Goal: Task Accomplishment & Management: Use online tool/utility

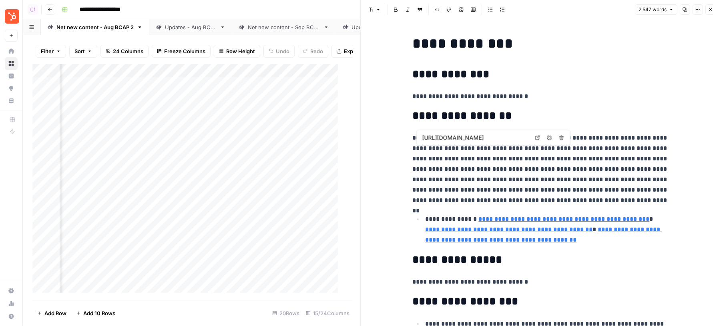
scroll to position [678, 0]
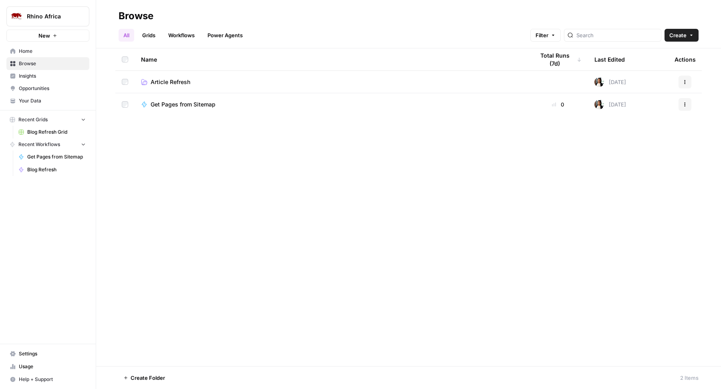
click at [41, 127] on link "Blog Refresh Grid" at bounding box center [52, 132] width 74 height 13
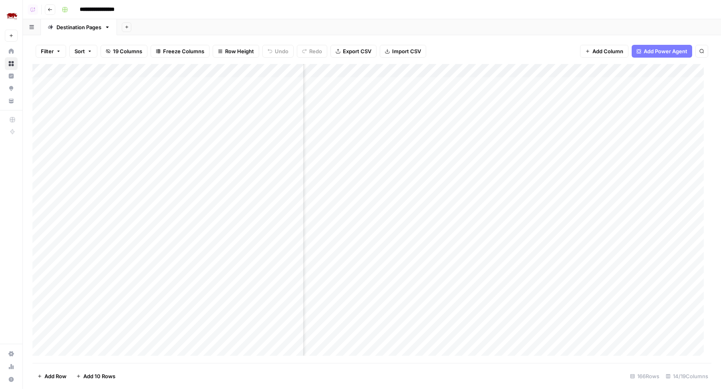
scroll to position [0, 167]
click at [417, 152] on div "Add Column" at bounding box center [371, 214] width 679 height 300
click at [418, 165] on div "Add Column" at bounding box center [371, 214] width 679 height 300
click at [645, 152] on div "Add Column" at bounding box center [371, 214] width 679 height 300
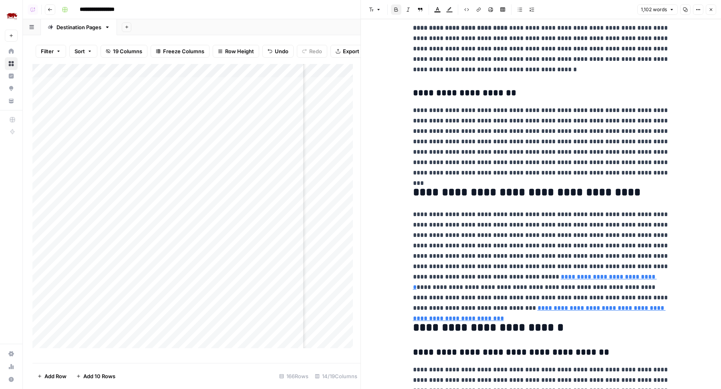
scroll to position [1142, 0]
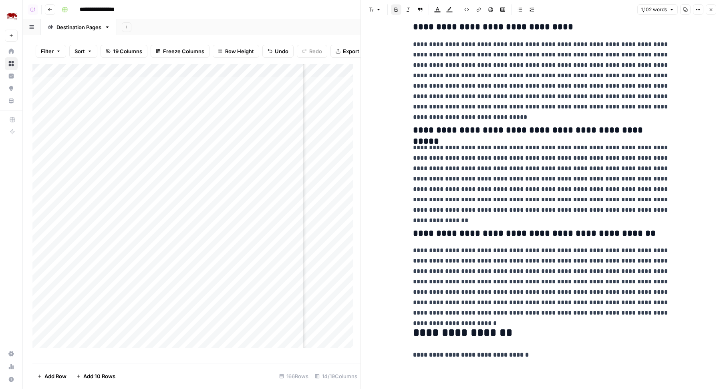
click at [713, 13] on button "Close" at bounding box center [711, 9] width 10 height 10
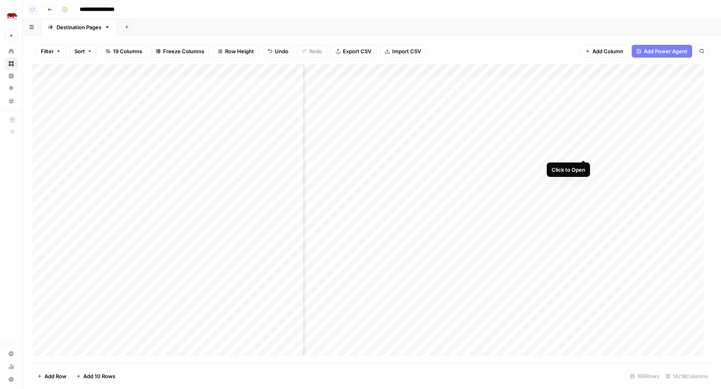
scroll to position [0, 538]
click at [640, 155] on div "Add Column" at bounding box center [371, 214] width 679 height 300
click at [627, 153] on div "Add Column" at bounding box center [371, 214] width 679 height 300
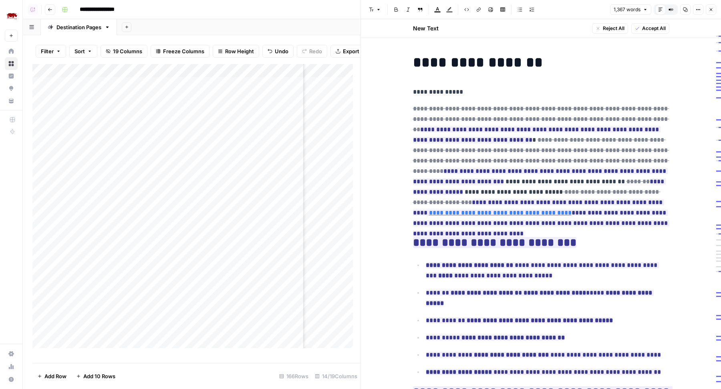
click at [714, 6] on button "Close" at bounding box center [711, 9] width 10 height 10
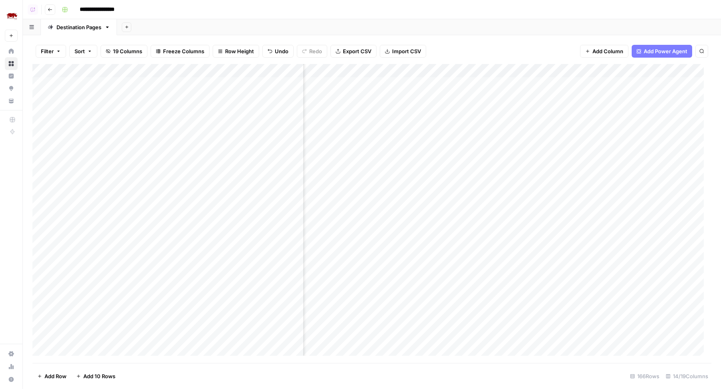
scroll to position [0, 517]
click at [382, 152] on div "Add Column" at bounding box center [371, 214] width 679 height 300
click at [384, 165] on div "Add Column" at bounding box center [371, 214] width 679 height 300
click at [384, 177] on div "Add Column" at bounding box center [371, 214] width 679 height 300
click at [384, 195] on div "Add Column" at bounding box center [371, 214] width 679 height 300
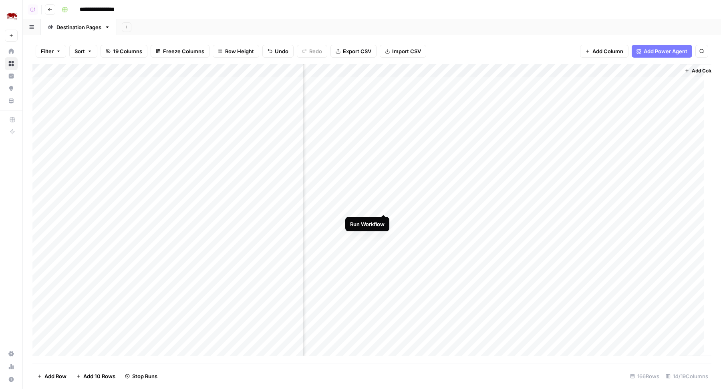
click at [383, 207] on div "Add Column" at bounding box center [371, 214] width 679 height 300
click at [384, 219] on div "Add Column" at bounding box center [371, 214] width 679 height 300
click at [376, 167] on div "Add Column" at bounding box center [371, 214] width 679 height 300
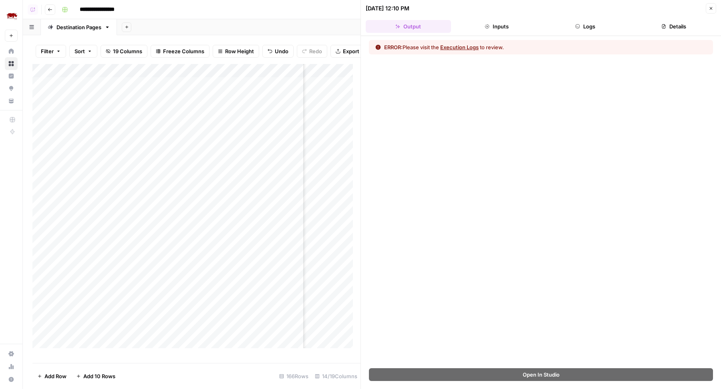
click at [572, 22] on button "Logs" at bounding box center [585, 26] width 85 height 13
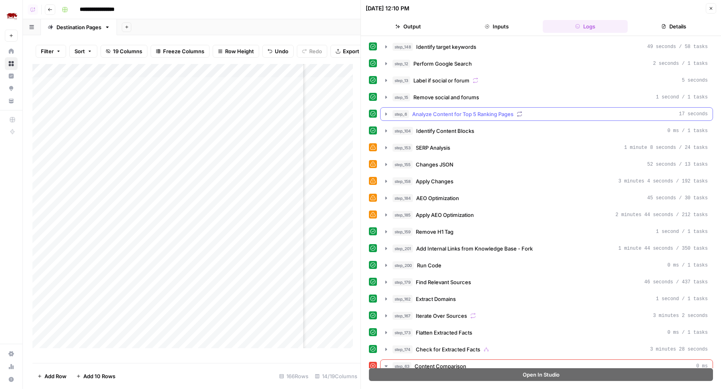
scroll to position [94, 0]
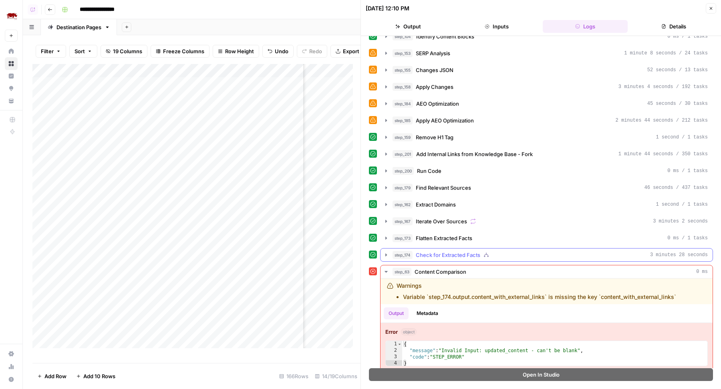
click at [452, 249] on button "step_174 Check for Extracted Facts 3 minutes 28 seconds" at bounding box center [546, 255] width 332 height 13
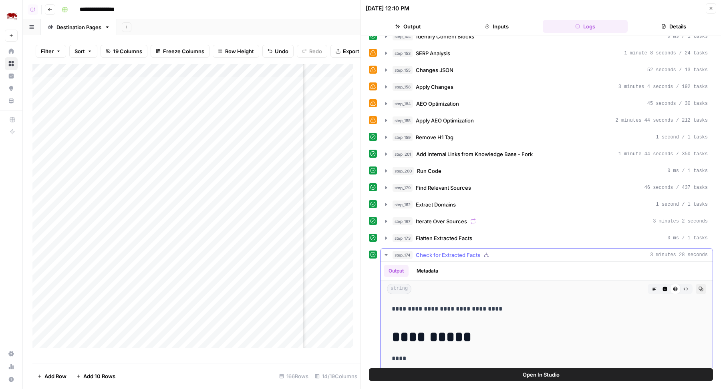
click at [452, 249] on button "step_174 Check for Extracted Facts 3 minutes 28 seconds" at bounding box center [546, 255] width 332 height 13
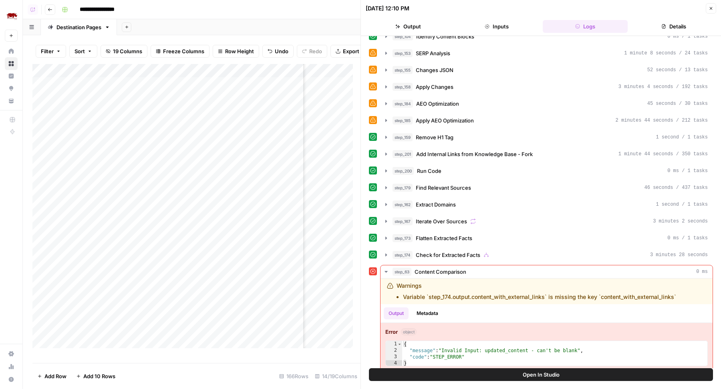
scroll to position [0, 547]
click at [458, 371] on button "Open In Studio" at bounding box center [541, 374] width 344 height 13
click at [713, 6] on icon "button" at bounding box center [710, 8] width 5 height 5
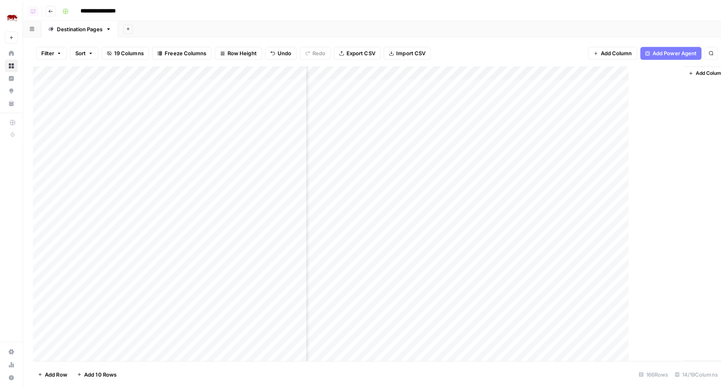
scroll to position [0, 529]
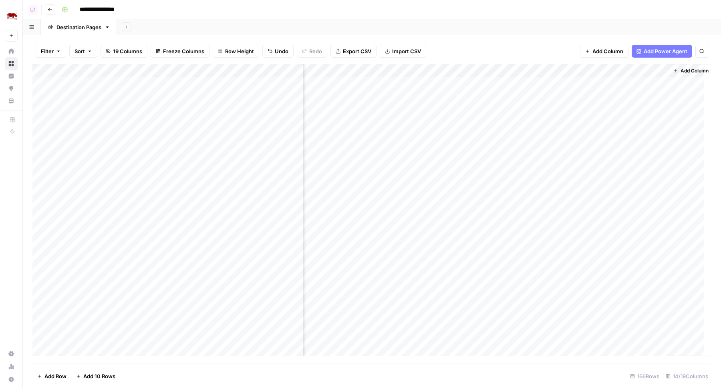
click at [374, 165] on div "Add Column" at bounding box center [371, 214] width 679 height 300
drag, startPoint x: 584, startPoint y: 71, endPoint x: 575, endPoint y: 71, distance: 8.4
click at [575, 71] on div "Add Column" at bounding box center [371, 214] width 679 height 300
drag, startPoint x: 666, startPoint y: 68, endPoint x: 455, endPoint y: 74, distance: 211.5
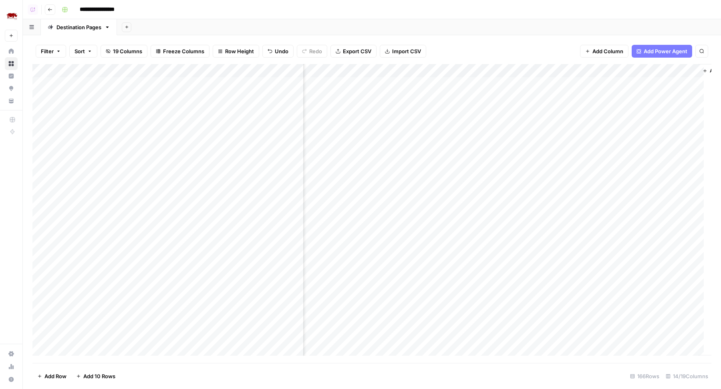
click at [455, 74] on div "Add Column" at bounding box center [371, 214] width 679 height 300
click at [645, 97] on div "Add Column" at bounding box center [371, 214] width 679 height 300
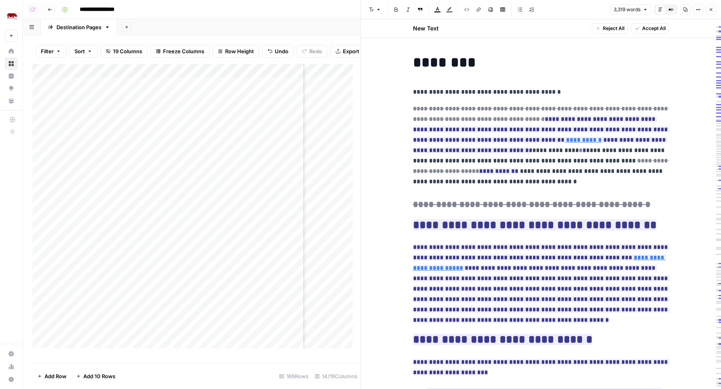
click at [694, 11] on button "Options" at bounding box center [698, 9] width 10 height 10
click at [667, 83] on span "Code" at bounding box center [674, 85] width 38 height 8
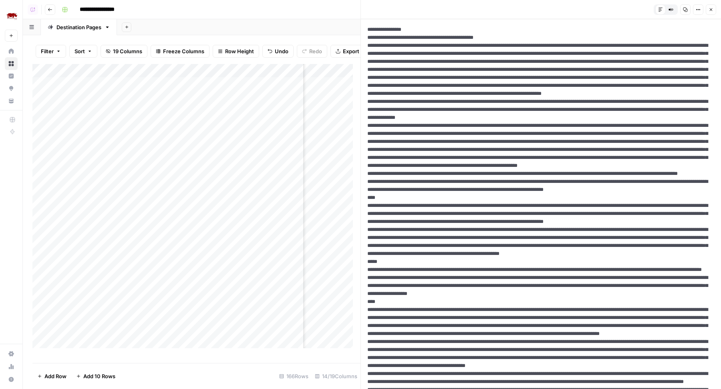
click at [698, 12] on button "Options" at bounding box center [698, 9] width 10 height 10
click at [672, 61] on span "HTML" at bounding box center [674, 62] width 38 height 8
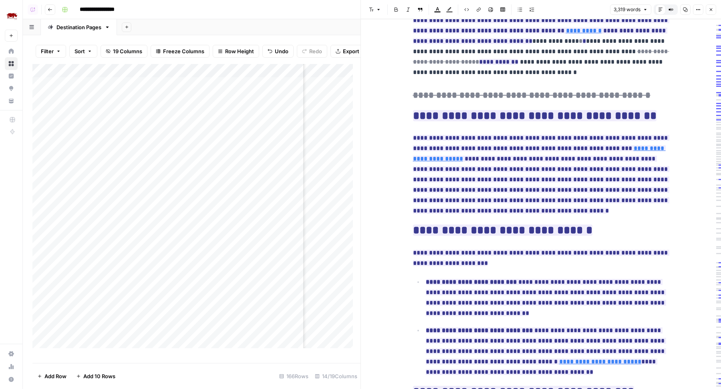
scroll to position [92, 0]
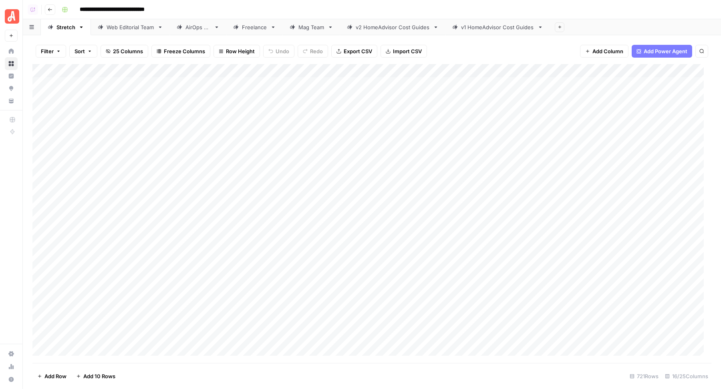
click at [192, 28] on div "AirOps QA" at bounding box center [197, 27] width 25 height 8
drag, startPoint x: 119, startPoint y: 72, endPoint x: 169, endPoint y: 72, distance: 50.5
click at [169, 72] on div "Add Column" at bounding box center [371, 214] width 679 height 300
click at [58, 30] on div "Stretch" at bounding box center [65, 27] width 19 height 8
click at [133, 28] on div "Web Editorial Team" at bounding box center [131, 27] width 48 height 8
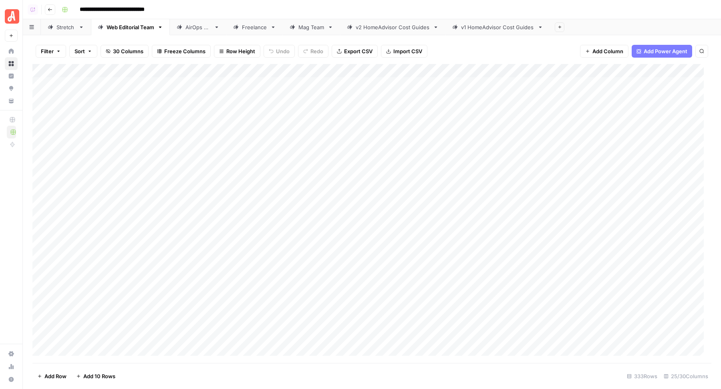
click at [191, 30] on div "AirOps QA" at bounding box center [197, 27] width 25 height 8
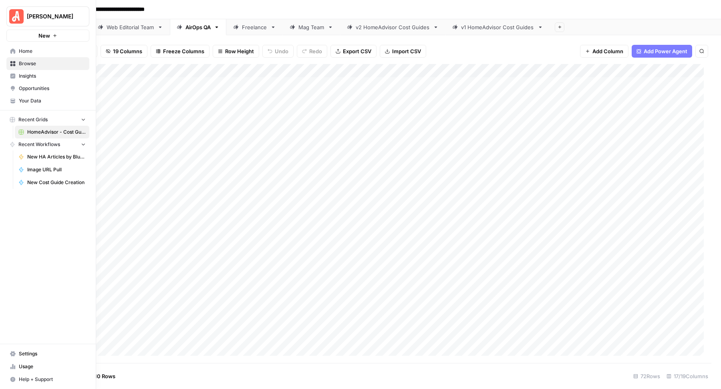
click at [42, 101] on span "Your Data" at bounding box center [52, 100] width 67 height 7
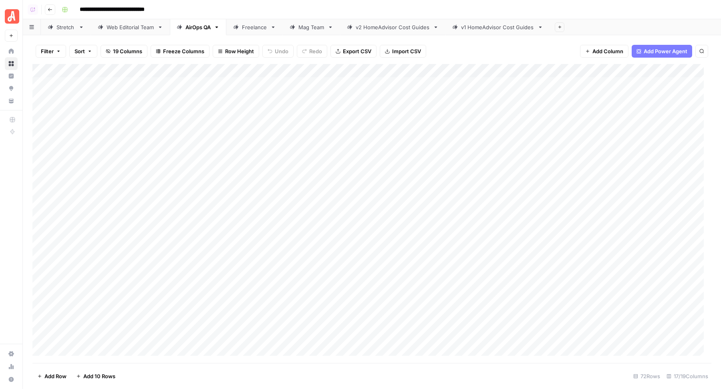
click at [402, 11] on div "**********" at bounding box center [385, 9] width 654 height 13
type input "**********"
click at [550, 42] on div "Filter Sort 19 Columns Freeze Columns Row Height Undo Redo Export CSV Import CS…" at bounding box center [371, 51] width 679 height 26
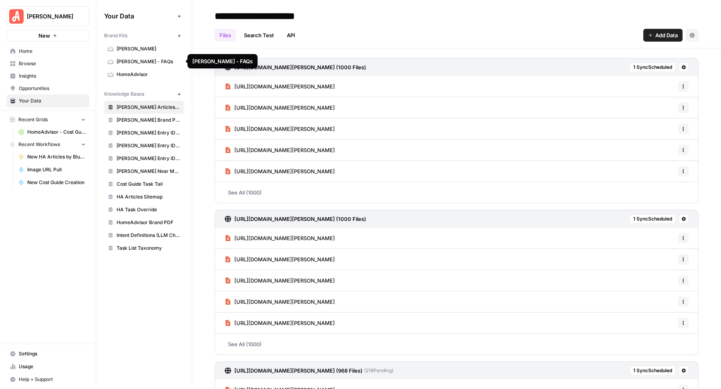
click at [141, 51] on span "[PERSON_NAME]" at bounding box center [149, 48] width 64 height 7
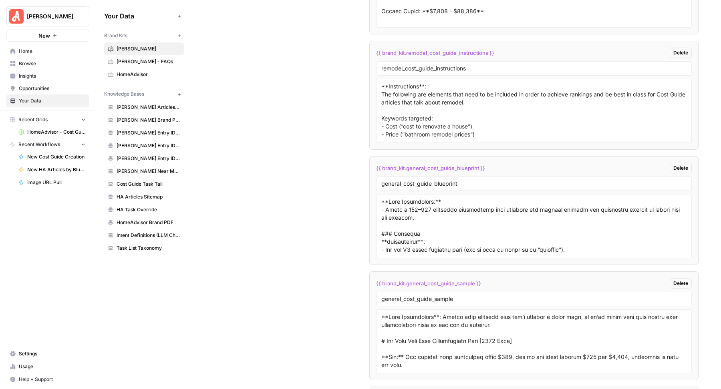
scroll to position [6569, 0]
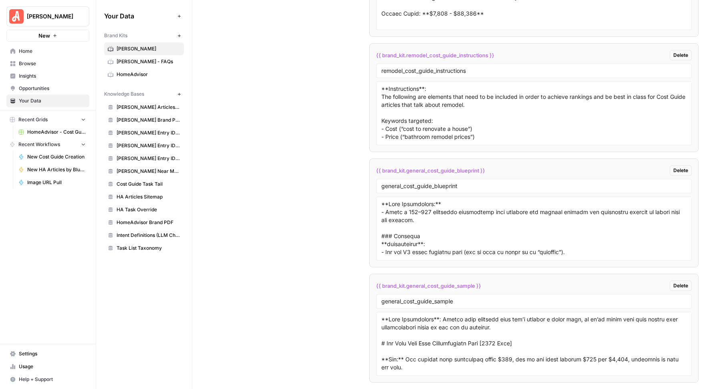
click at [147, 74] on span "HomeAdvisor" at bounding box center [149, 74] width 64 height 7
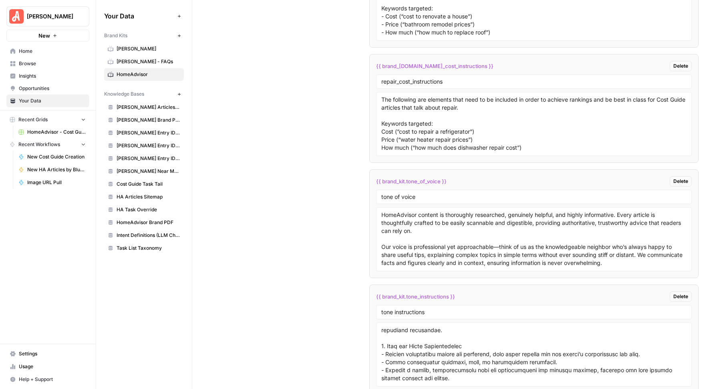
scroll to position [3140, 0]
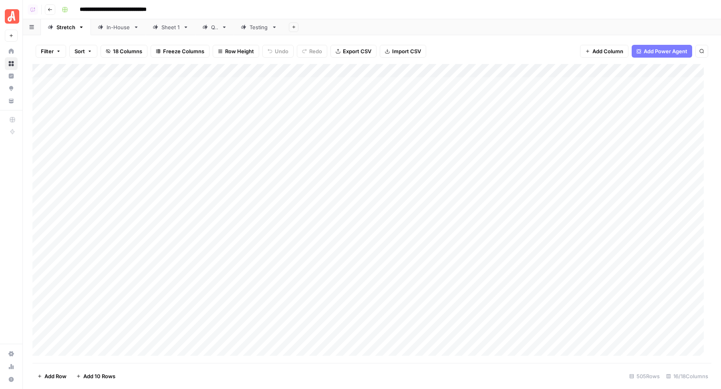
click at [206, 28] on div "QA" at bounding box center [210, 27] width 16 height 8
click at [216, 24] on link "QA" at bounding box center [214, 27] width 38 height 16
click at [416, 281] on div "Add Column" at bounding box center [371, 186] width 679 height 244
click at [314, 66] on div "Add Column" at bounding box center [371, 186] width 679 height 244
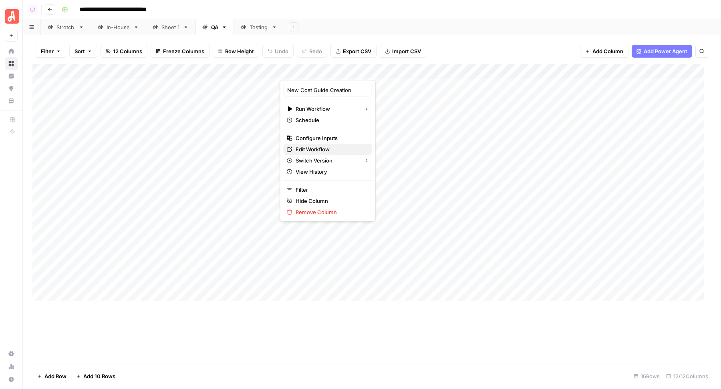
click at [308, 152] on span "Edit Workflow" at bounding box center [331, 149] width 70 height 8
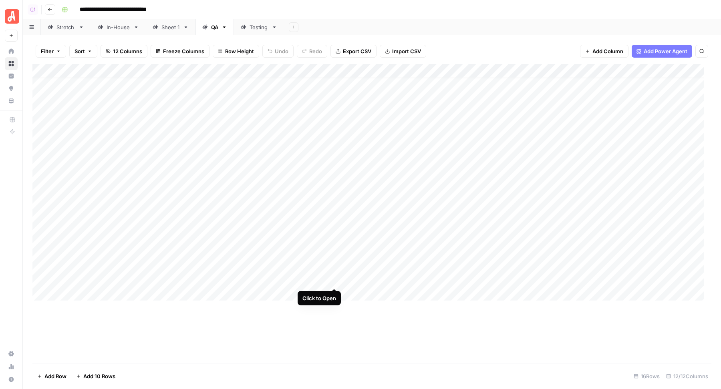
click at [336, 281] on div "Add Column" at bounding box center [371, 186] width 679 height 244
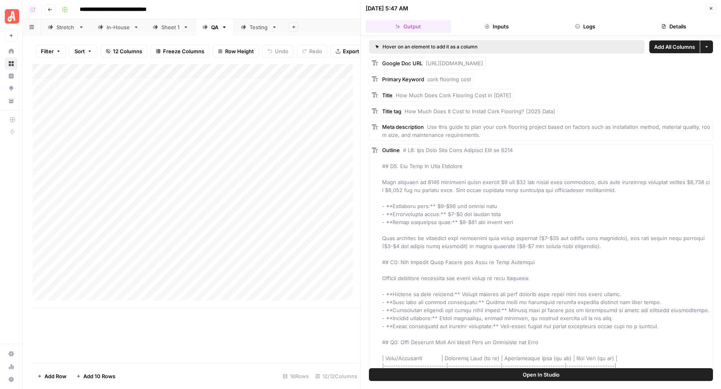
click at [602, 376] on button "Open In Studio" at bounding box center [541, 374] width 344 height 13
click at [484, 375] on button "Open In Studio" at bounding box center [541, 374] width 344 height 13
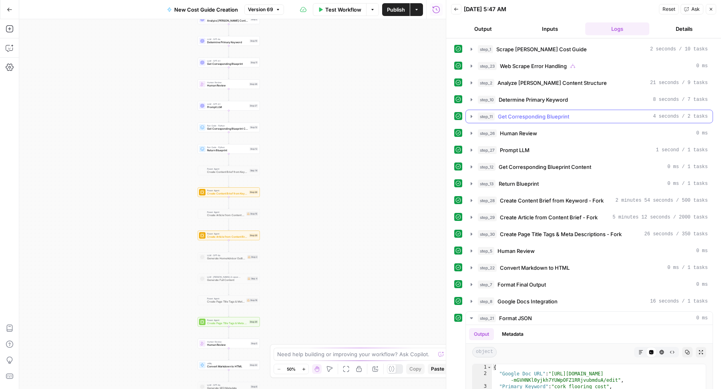
click at [517, 113] on span "Get Corresponding Blueprint" at bounding box center [533, 117] width 71 height 8
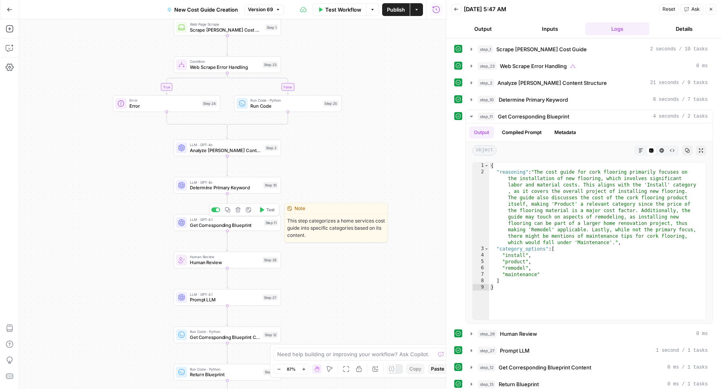
click at [260, 227] on span "Get Corresponding Blueprint" at bounding box center [225, 225] width 71 height 7
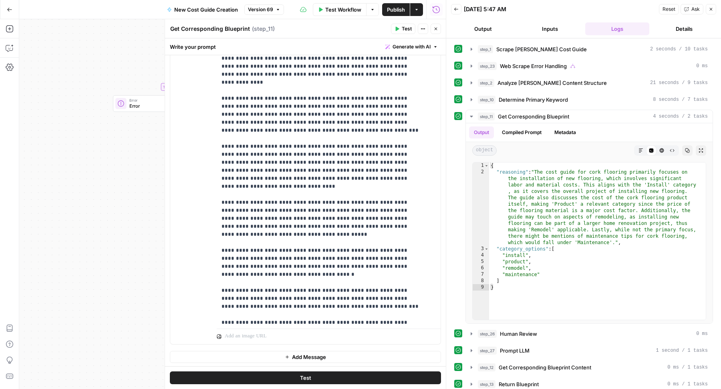
scroll to position [273, 0]
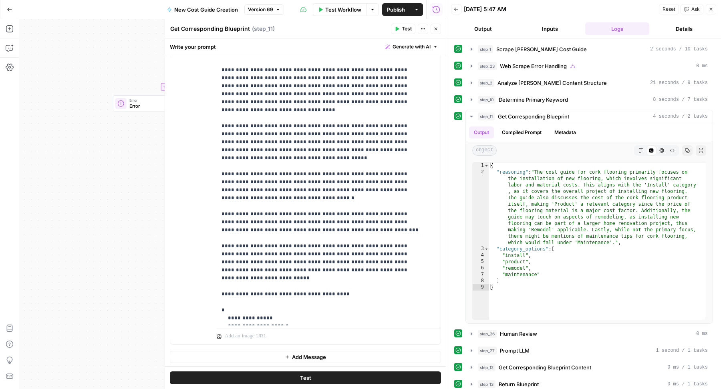
click at [433, 29] on icon "button" at bounding box center [435, 28] width 5 height 5
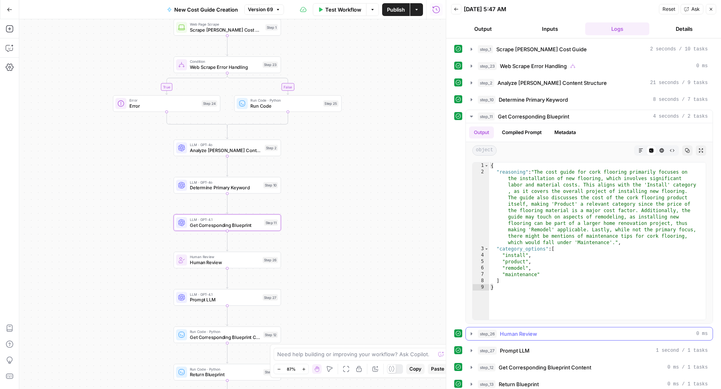
click at [529, 337] on button "step_26 Human Review 0 ms" at bounding box center [589, 334] width 247 height 13
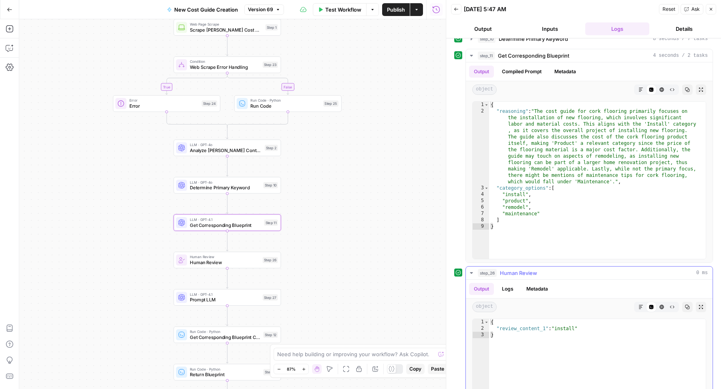
scroll to position [151, 0]
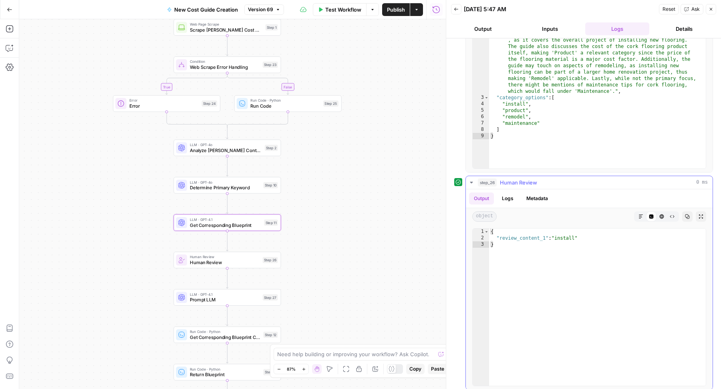
click at [552, 181] on div "step_26 Human Review 0 ms" at bounding box center [593, 183] width 230 height 8
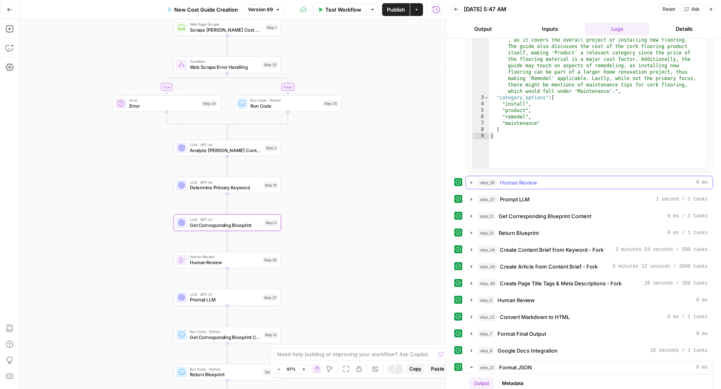
scroll to position [176, 0]
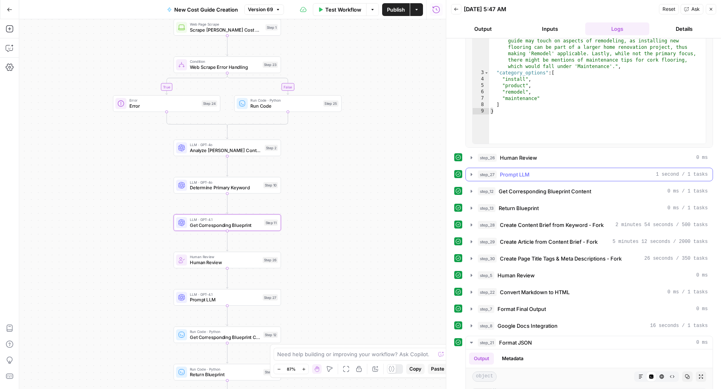
click at [529, 172] on span "Prompt LLM" at bounding box center [515, 175] width 30 height 8
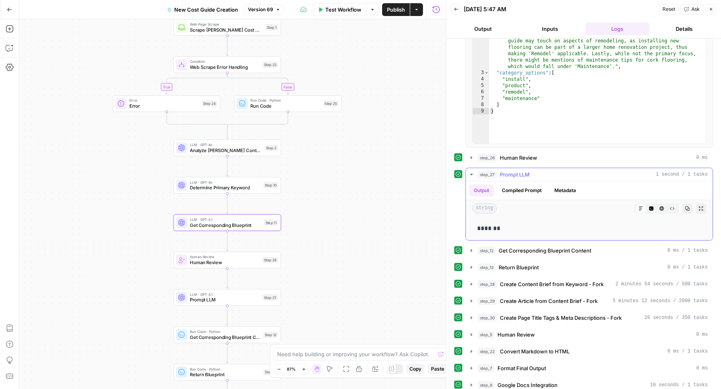
click at [529, 172] on span "Prompt LLM" at bounding box center [515, 175] width 30 height 8
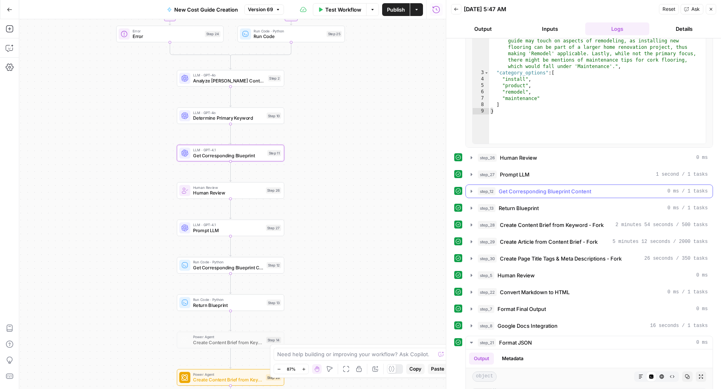
click at [521, 192] on span "Get Corresponding Blueprint Content" at bounding box center [545, 191] width 92 height 8
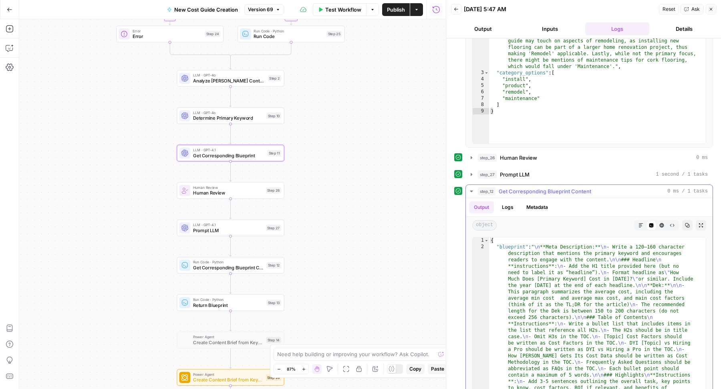
scroll to position [258, 0]
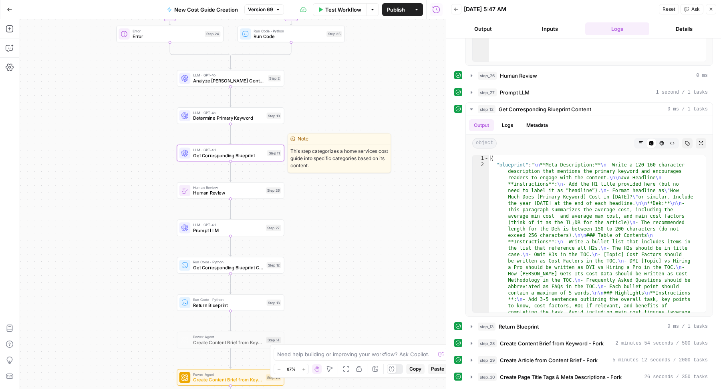
click at [261, 155] on span "Get Corresponding Blueprint" at bounding box center [228, 155] width 71 height 7
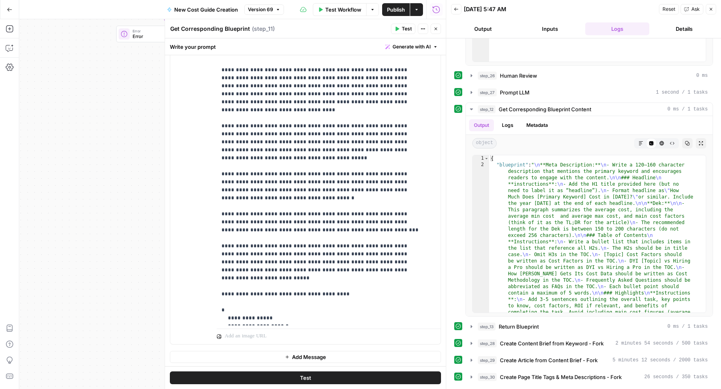
scroll to position [0, 0]
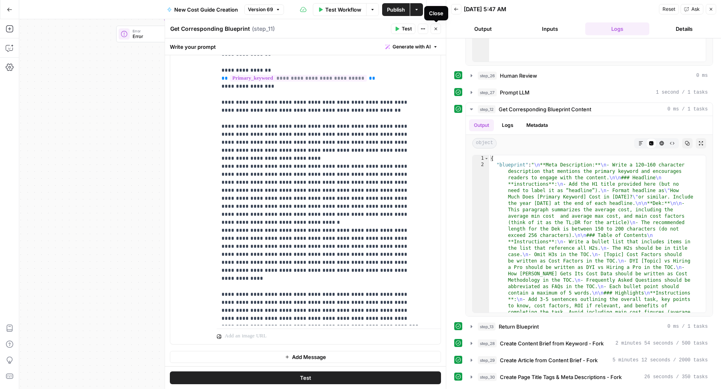
click at [437, 28] on icon "button" at bounding box center [435, 28] width 5 height 5
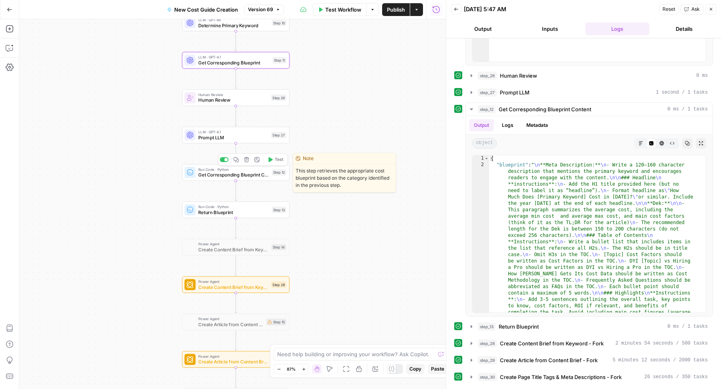
click at [243, 172] on span "Get Corresponding Blueprint Content" at bounding box center [233, 174] width 70 height 7
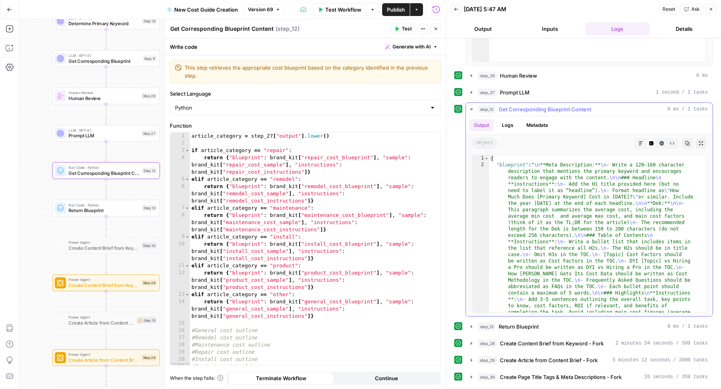
type textarea "**********"
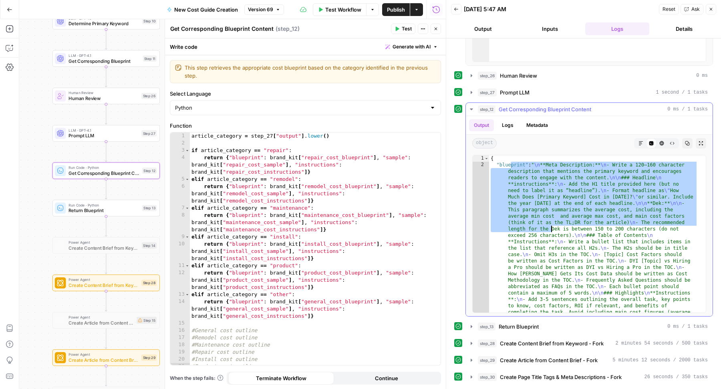
drag, startPoint x: 511, startPoint y: 160, endPoint x: 551, endPoint y: 224, distance: 75.6
click at [539, 30] on button "Inputs" at bounding box center [550, 28] width 64 height 13
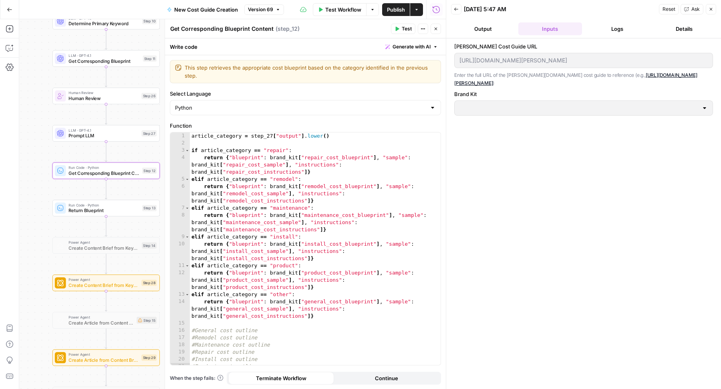
type input "HomeAdvisor"
click at [595, 30] on button "Logs" at bounding box center [617, 28] width 64 height 13
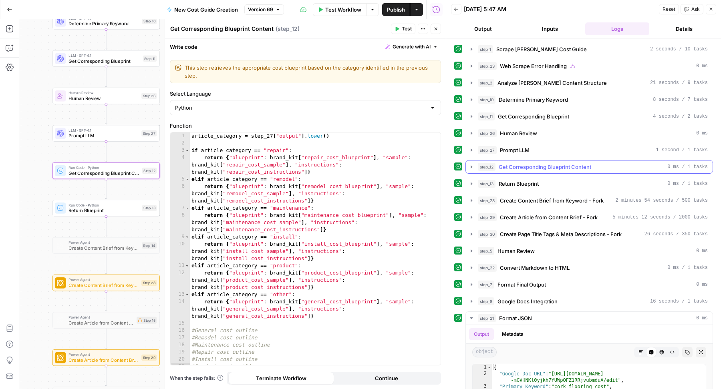
click at [515, 168] on span "Get Corresponding Blueprint Content" at bounding box center [545, 167] width 92 height 8
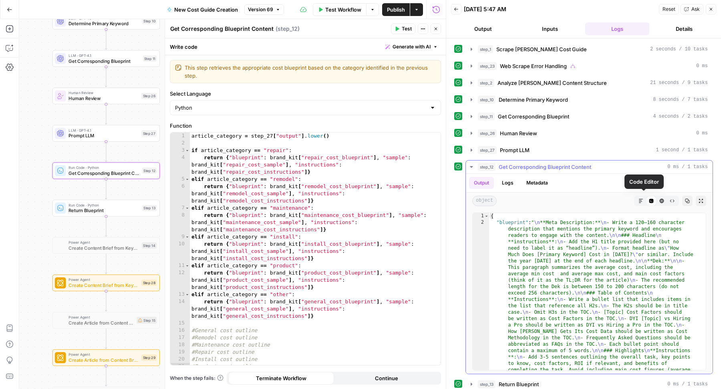
click at [638, 199] on icon "button" at bounding box center [640, 201] width 5 height 5
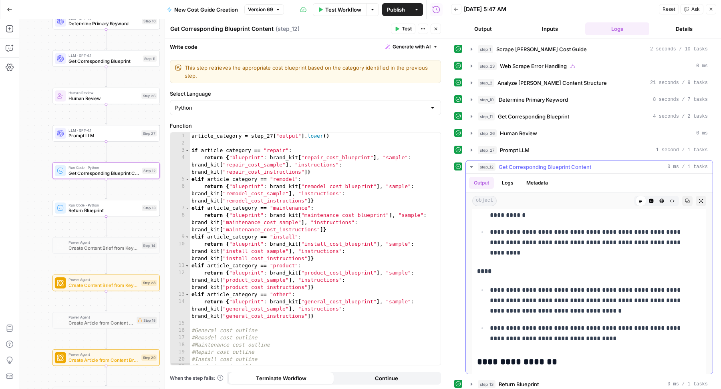
scroll to position [149, 0]
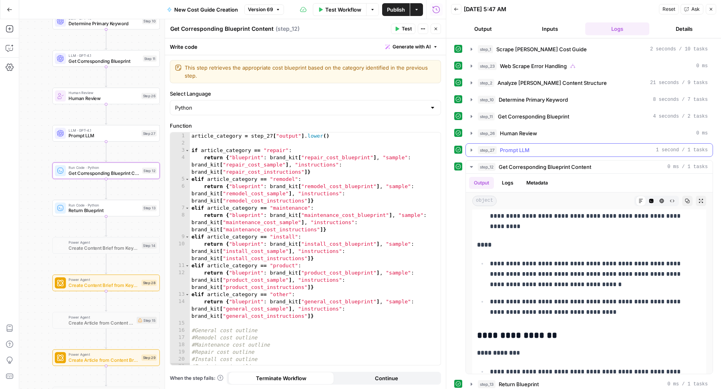
click at [543, 146] on div "step_27 Prompt LLM 1 second / 1 tasks" at bounding box center [593, 150] width 230 height 8
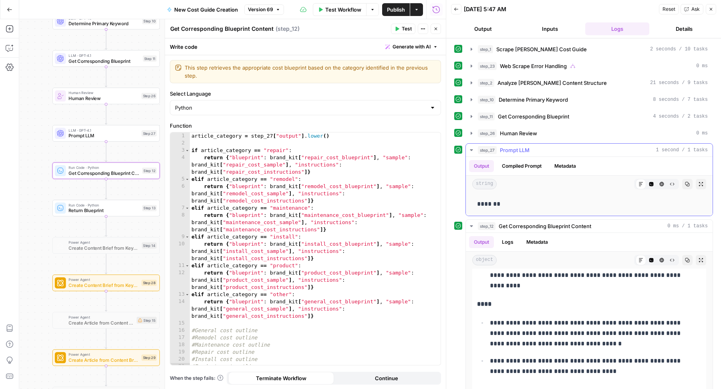
click at [542, 146] on div "step_27 Prompt LLM 1 second / 1 tasks" at bounding box center [593, 150] width 230 height 8
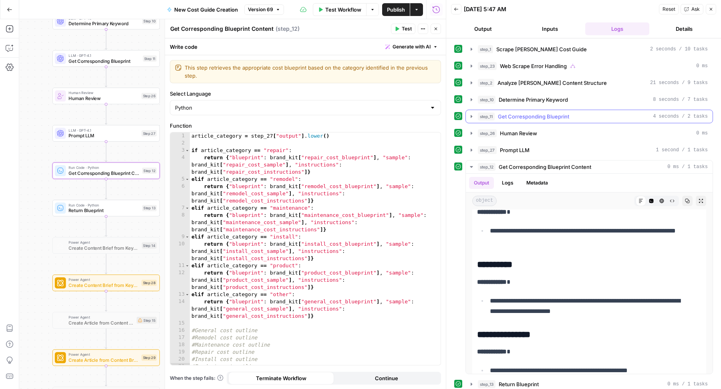
scroll to position [56, 0]
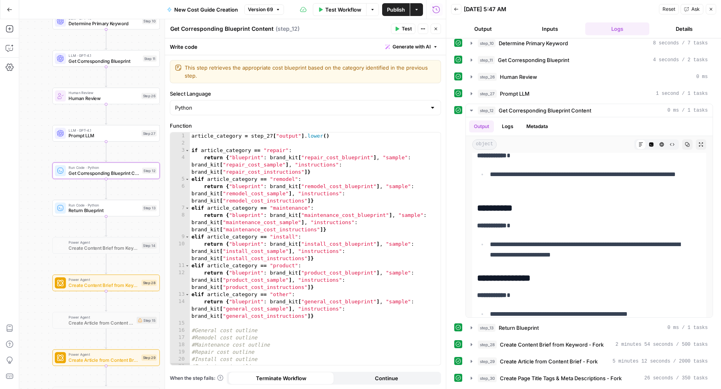
click at [435, 28] on icon "button" at bounding box center [435, 28] width 5 height 5
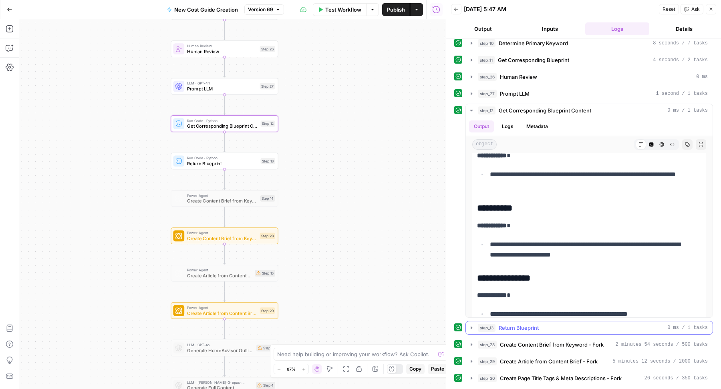
click at [523, 324] on span "Return Blueprint" at bounding box center [519, 328] width 40 height 8
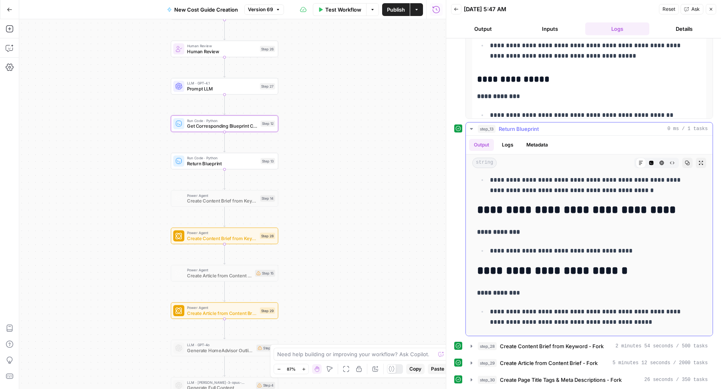
scroll to position [2358, 0]
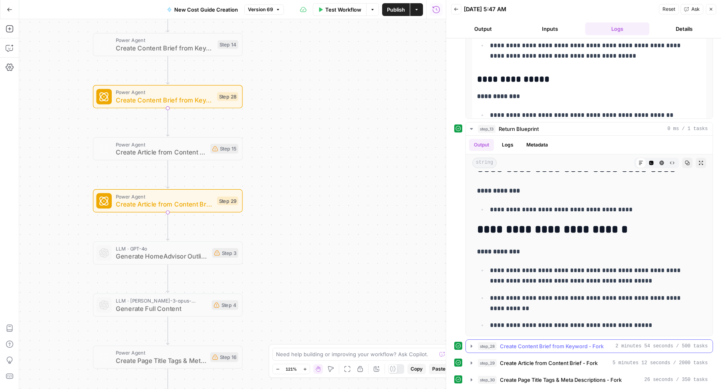
click at [531, 342] on span "Create Content Brief from Keyword - Fork" at bounding box center [552, 346] width 104 height 8
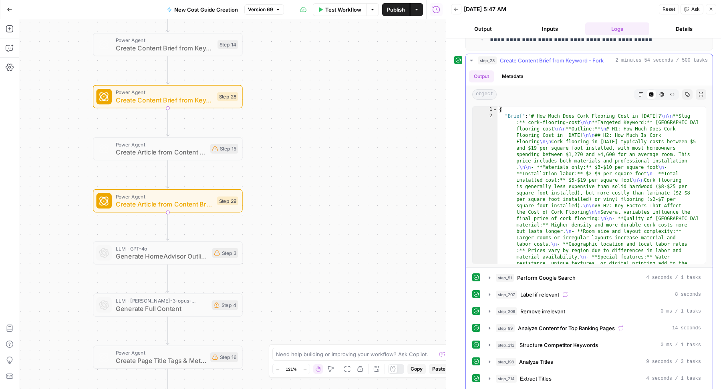
scroll to position [535, 0]
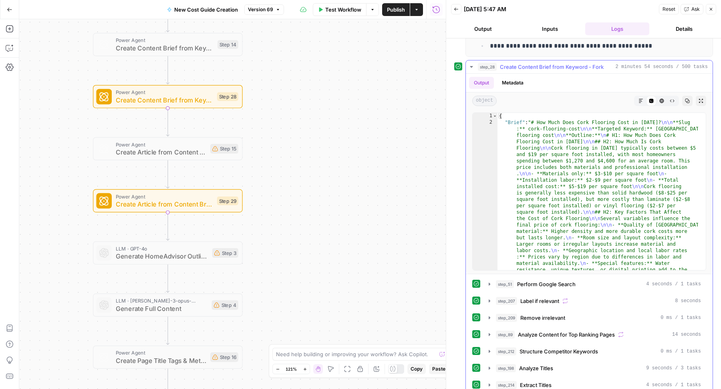
click at [545, 63] on span "Create Content Brief from Keyword - Fork" at bounding box center [552, 67] width 104 height 8
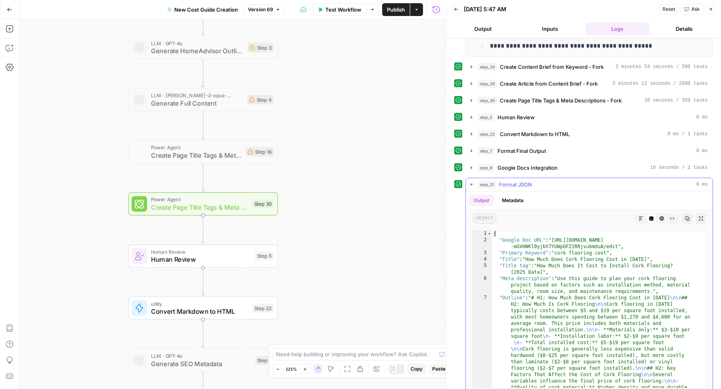
click at [559, 181] on div "step_21 Format JSON 0 ms" at bounding box center [593, 185] width 230 height 8
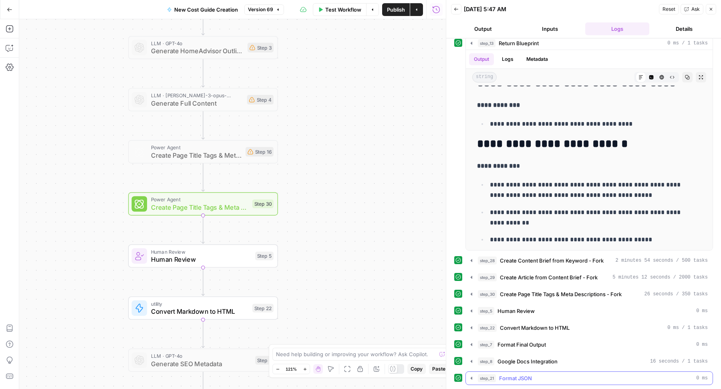
scroll to position [335, 0]
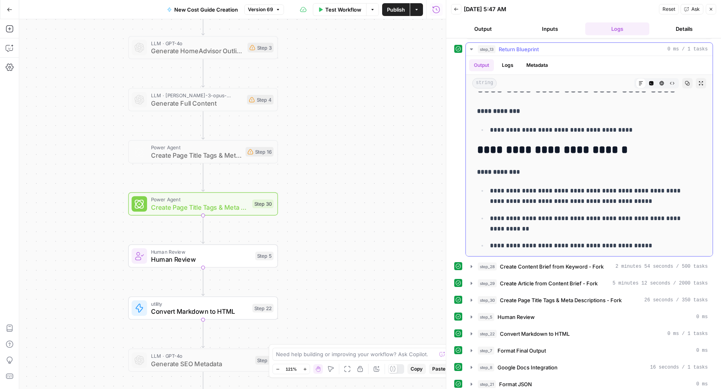
click at [559, 186] on p "**********" at bounding box center [588, 196] width 197 height 21
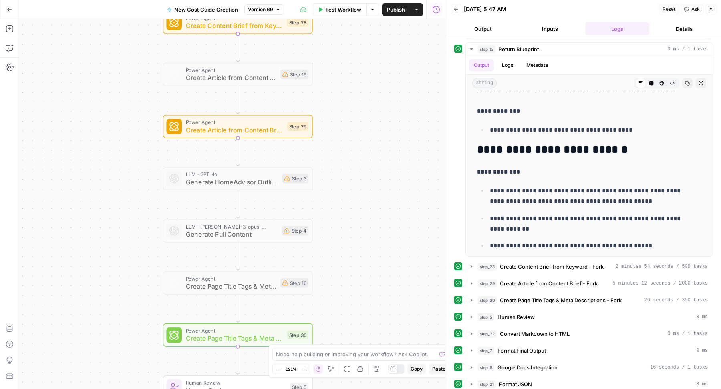
click at [253, 6] on span "Version 69" at bounding box center [260, 9] width 25 height 7
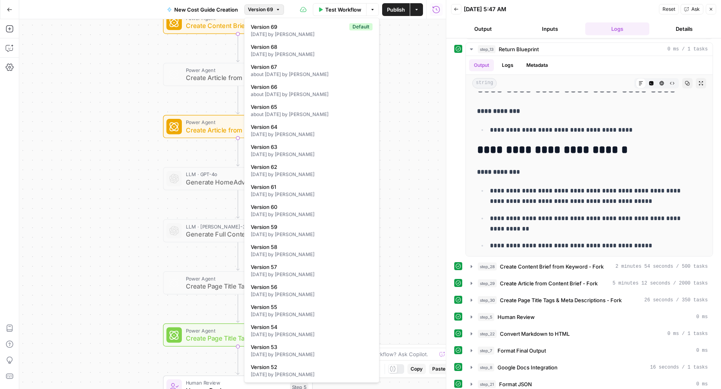
click at [253, 6] on span "Version 69" at bounding box center [260, 9] width 25 height 7
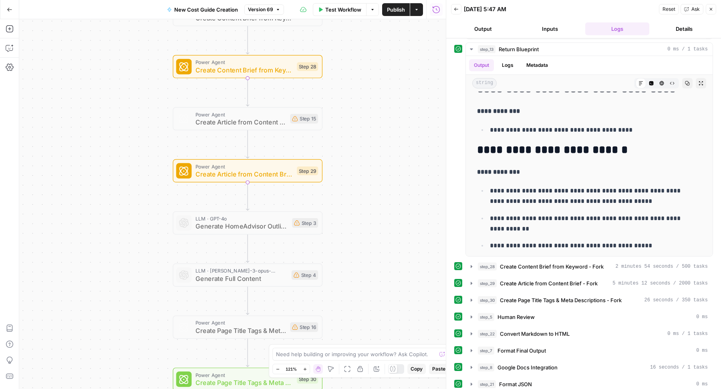
click at [710, 10] on icon "button" at bounding box center [710, 9] width 5 height 5
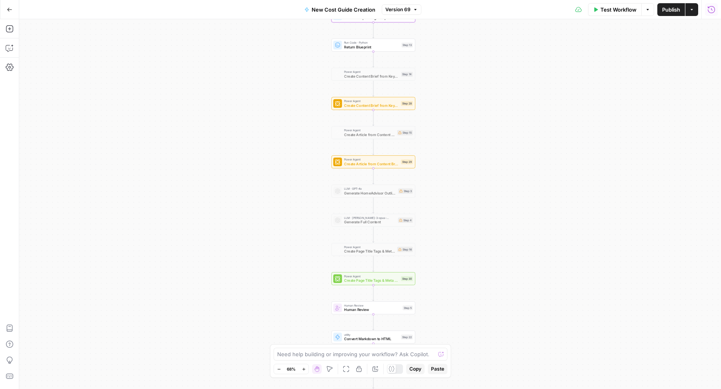
click at [411, 10] on button "Version 69" at bounding box center [402, 9] width 40 height 10
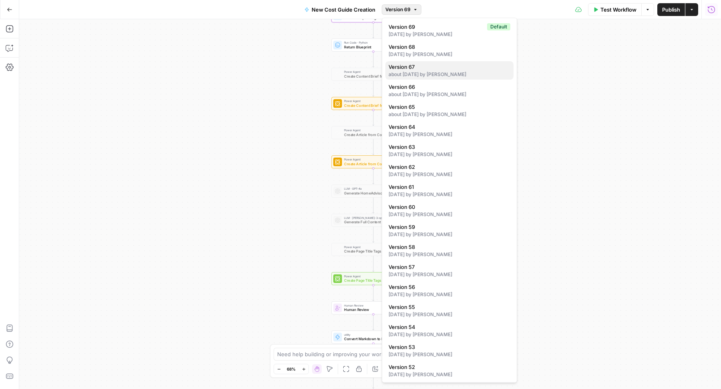
click at [418, 76] on div "about 1 month ago by Zoe Febrero" at bounding box center [449, 74] width 122 height 7
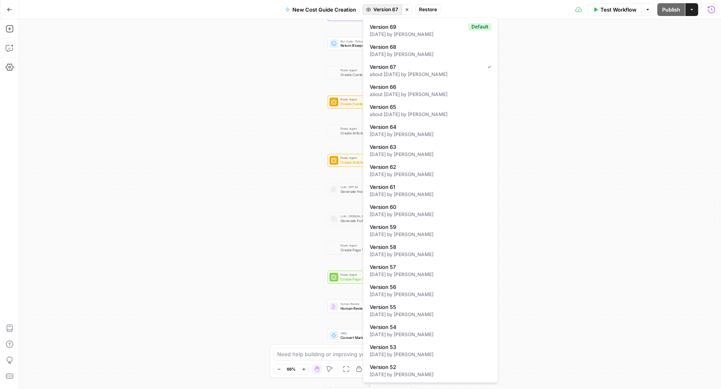
click at [377, 11] on span "Version 67" at bounding box center [385, 9] width 25 height 7
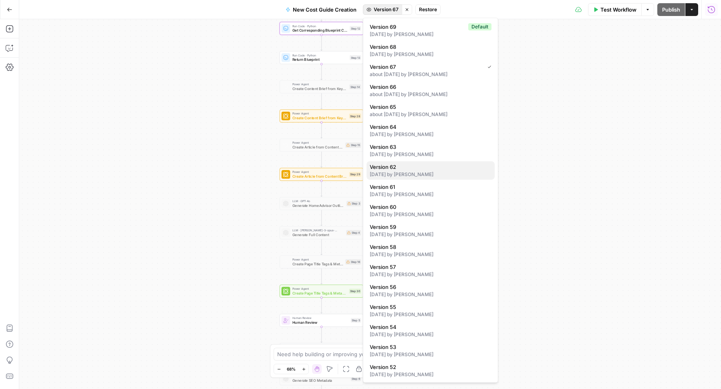
click at [428, 176] on div "4 months ago by Zoe Febrero" at bounding box center [431, 174] width 122 height 7
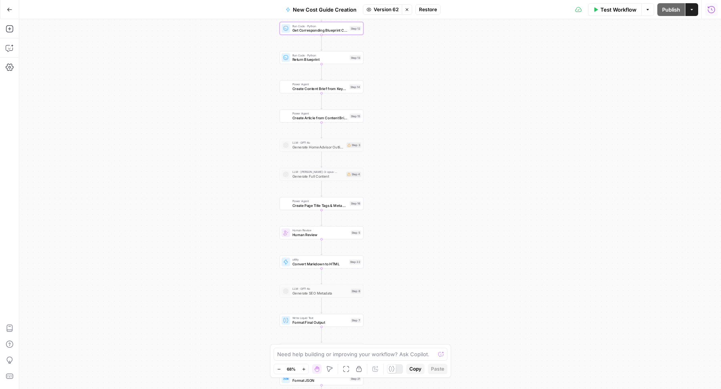
click at [374, 13] on span "Version 62" at bounding box center [386, 9] width 25 height 7
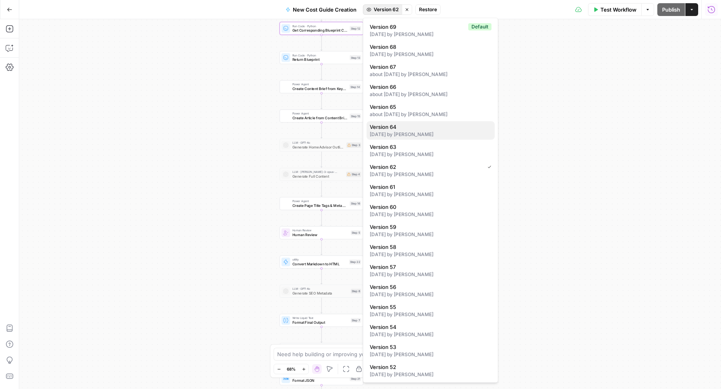
click at [415, 137] on div "3 months ago by Kristen Mollica" at bounding box center [431, 134] width 122 height 7
click at [381, 14] on button "Version 64" at bounding box center [382, 9] width 40 height 10
click at [408, 105] on span "Version 65" at bounding box center [429, 107] width 119 height 8
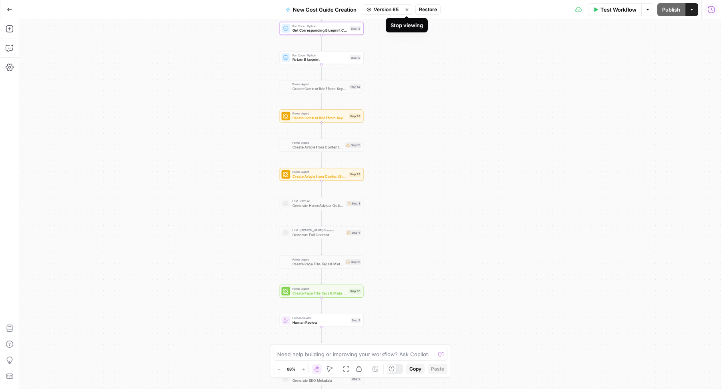
click at [406, 8] on icon "button" at bounding box center [406, 9] width 5 height 5
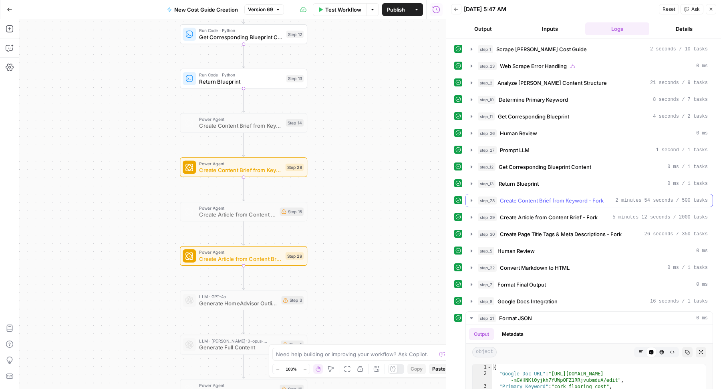
click at [565, 197] on span "Create Content Brief from Keyword - Fork" at bounding box center [552, 201] width 104 height 8
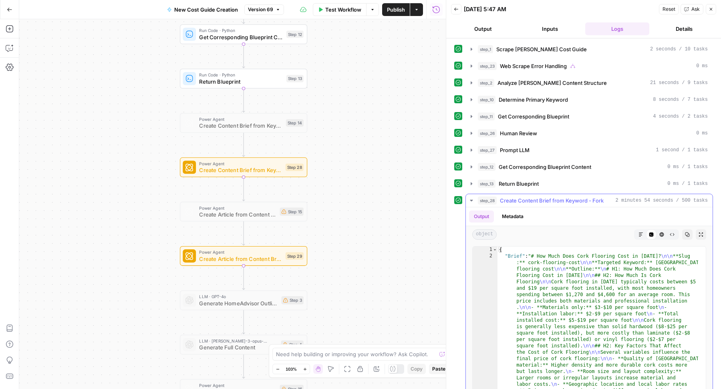
scroll to position [72, 0]
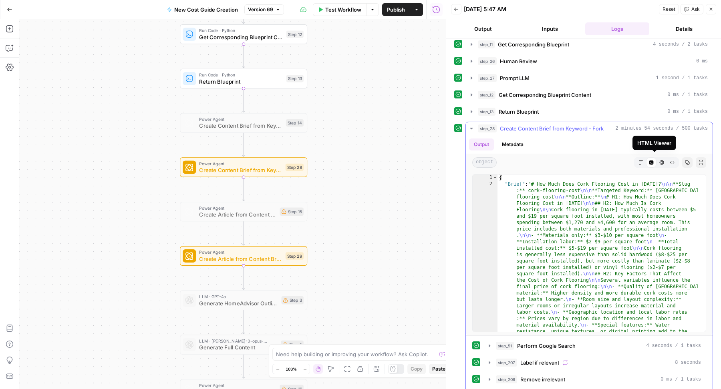
click at [659, 160] on icon "button" at bounding box center [661, 162] width 5 height 5
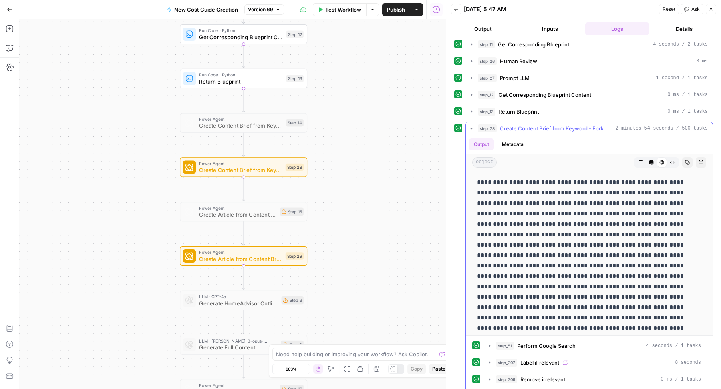
click at [638, 160] on icon "button" at bounding box center [640, 162] width 5 height 5
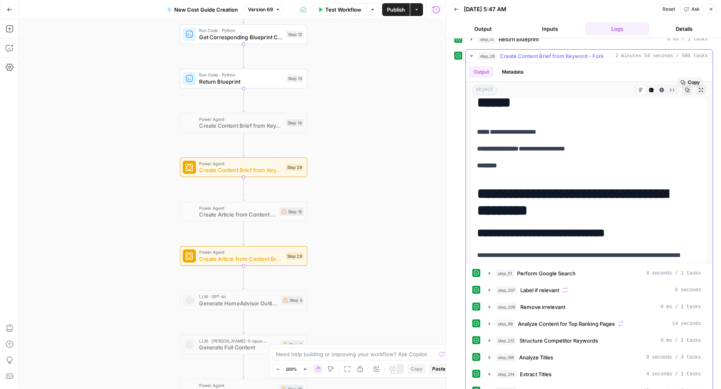
scroll to position [0, 0]
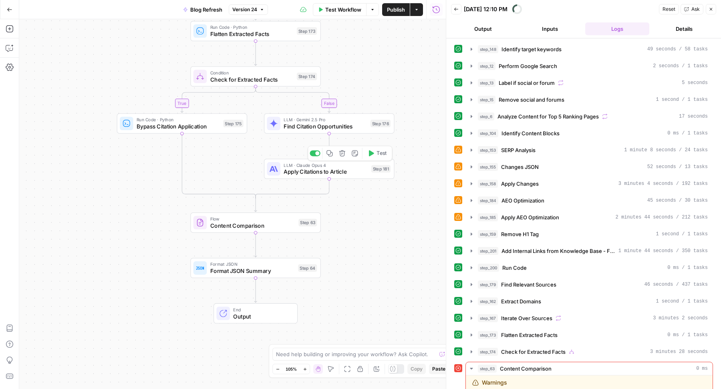
click at [366, 171] on span "Apply Citations to Article" at bounding box center [325, 172] width 84 height 8
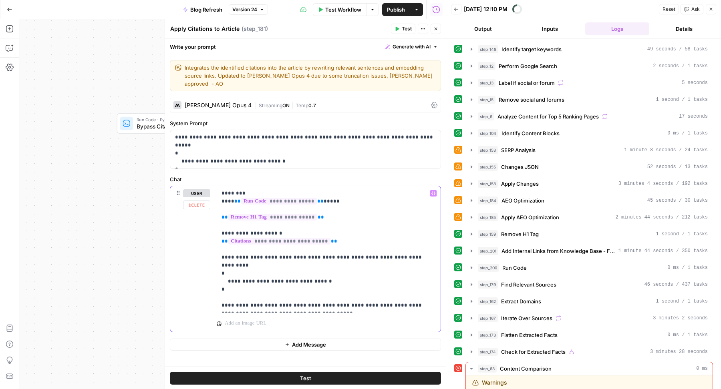
click at [232, 280] on p "**********" at bounding box center [328, 249] width 215 height 120
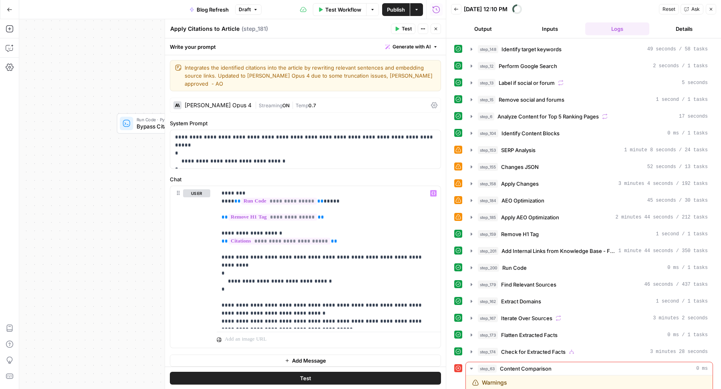
click at [436, 29] on icon "button" at bounding box center [435, 29] width 3 height 3
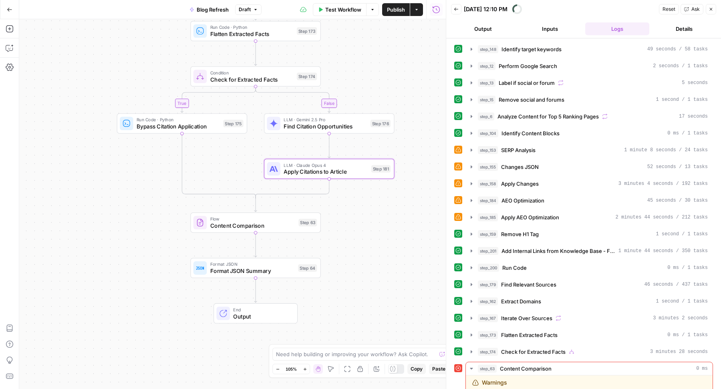
click at [396, 8] on span "Publish" at bounding box center [396, 10] width 18 height 8
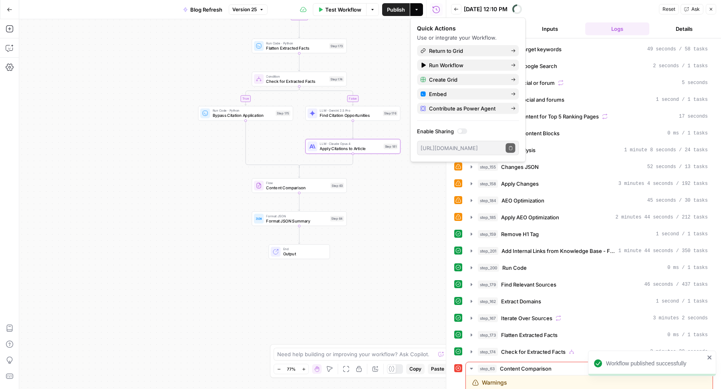
click at [239, 7] on span "Version 25" at bounding box center [244, 9] width 24 height 7
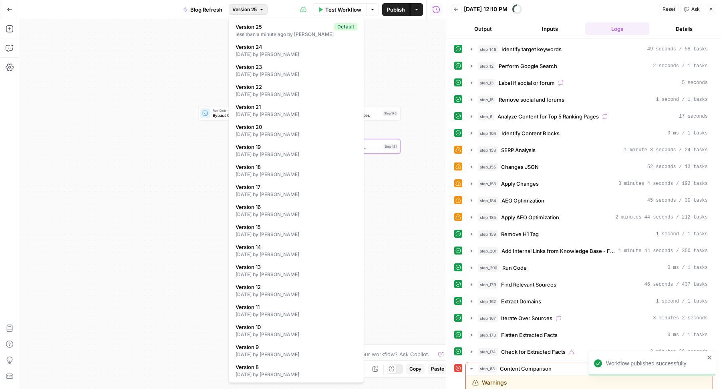
click at [239, 7] on span "Version 25" at bounding box center [244, 9] width 24 height 7
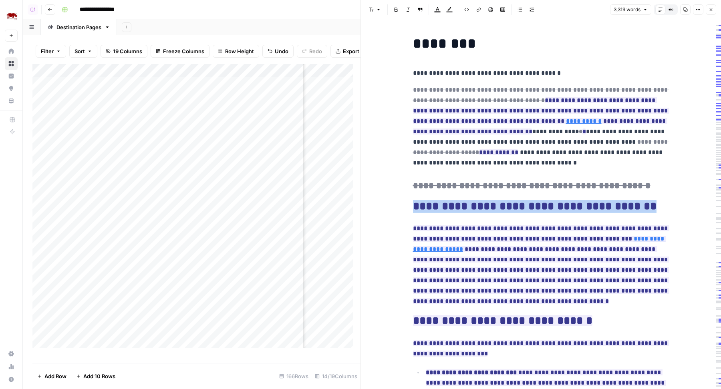
drag, startPoint x: 412, startPoint y: 207, endPoint x: 641, endPoint y: 208, distance: 228.6
click at [641, 208] on h2 "**********" at bounding box center [541, 206] width 256 height 13
copy ins "**********"
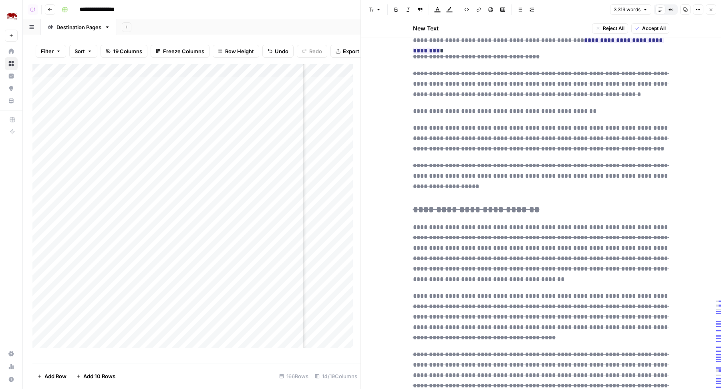
scroll to position [3775, 0]
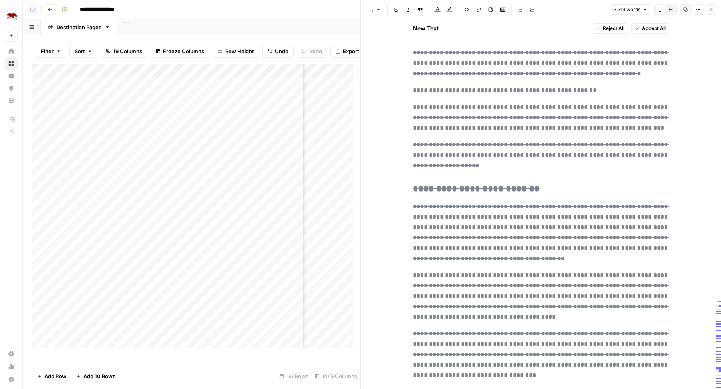
click at [712, 13] on button "Close" at bounding box center [711, 9] width 10 height 10
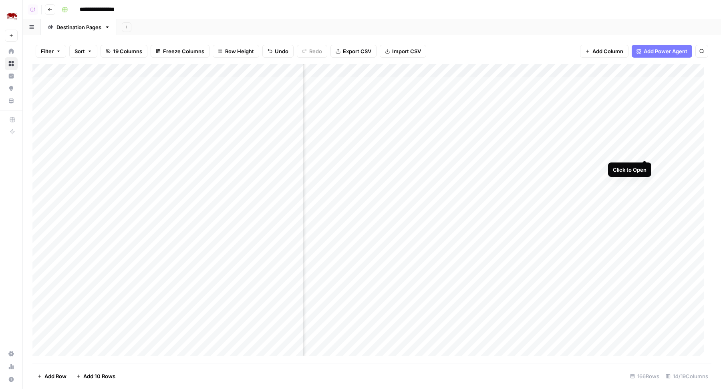
click at [647, 151] on div "Add Column" at bounding box center [371, 214] width 679 height 300
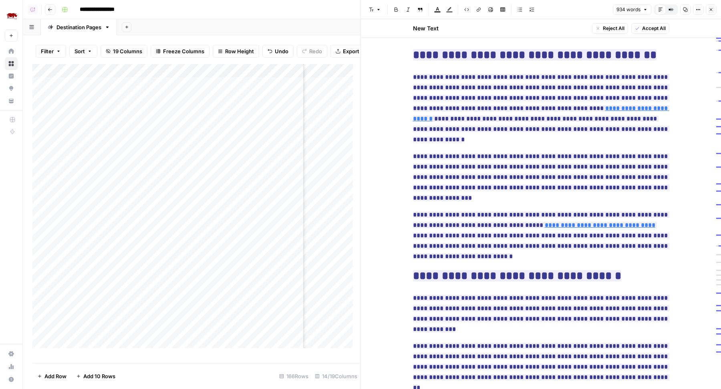
scroll to position [456, 0]
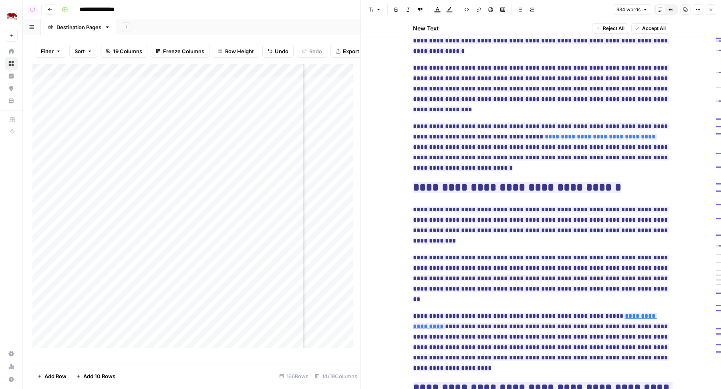
click at [708, 10] on icon "button" at bounding box center [710, 9] width 5 height 5
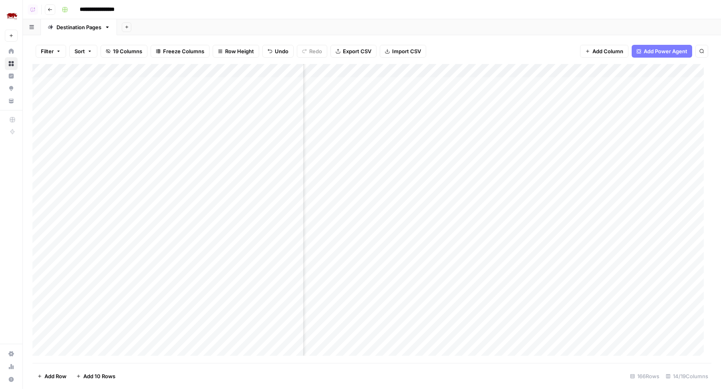
click at [645, 165] on div "Add Column" at bounding box center [371, 214] width 679 height 300
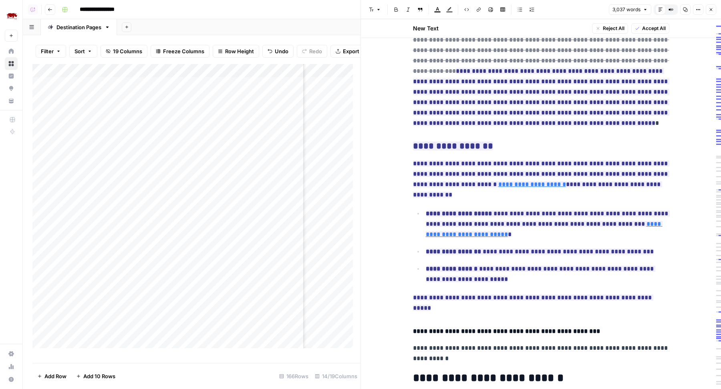
scroll to position [933, 0]
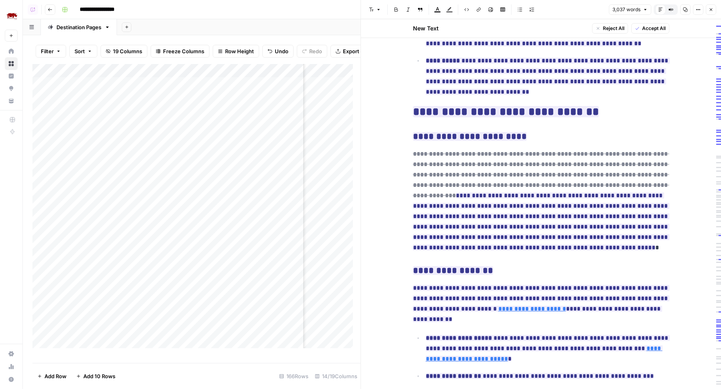
click at [709, 10] on icon "button" at bounding box center [710, 9] width 5 height 5
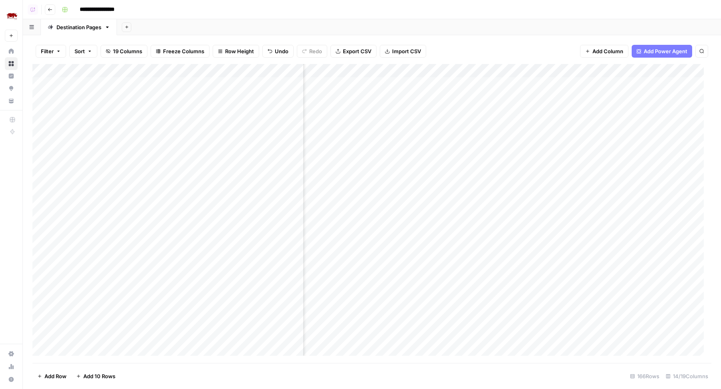
scroll to position [0, 330]
click at [633, 83] on div "Add Column" at bounding box center [371, 214] width 679 height 300
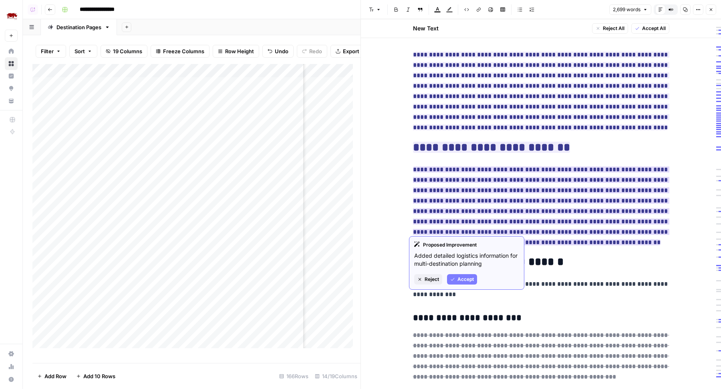
scroll to position [1000, 0]
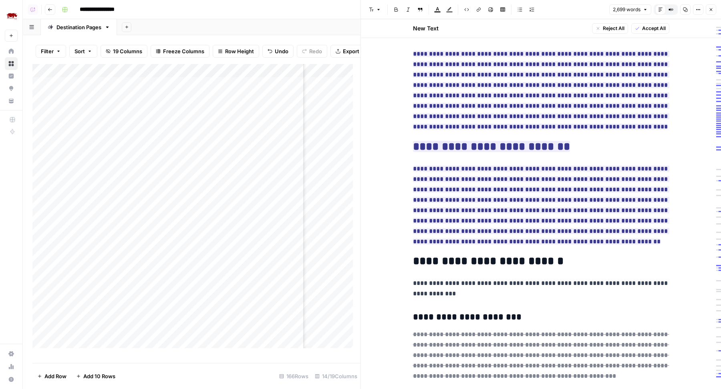
click at [712, 6] on button "Close" at bounding box center [711, 9] width 10 height 10
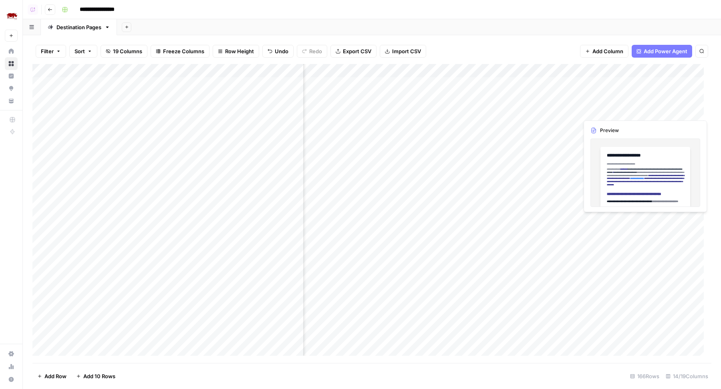
click at [631, 109] on div "Add Column" at bounding box center [371, 214] width 679 height 300
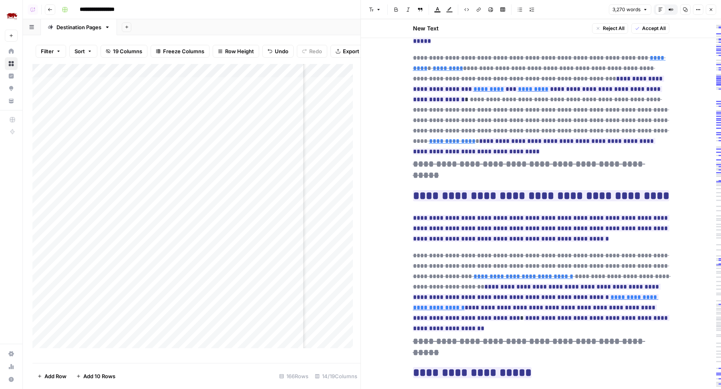
scroll to position [1377, 0]
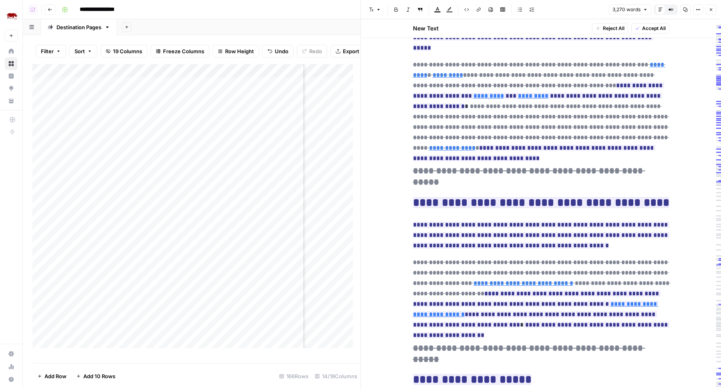
click at [461, 197] on ins "**********" at bounding box center [541, 202] width 256 height 11
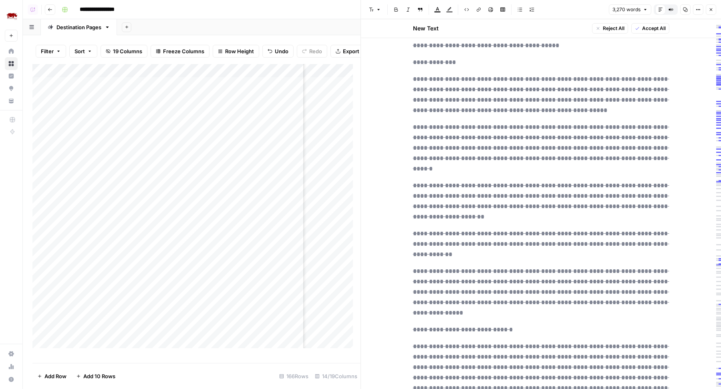
scroll to position [3014, 0]
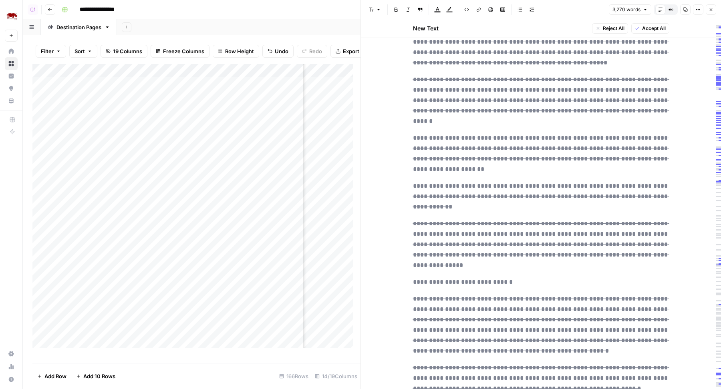
click at [712, 9] on icon "button" at bounding box center [710, 9] width 5 height 5
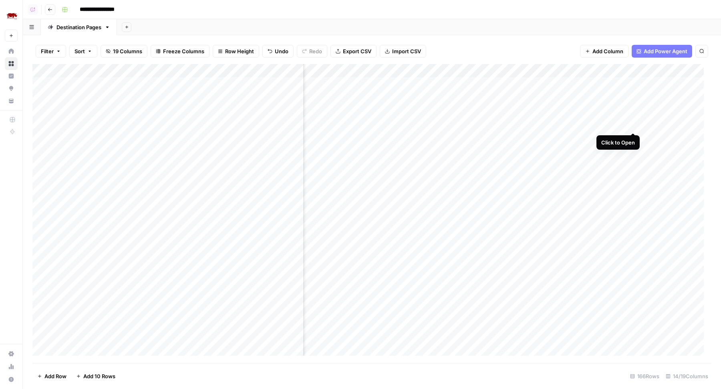
click at [633, 125] on div "Add Column" at bounding box center [371, 214] width 679 height 300
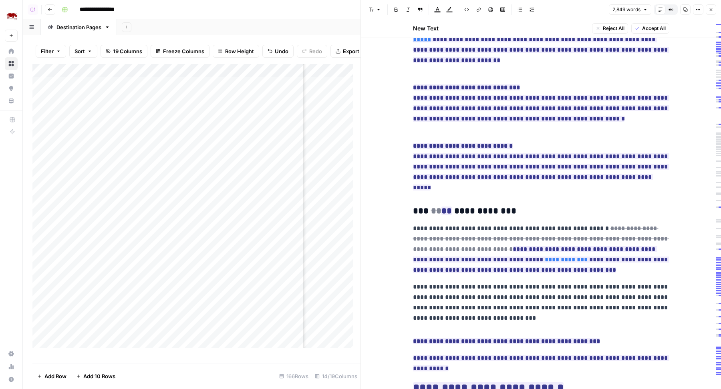
scroll to position [0, 338]
click at [713, 14] on button "Close" at bounding box center [711, 9] width 10 height 10
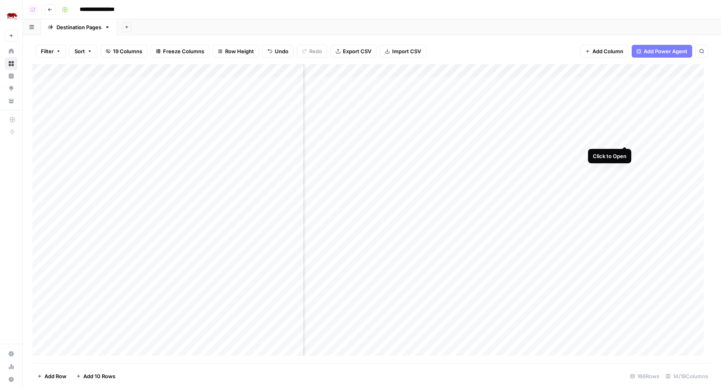
click at [625, 139] on div "Add Column" at bounding box center [371, 214] width 679 height 300
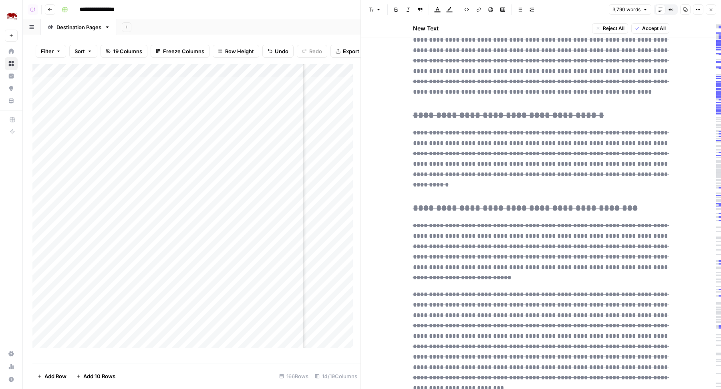
scroll to position [4415, 0]
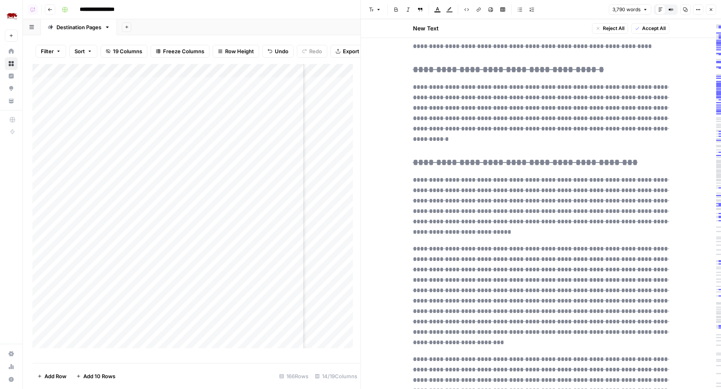
click at [710, 5] on button "Close" at bounding box center [711, 9] width 10 height 10
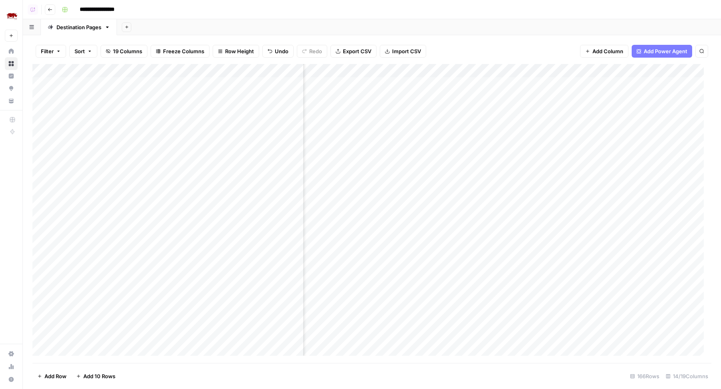
click at [623, 178] on div "Add Column" at bounding box center [371, 214] width 679 height 300
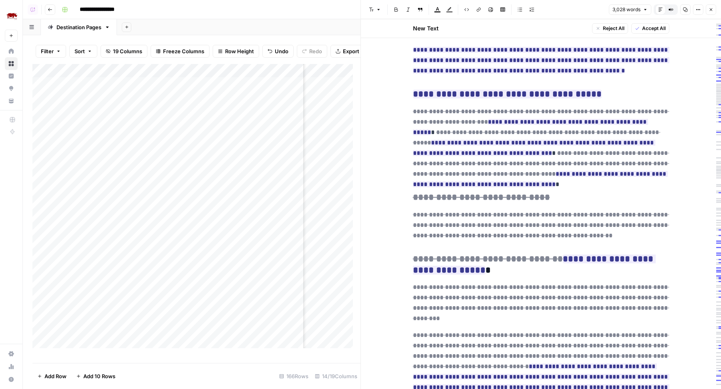
scroll to position [2858, 0]
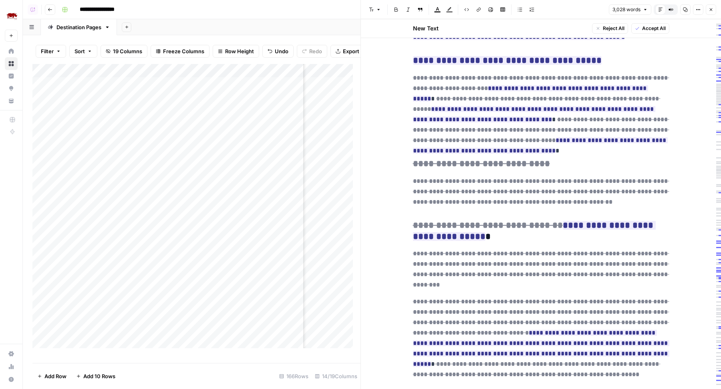
click at [710, 10] on icon "button" at bounding box center [710, 9] width 5 height 5
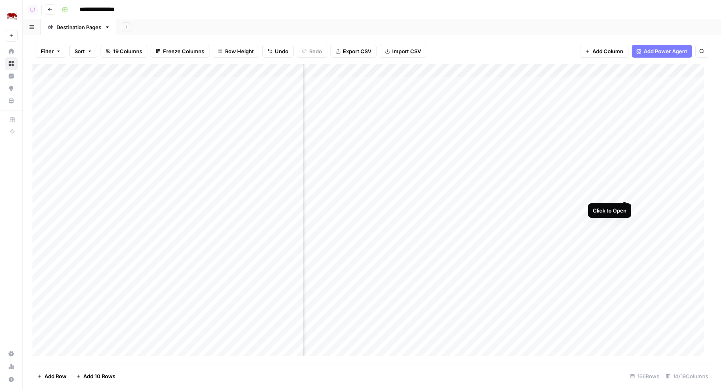
click at [623, 191] on div "Add Column" at bounding box center [371, 214] width 679 height 300
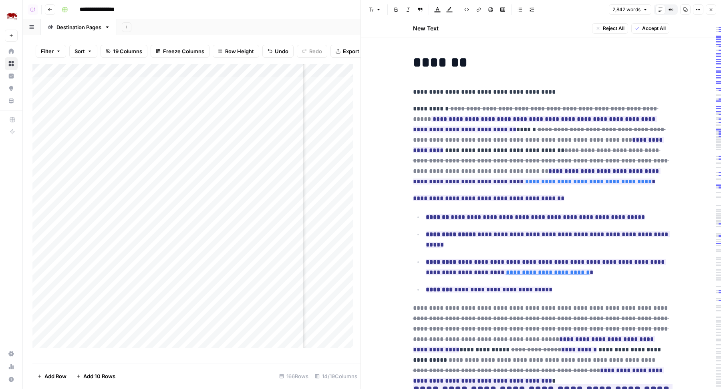
click at [713, 10] on span "Close" at bounding box center [713, 10] width 0 height 0
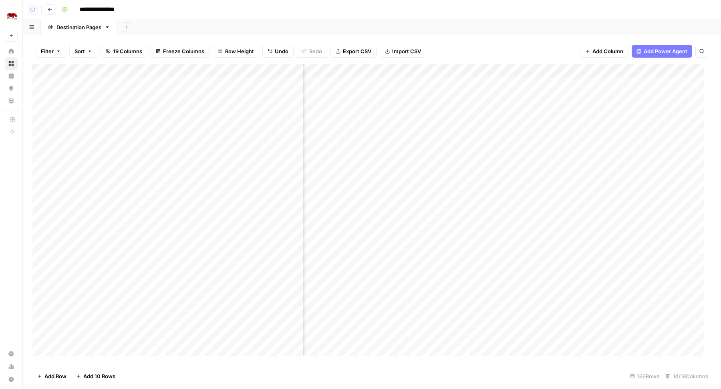
scroll to position [0, 440]
click at [526, 83] on div "Add Column" at bounding box center [371, 214] width 679 height 300
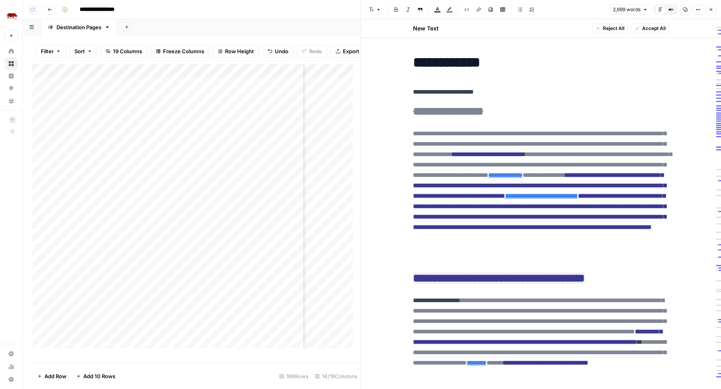
click at [713, 4] on header "Font style Bold Italic Block quote Text color Highlight color Code block Link I…" at bounding box center [541, 9] width 360 height 19
click at [713, 6] on button "Close" at bounding box center [711, 9] width 10 height 10
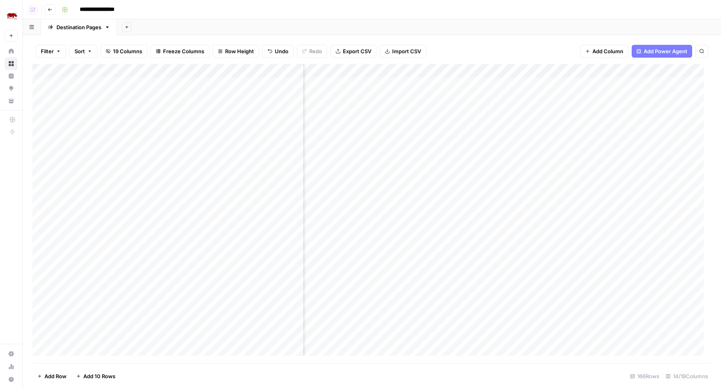
scroll to position [0, 409]
click at [483, 86] on div "Add Column" at bounding box center [371, 214] width 679 height 300
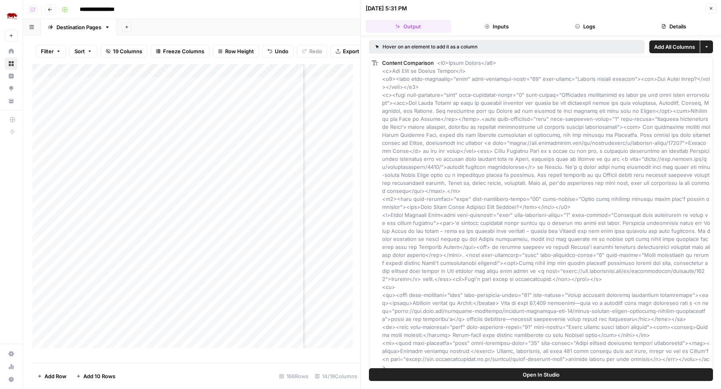
click at [589, 29] on button "Logs" at bounding box center [585, 26] width 85 height 13
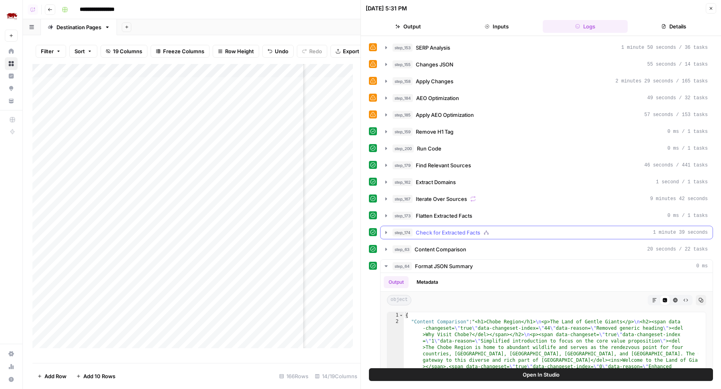
scroll to position [101, 0]
click at [506, 376] on button "Open In Studio" at bounding box center [541, 374] width 344 height 13
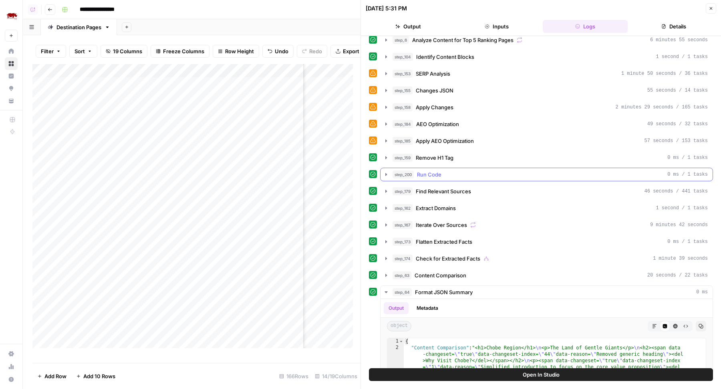
scroll to position [72, 0]
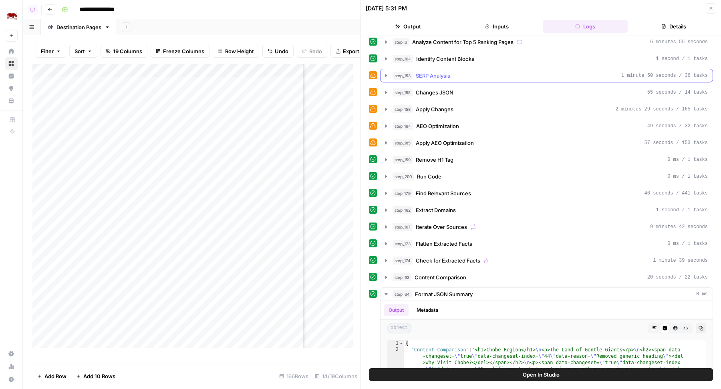
click at [455, 75] on div "step_153 SERP Analysis 1 minute 50 seconds / 36 tasks" at bounding box center [549, 76] width 315 height 8
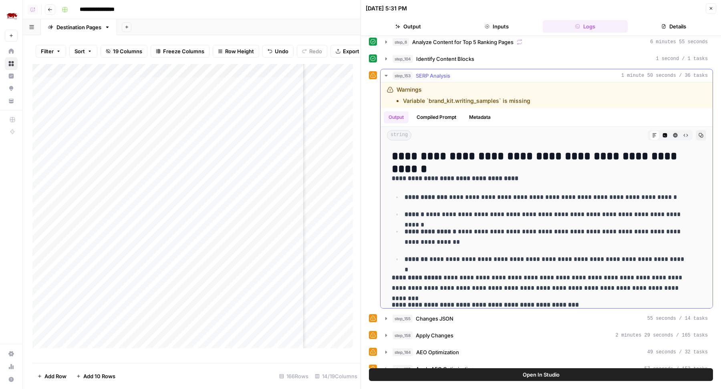
click at [455, 75] on div "step_153 SERP Analysis 1 minute 50 seconds / 36 tasks" at bounding box center [549, 76] width 315 height 8
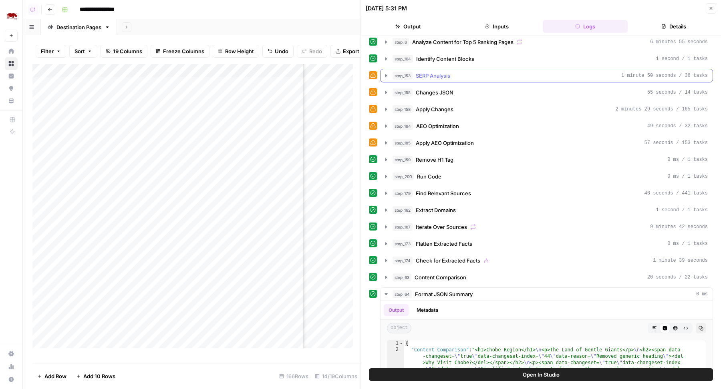
click at [450, 89] on span "Changes JSON" at bounding box center [435, 92] width 38 height 8
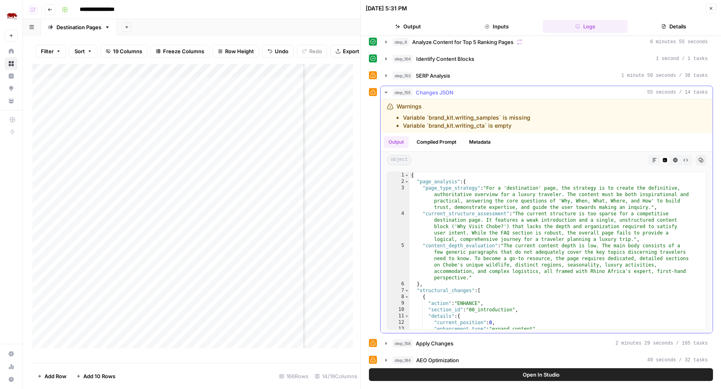
click at [450, 90] on span "Changes JSON" at bounding box center [435, 92] width 38 height 8
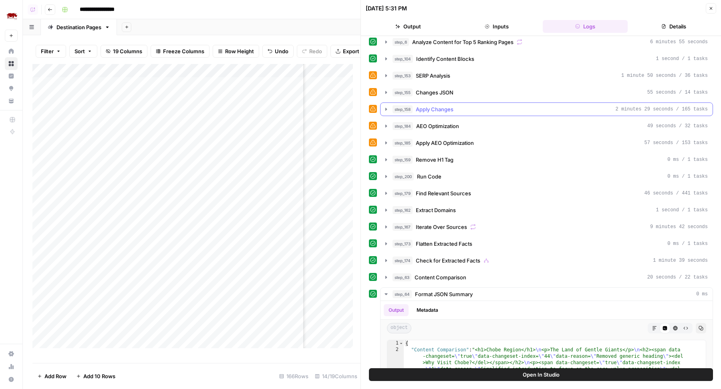
click at [444, 105] on span "Apply Changes" at bounding box center [435, 109] width 38 height 8
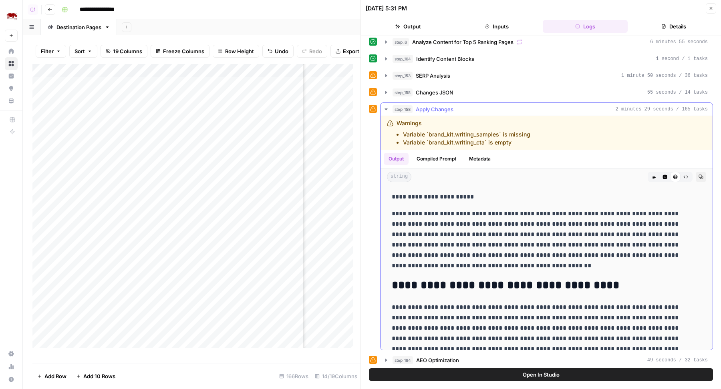
click at [444, 105] on span "Apply Changes" at bounding box center [435, 109] width 38 height 8
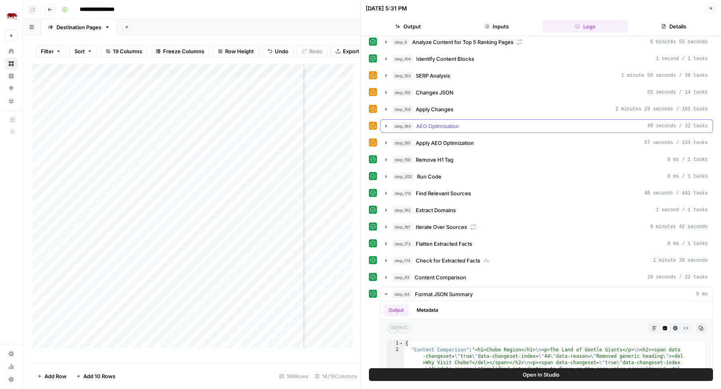
click at [444, 122] on span "AEO Optimization" at bounding box center [437, 126] width 43 height 8
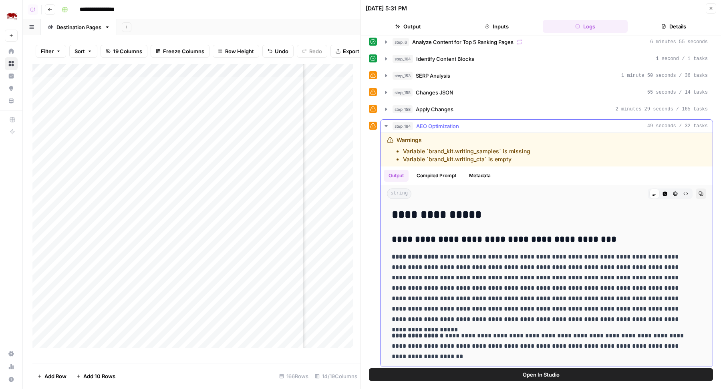
click at [444, 122] on span "AEO Optimization" at bounding box center [437, 126] width 43 height 8
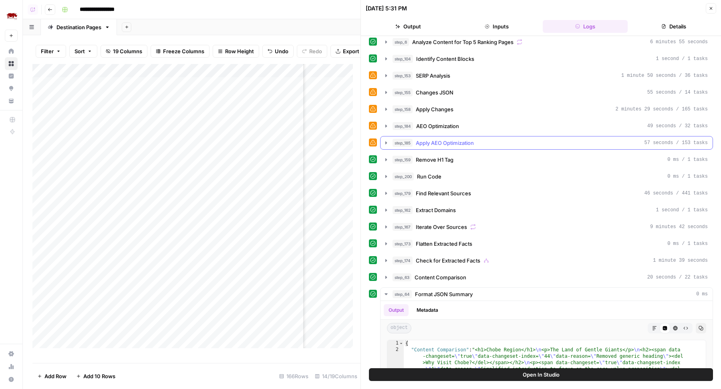
click at [449, 141] on span "Apply AEO Optimization" at bounding box center [445, 143] width 58 height 8
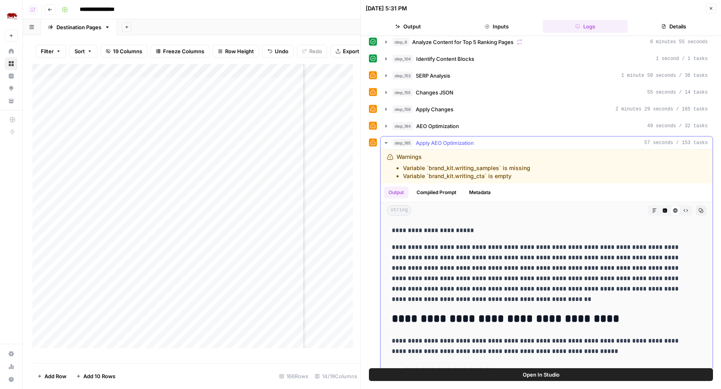
click at [449, 142] on span "Apply AEO Optimization" at bounding box center [445, 143] width 58 height 8
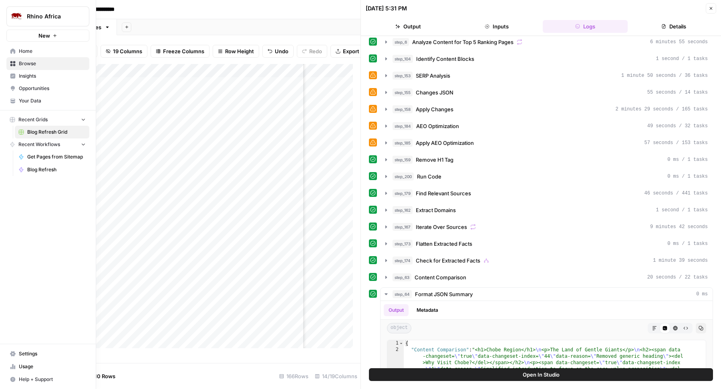
click at [43, 103] on span "Your Data" at bounding box center [52, 100] width 67 height 7
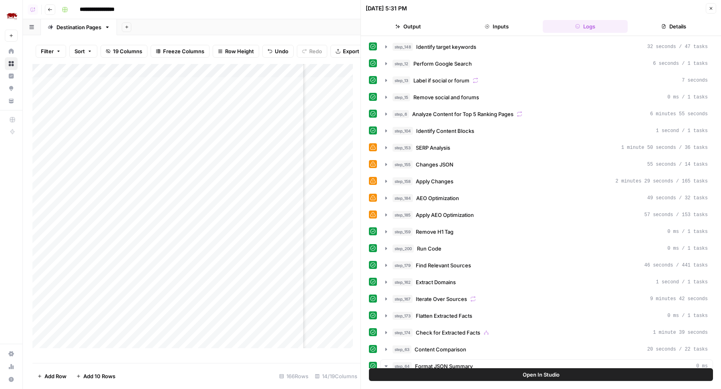
scroll to position [95, 0]
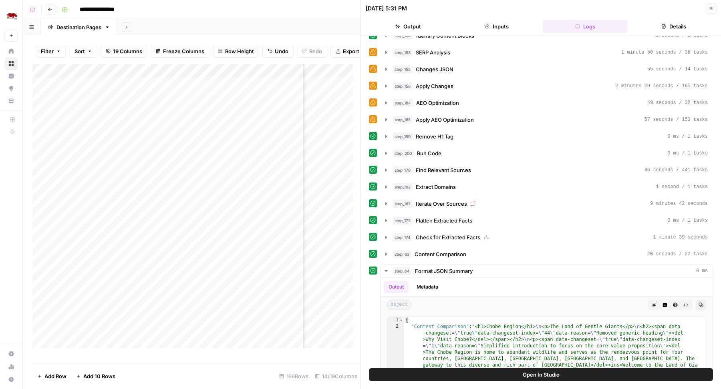
click at [711, 9] on icon "button" at bounding box center [711, 8] width 3 height 3
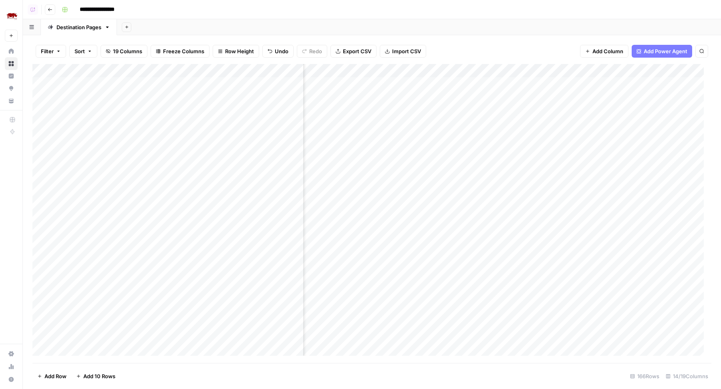
click at [482, 193] on div "Add Column" at bounding box center [371, 214] width 679 height 300
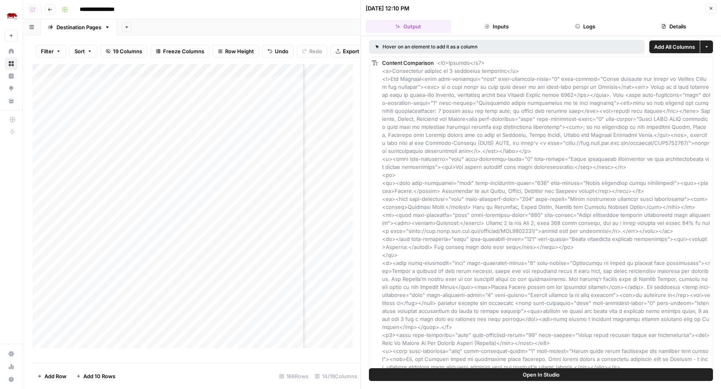
click at [562, 29] on button "Logs" at bounding box center [585, 26] width 85 height 13
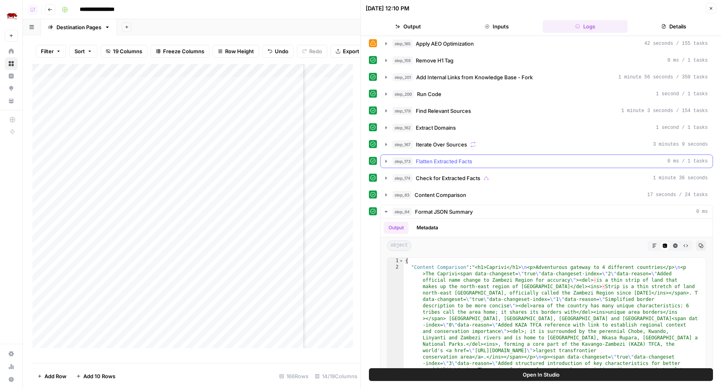
scroll to position [171, 0]
click at [516, 74] on span "Add Internal Links from Knowledge Base - Fork" at bounding box center [474, 78] width 117 height 8
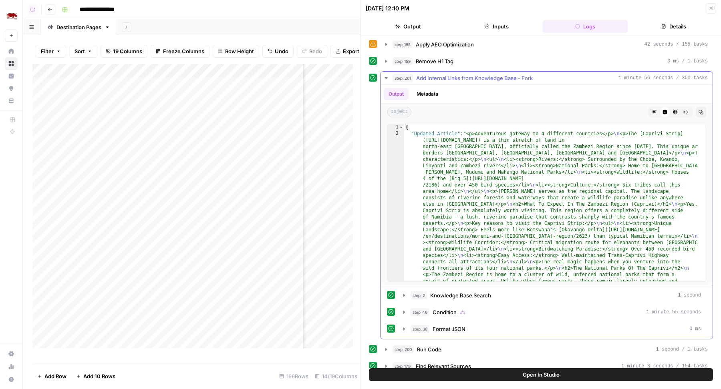
click at [516, 74] on span "Add Internal Links from Knowledge Base - Fork" at bounding box center [474, 78] width 117 height 8
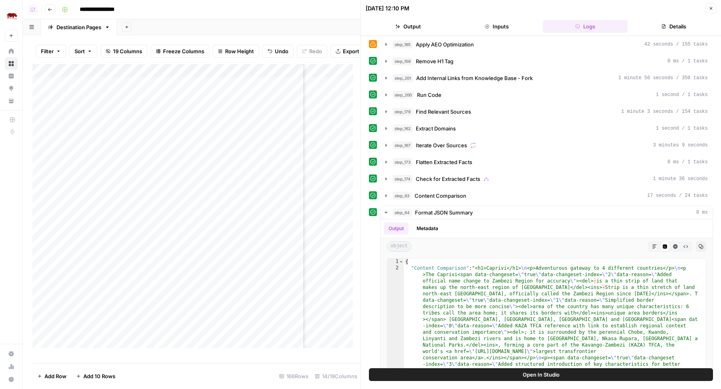
click at [710, 7] on icon "button" at bounding box center [711, 8] width 3 height 3
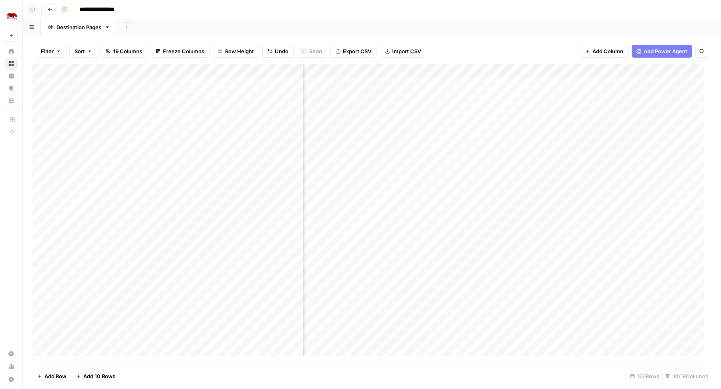
click at [553, 195] on div "Add Column" at bounding box center [371, 214] width 679 height 300
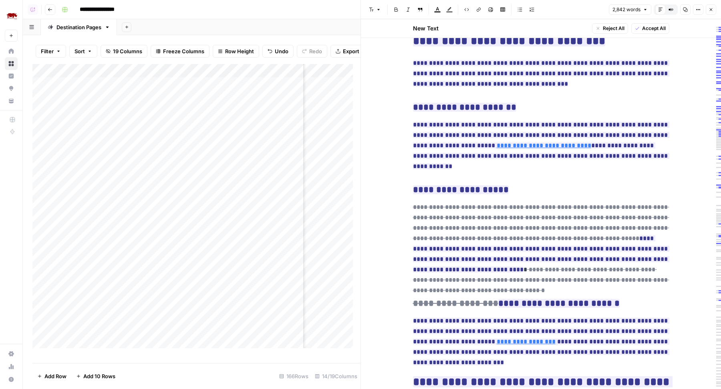
scroll to position [623, 0]
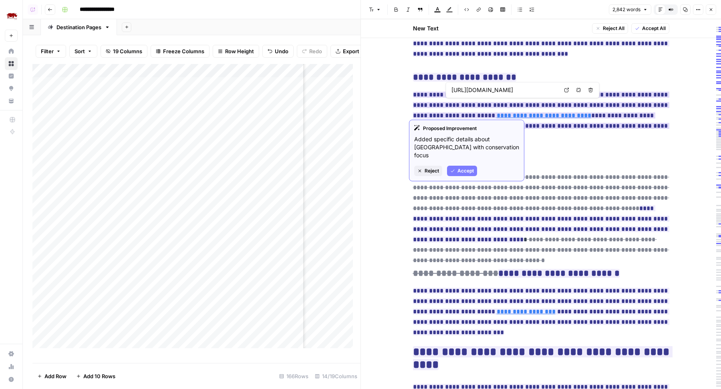
type input "https://pmc.ncbi.nlm.nih.gov/articles/PMC11997740/"
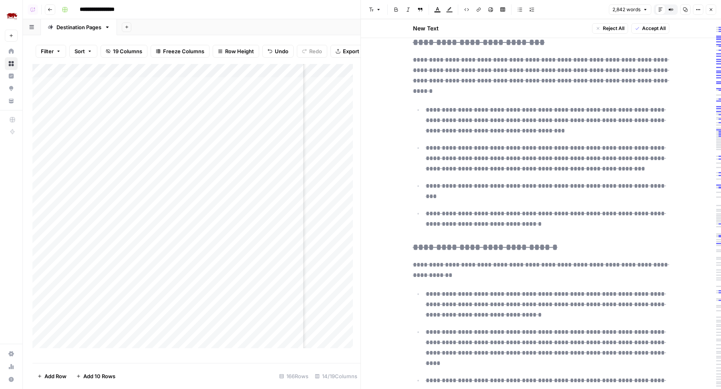
scroll to position [3563, 0]
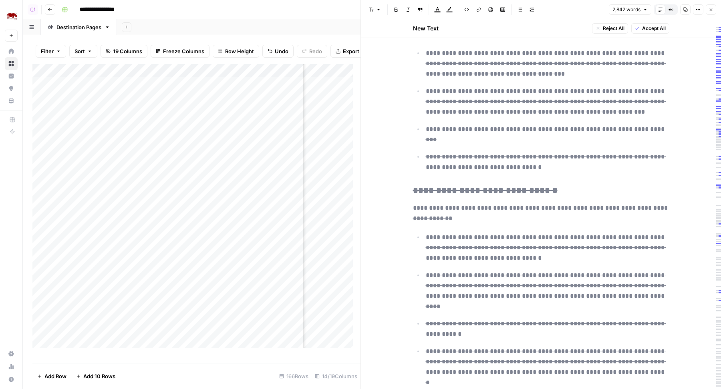
click at [713, 11] on icon "button" at bounding box center [710, 9] width 5 height 5
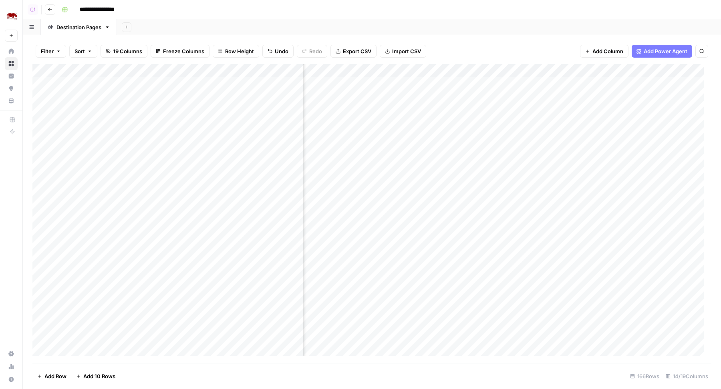
click at [441, 72] on div "Add Column" at bounding box center [371, 214] width 679 height 300
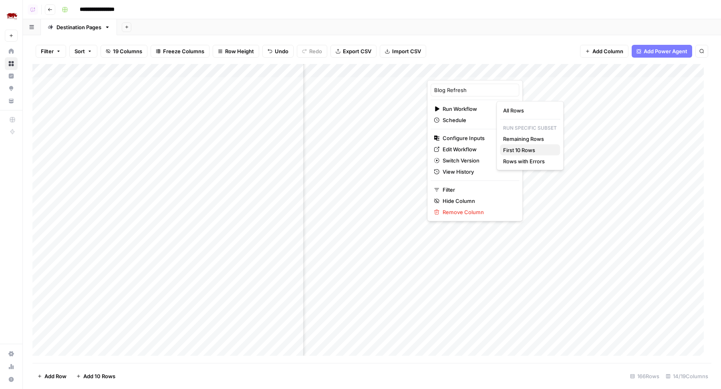
click at [513, 151] on span "First 10 Rows" at bounding box center [528, 150] width 50 height 8
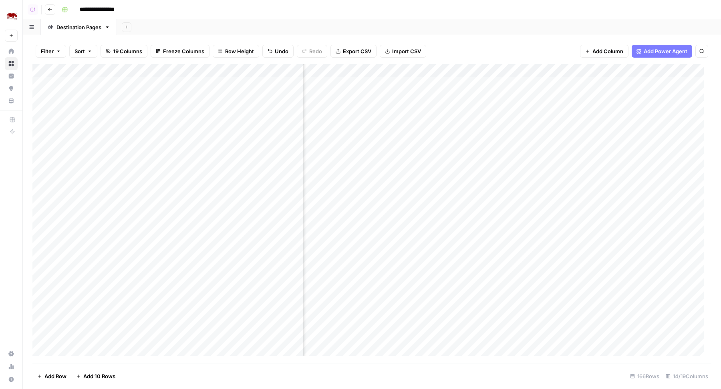
scroll to position [0, 538]
click at [400, 7] on div "**********" at bounding box center [385, 9] width 654 height 13
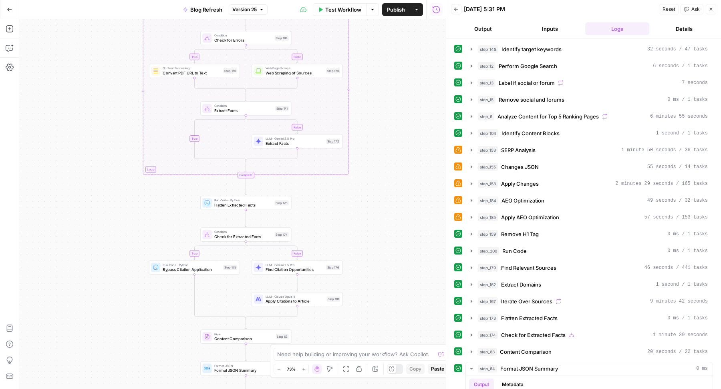
click at [396, 10] on span "Publish" at bounding box center [396, 10] width 18 height 8
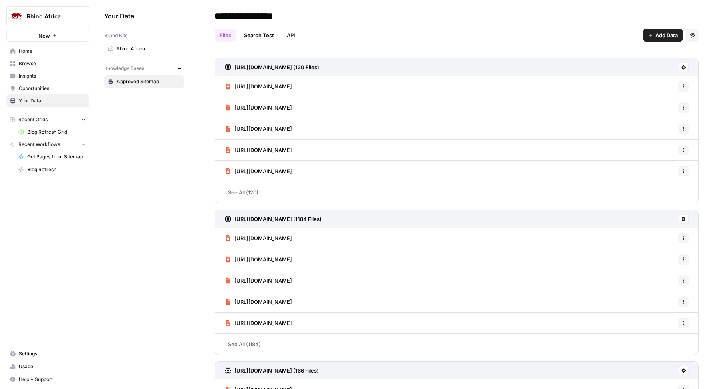
click at [127, 48] on span "Rhino Africa" at bounding box center [149, 48] width 64 height 7
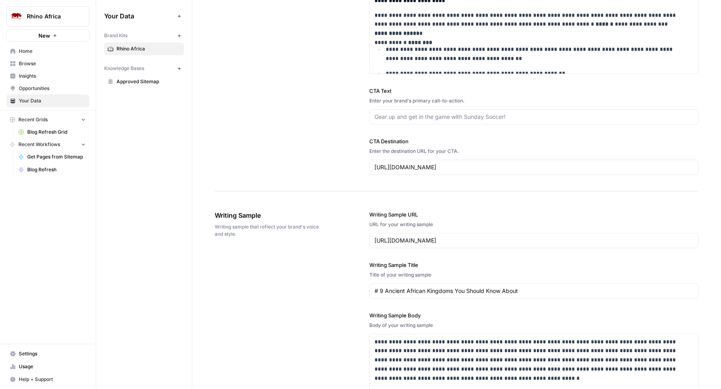
scroll to position [801, 0]
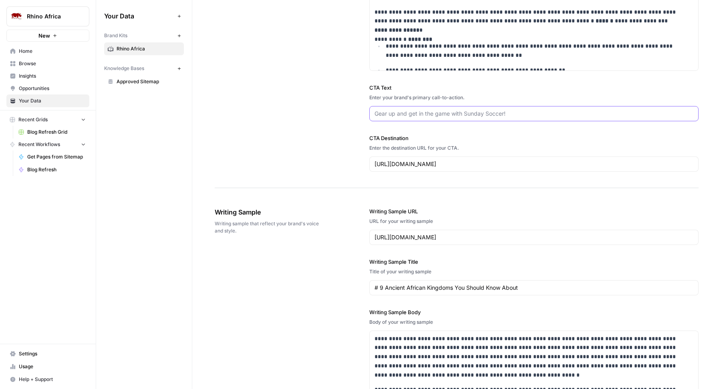
click at [408, 118] on input "CTA Text" at bounding box center [533, 114] width 319 height 8
type input "Let's start planning"
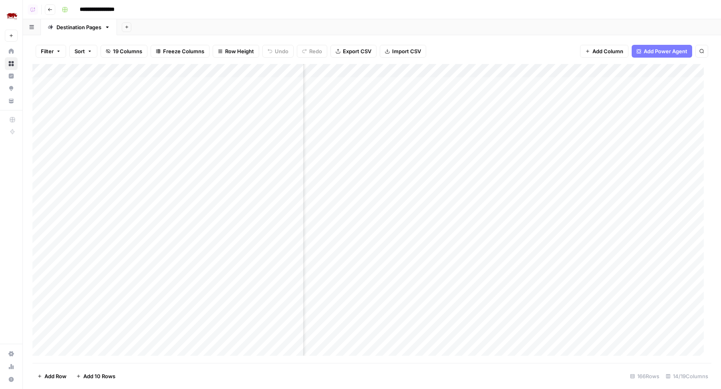
scroll to position [0, 351]
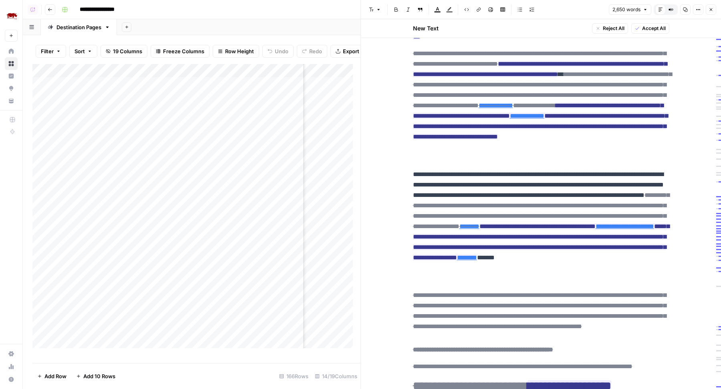
scroll to position [0, 541]
click at [348, 91] on div "Add Column" at bounding box center [196, 210] width 328 height 292
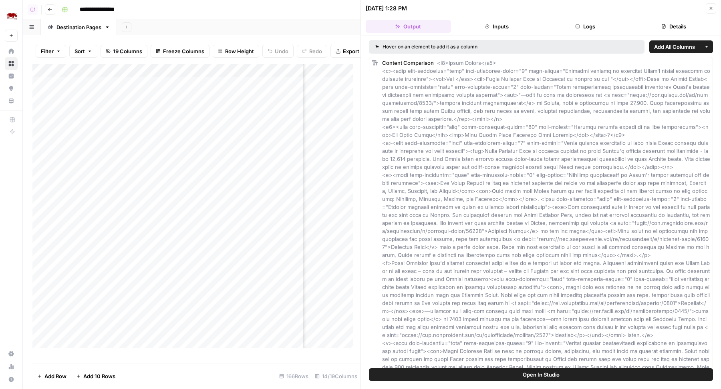
click at [579, 26] on button "Logs" at bounding box center [585, 26] width 85 height 13
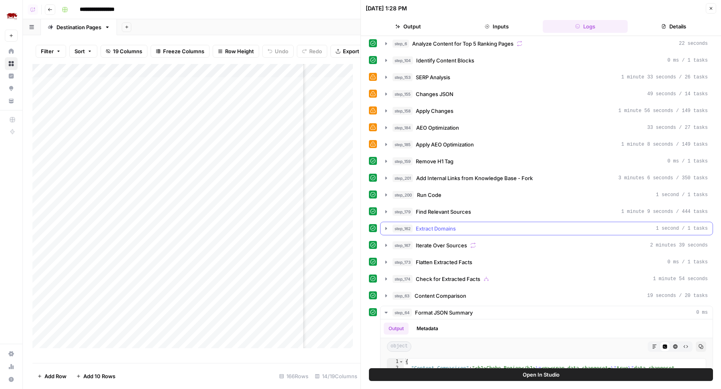
scroll to position [75, 0]
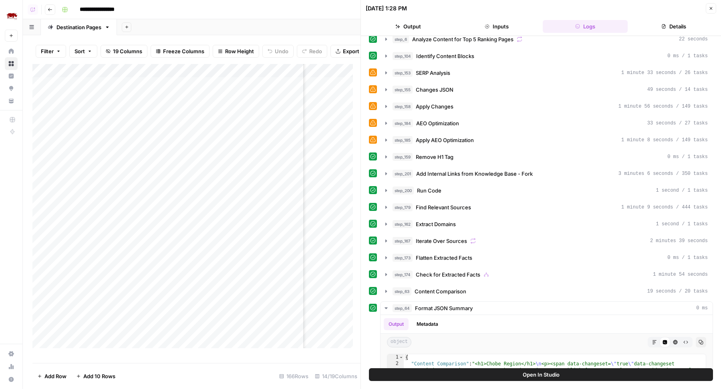
click at [484, 170] on span "Add Internal Links from Knowledge Base - Fork" at bounding box center [474, 174] width 117 height 8
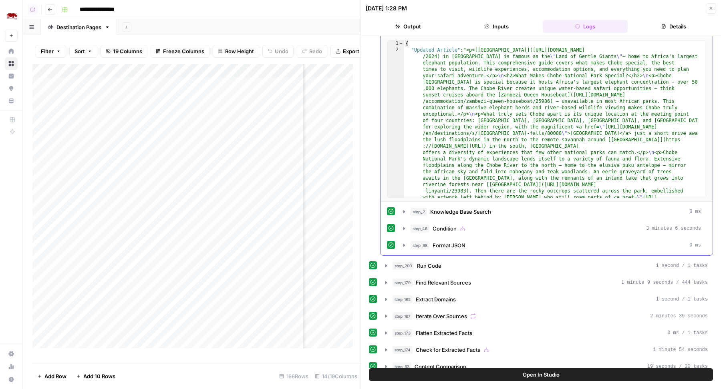
scroll to position [281, 0]
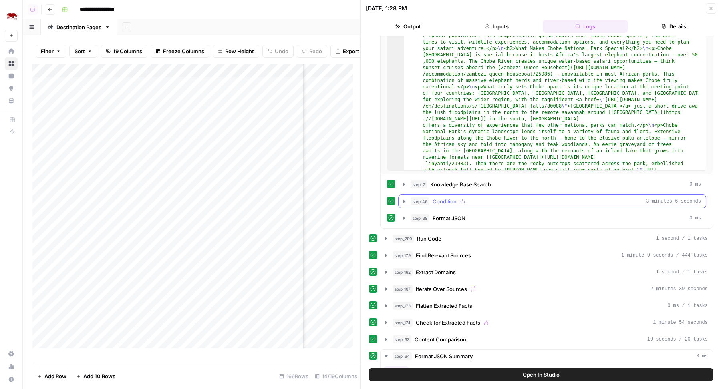
click at [483, 198] on div "step_46 Condition 3 minutes 6 seconds" at bounding box center [555, 201] width 290 height 8
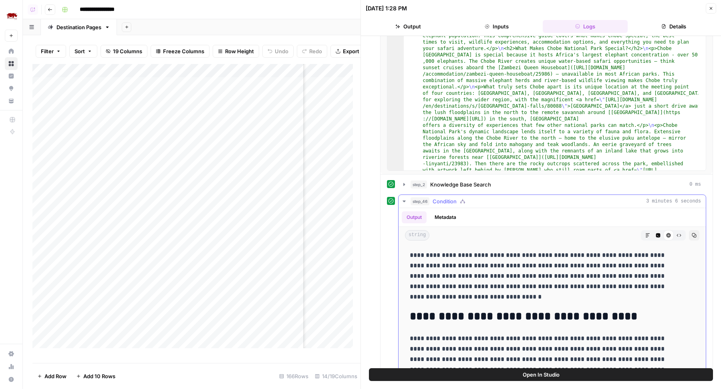
click at [483, 198] on div "step_46 Condition 3 minutes 6 seconds" at bounding box center [555, 201] width 290 height 8
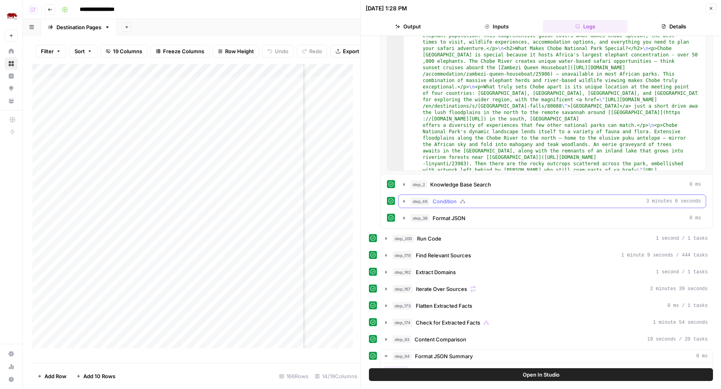
click at [497, 195] on button "step_46 Condition 3 minutes 6 seconds" at bounding box center [551, 201] width 307 height 13
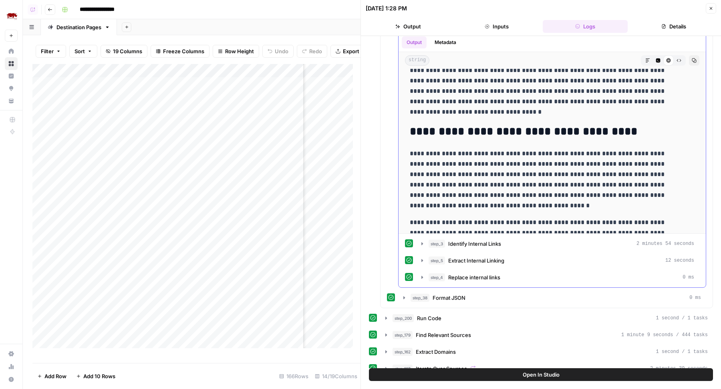
scroll to position [14, 0]
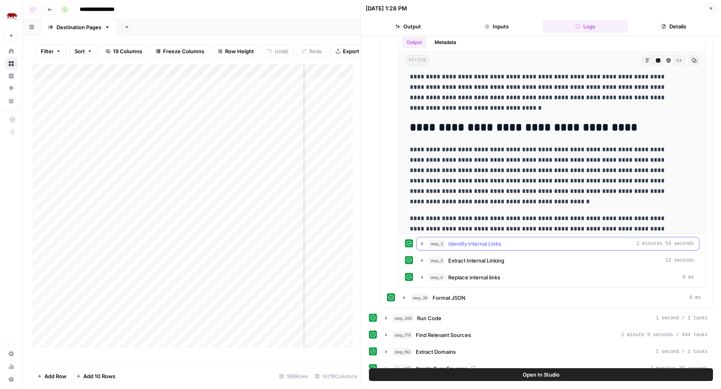
click at [530, 241] on div "step_3 Identify Internal Links 2 minutes 54 seconds" at bounding box center [560, 244] width 265 height 8
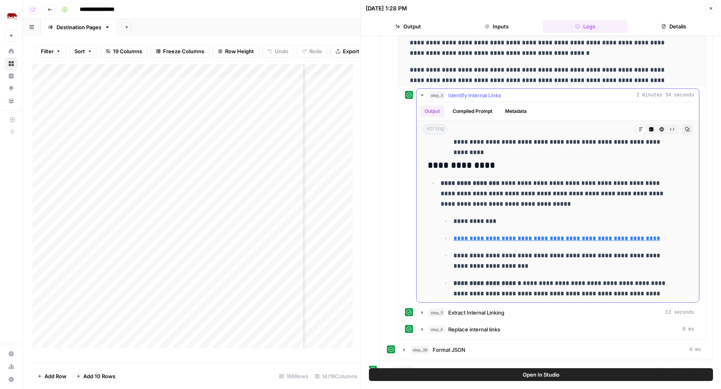
scroll to position [450, 0]
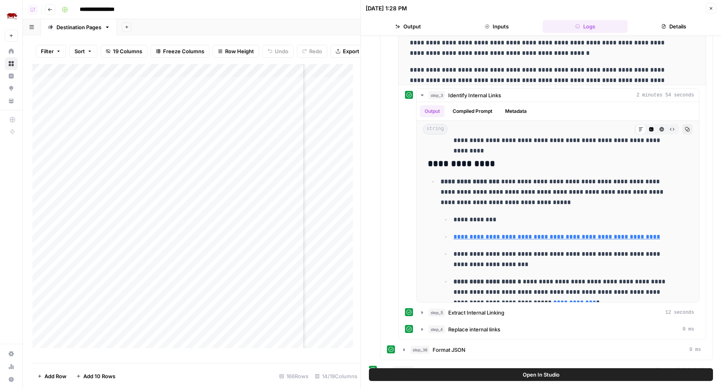
click at [503, 372] on button "Open In Studio" at bounding box center [541, 374] width 344 height 13
click at [710, 10] on icon "button" at bounding box center [710, 8] width 5 height 5
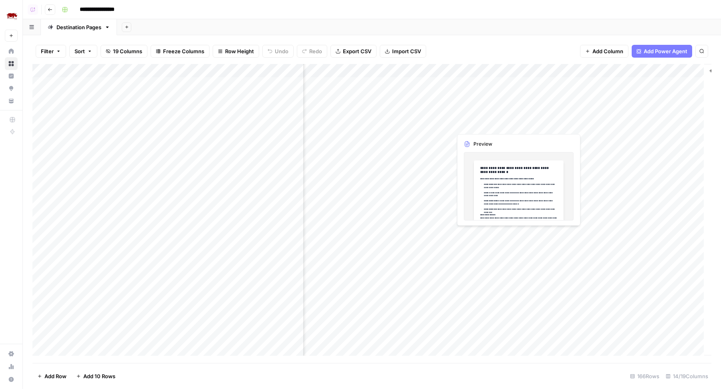
scroll to position [0, 474]
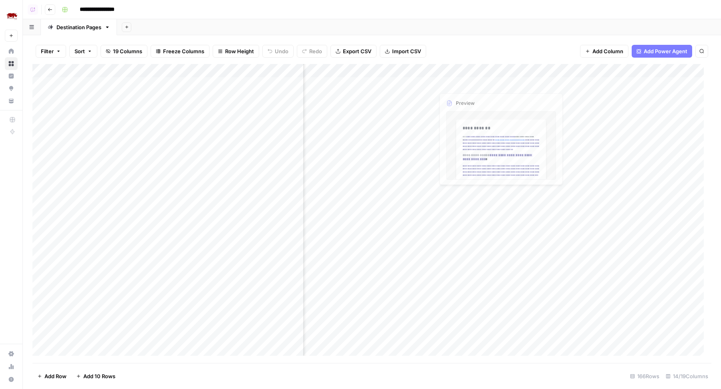
click at [427, 83] on div "Add Column" at bounding box center [371, 214] width 679 height 300
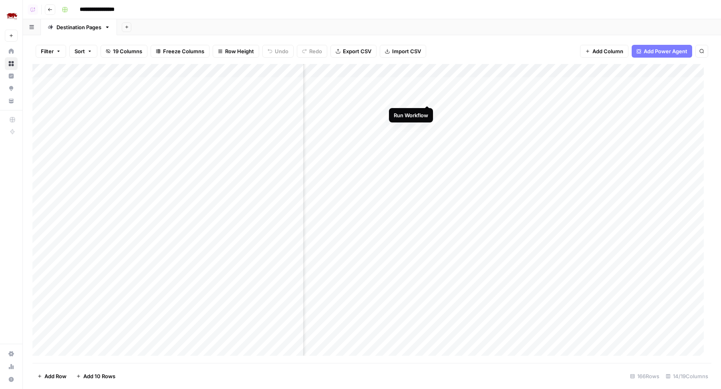
click at [428, 94] on div "Add Column" at bounding box center [371, 214] width 679 height 300
click at [426, 110] on div "Add Column" at bounding box center [371, 214] width 679 height 300
click at [426, 125] on div "Add Column" at bounding box center [371, 214] width 679 height 300
click at [427, 139] on div "Add Column" at bounding box center [371, 214] width 679 height 300
click at [442, 42] on div "Filter Sort 19 Columns Freeze Columns Row Height Undo Redo Export CSV Import CS…" at bounding box center [371, 51] width 679 height 26
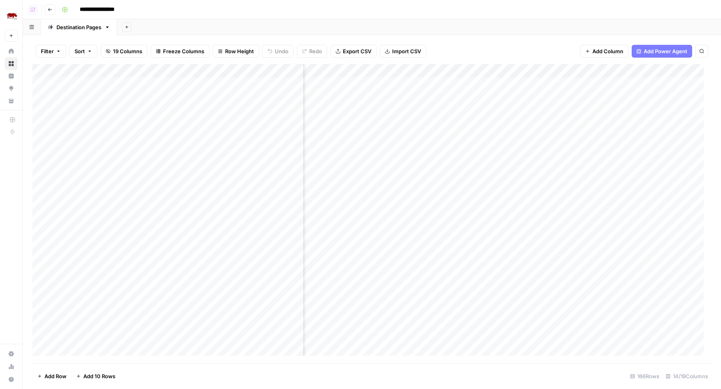
click at [403, 11] on div "**********" at bounding box center [385, 9] width 654 height 13
click at [371, 25] on div "Add Sheet" at bounding box center [419, 27] width 604 height 16
click at [388, 4] on div "**********" at bounding box center [385, 9] width 654 height 13
click at [490, 124] on div "Add Column" at bounding box center [371, 214] width 679 height 300
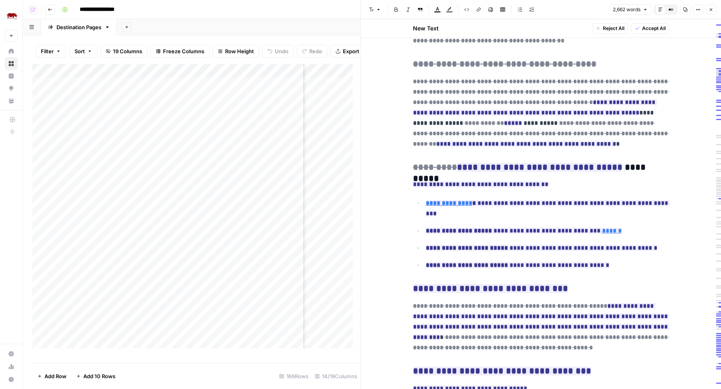
scroll to position [3078, 0]
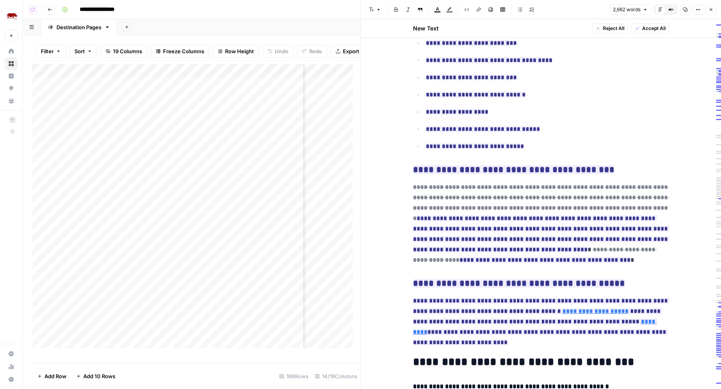
click at [711, 9] on icon "button" at bounding box center [711, 9] width 3 height 3
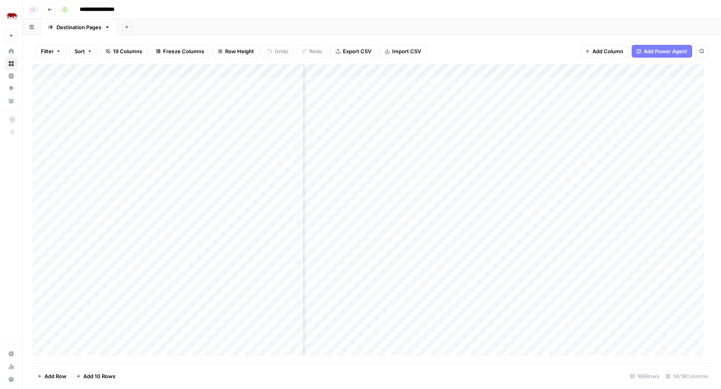
scroll to position [0, 538]
drag, startPoint x: 611, startPoint y: 71, endPoint x: 470, endPoint y: 71, distance: 141.3
click at [470, 71] on div "Add Column" at bounding box center [371, 214] width 679 height 300
click at [509, 82] on div "Add Column" at bounding box center [371, 214] width 679 height 300
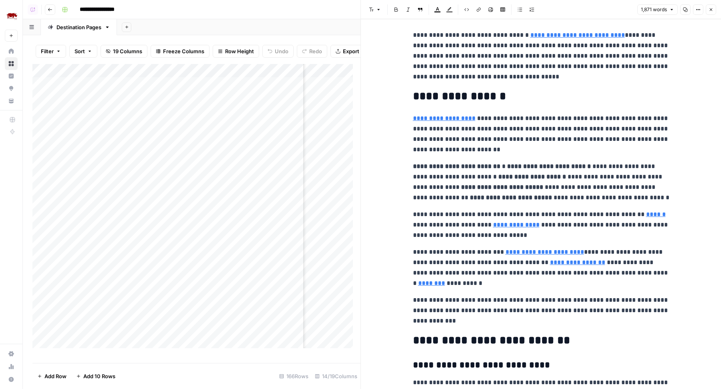
scroll to position [51, 0]
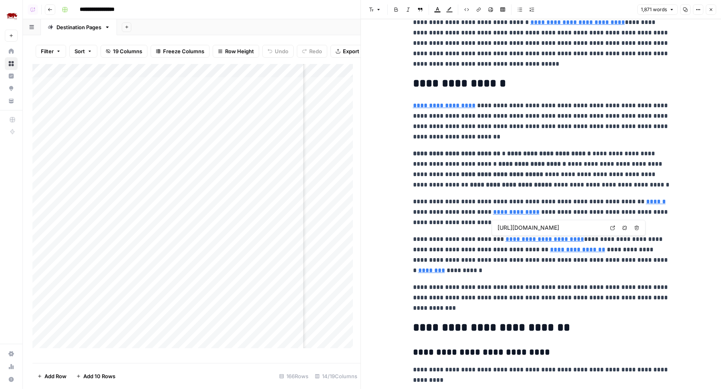
type input "https://www.rhinoafrica.com/en/accommodation/savute-under-canvas/25427"
click at [445, 267] on link "********" at bounding box center [431, 270] width 27 height 6
click at [597, 247] on input "https://www.rhinoafrica.com/en/destinations/botswana/2458" at bounding box center [544, 249] width 107 height 8
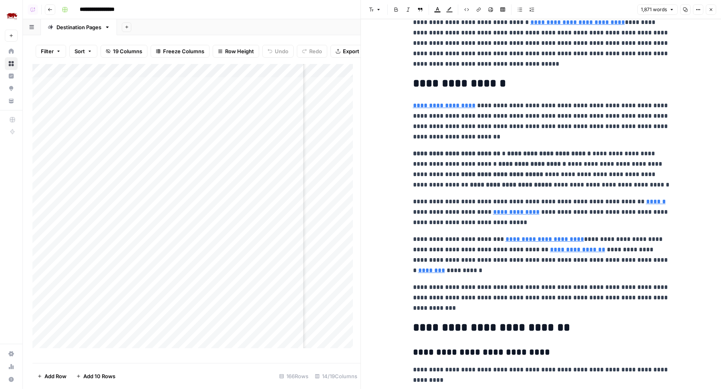
click at [548, 301] on p "**********" at bounding box center [541, 297] width 256 height 31
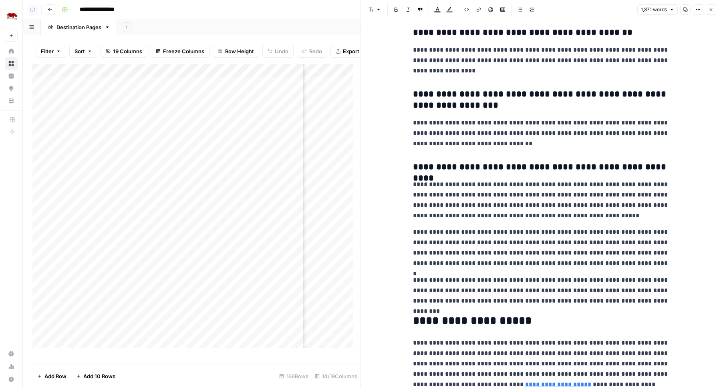
scroll to position [2045, 0]
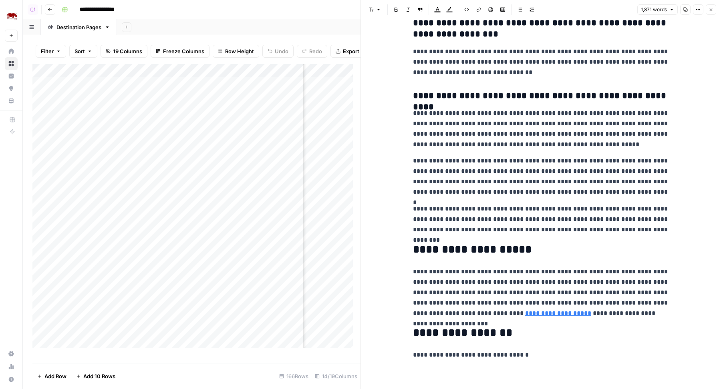
click at [710, 12] on button "Close" at bounding box center [711, 9] width 10 height 10
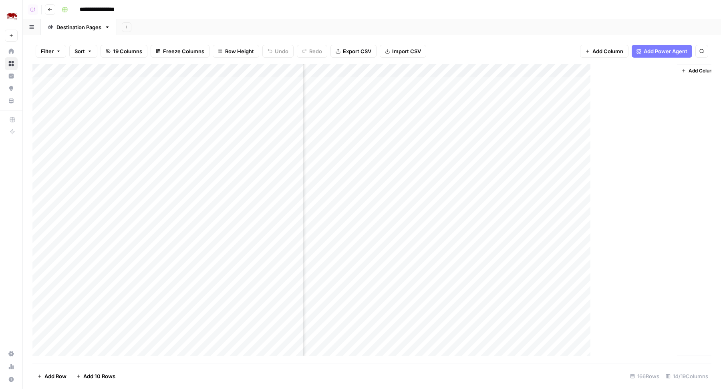
scroll to position [0, 529]
click at [374, 152] on div "Add Column" at bounding box center [371, 214] width 679 height 300
click at [374, 166] on div "Add Column" at bounding box center [371, 214] width 679 height 300
click at [373, 179] on div "Add Column" at bounding box center [371, 214] width 679 height 300
click at [373, 190] on div "Add Column" at bounding box center [371, 214] width 679 height 300
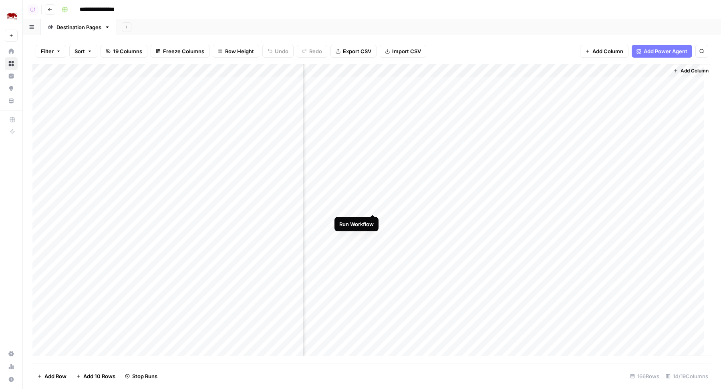
click at [373, 205] on div "Add Column" at bounding box center [371, 214] width 679 height 300
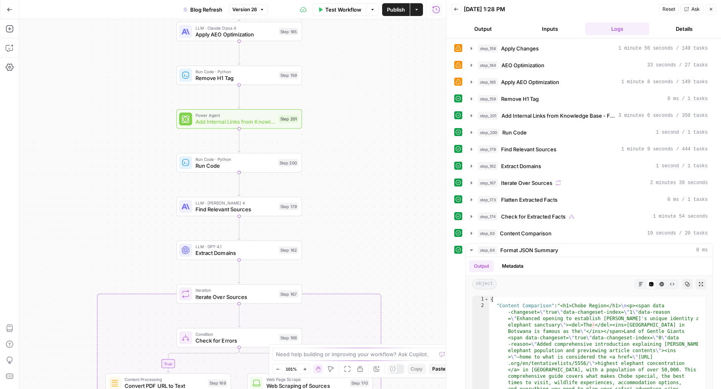
click at [272, 163] on span "Run Code" at bounding box center [234, 166] width 79 height 8
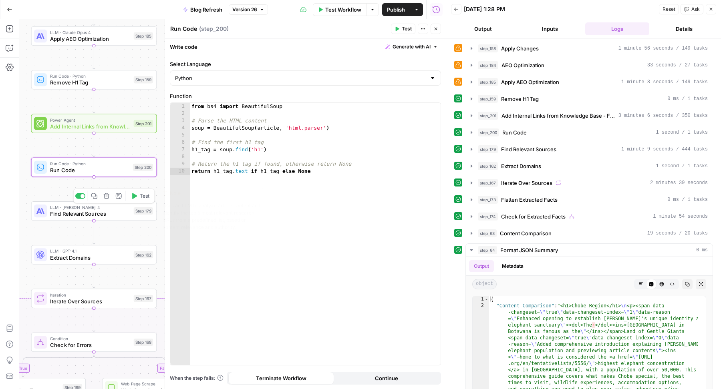
click at [112, 217] on span "Find Relevant Sources" at bounding box center [90, 214] width 80 height 8
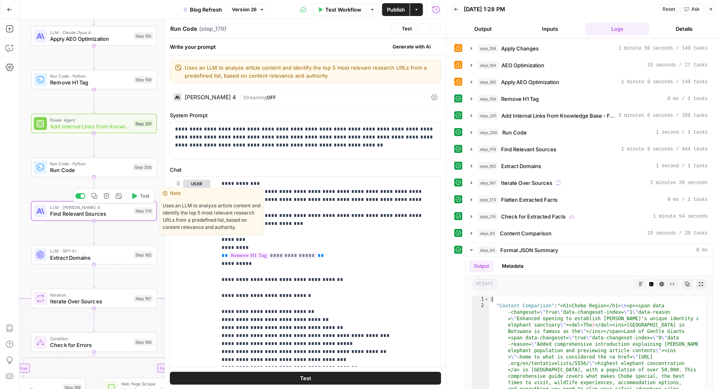
type textarea "Find Relevant Sources"
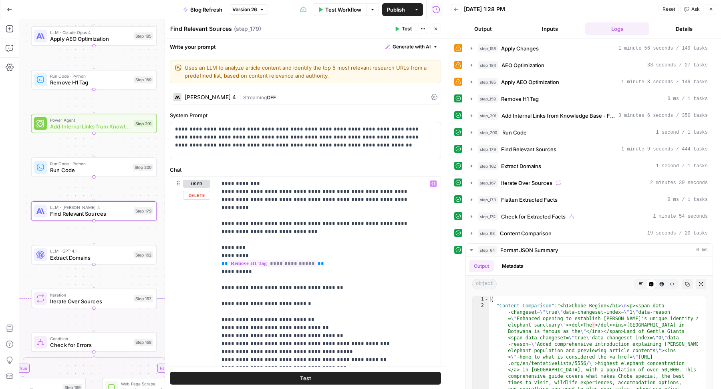
click at [107, 128] on span "Add Internal Links from Knowledge Base - Fork" at bounding box center [90, 127] width 80 height 8
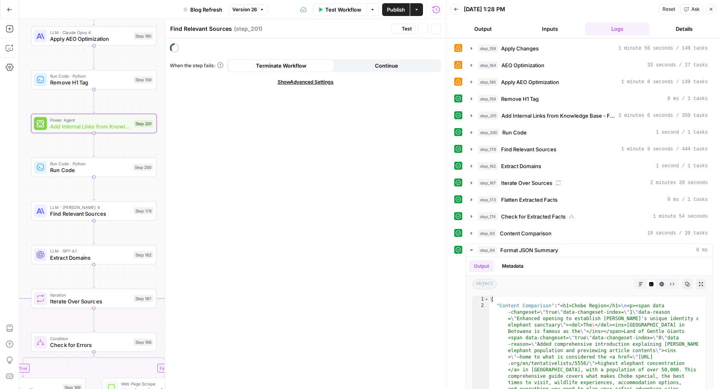
type textarea "Add Internal Links from Knowledge Base - Fork"
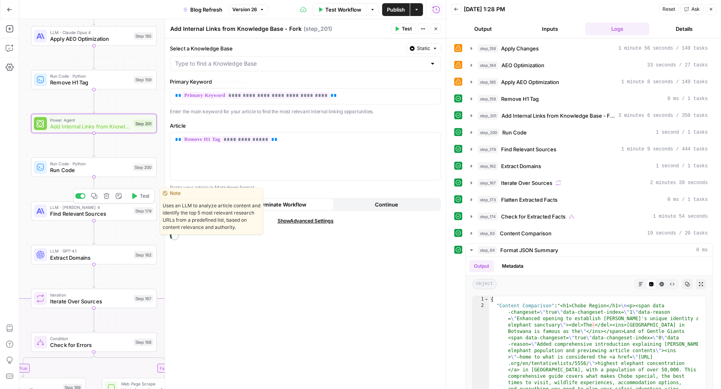
type input "Approved Sitemap"
click at [110, 216] on span "Find Relevant Sources" at bounding box center [90, 214] width 80 height 8
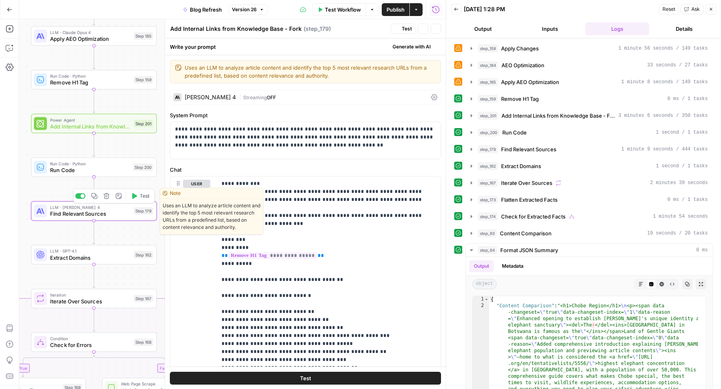
type textarea "Find Relevant Sources"
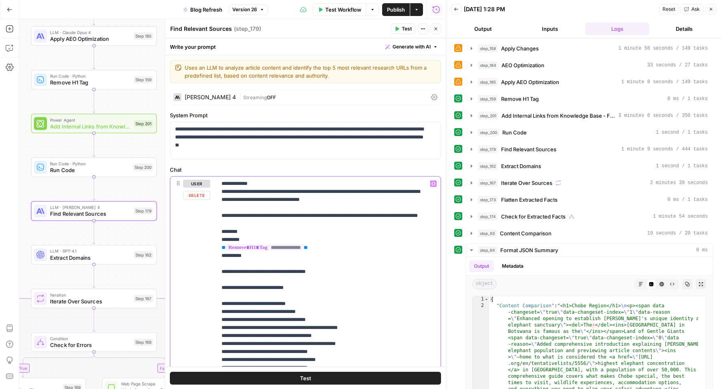
drag, startPoint x: 323, startPoint y: 255, endPoint x: 220, endPoint y: 255, distance: 102.9
click at [220, 255] on div "**********" at bounding box center [329, 340] width 224 height 326
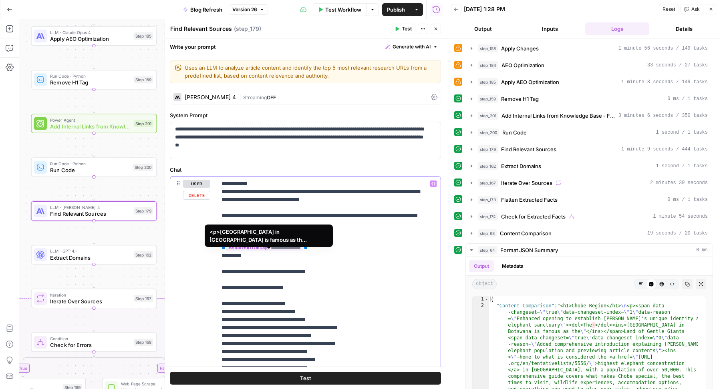
click at [243, 251] on span "**********" at bounding box center [264, 247] width 77 height 7
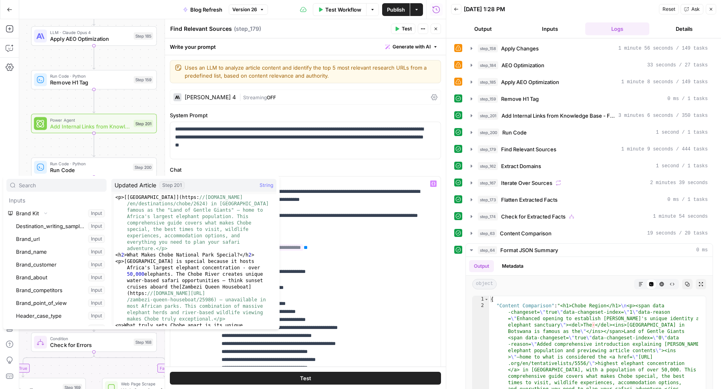
scroll to position [53927, 0]
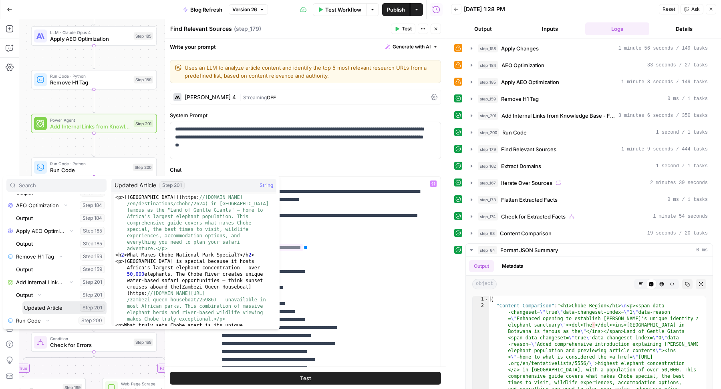
click at [53, 302] on button "Select variable Updated Article" at bounding box center [64, 308] width 84 height 13
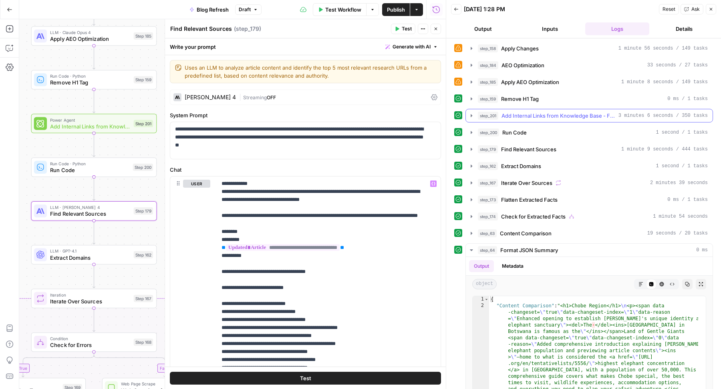
click at [550, 112] on span "Add Internal Links from Knowledge Base - Fork" at bounding box center [558, 116] width 114 height 8
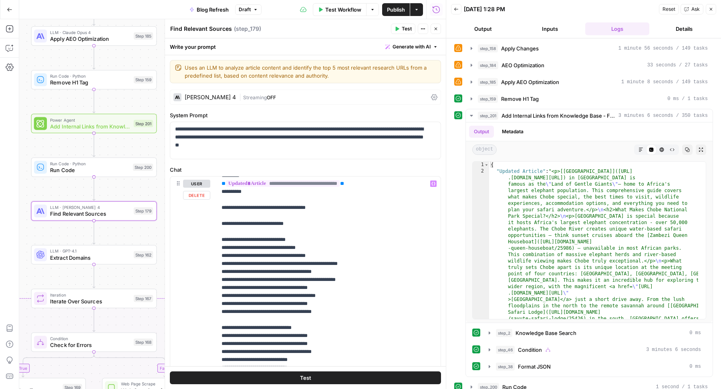
scroll to position [39, 0]
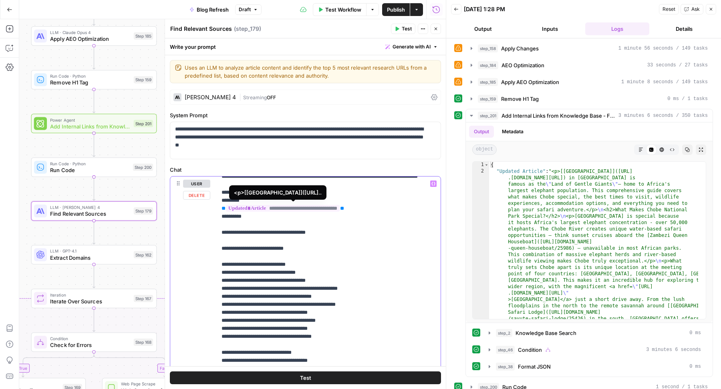
drag, startPoint x: 374, startPoint y: 213, endPoint x: 209, endPoint y: 212, distance: 165.4
click at [209, 212] on div "**********" at bounding box center [305, 349] width 270 height 345
copy p "**********"
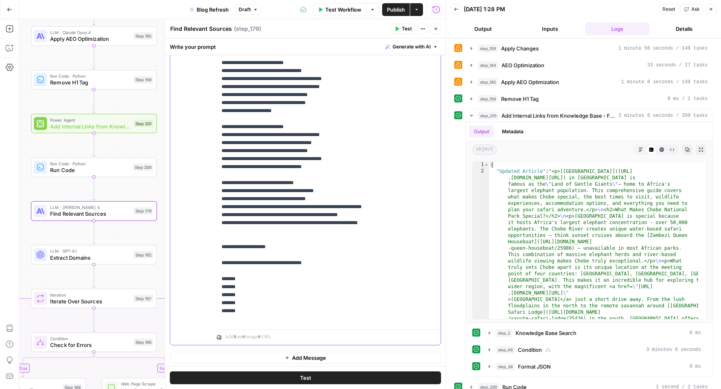
scroll to position [177, 0]
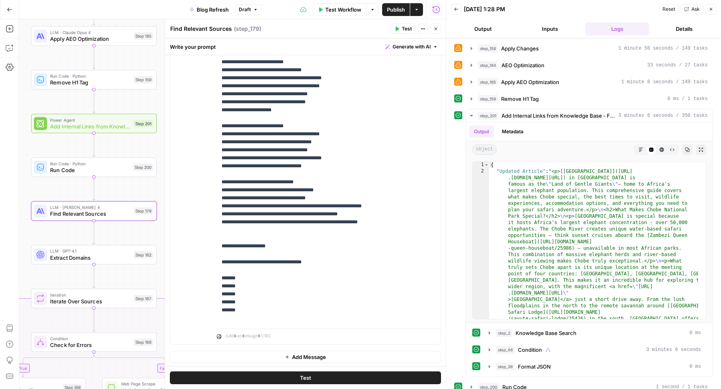
click at [435, 30] on icon "button" at bounding box center [435, 29] width 3 height 3
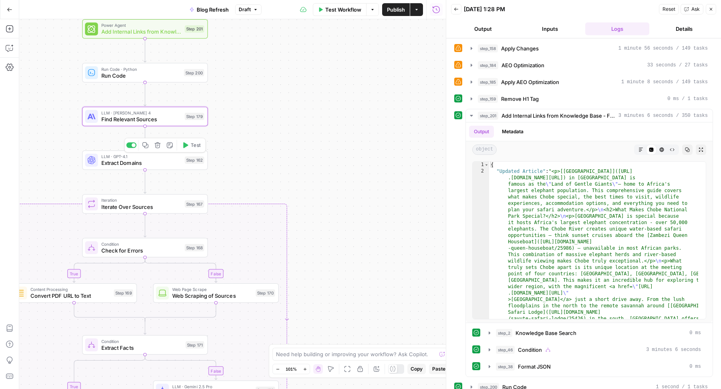
click at [186, 159] on div "Step 162" at bounding box center [195, 160] width 20 height 7
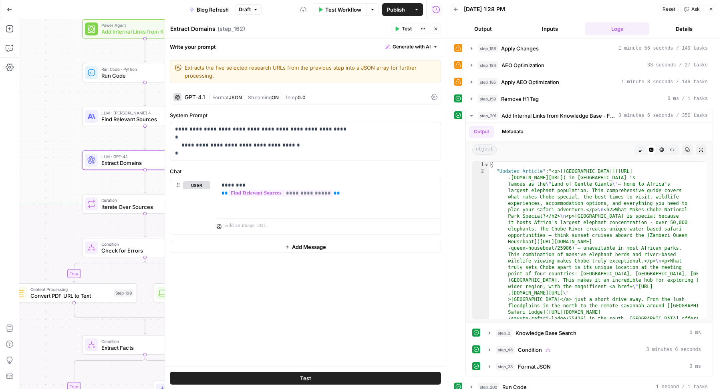
click at [438, 30] on icon "button" at bounding box center [435, 28] width 5 height 5
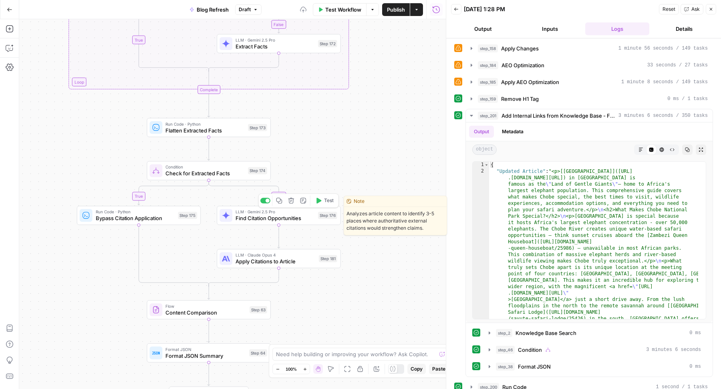
click at [302, 221] on span "Find Citation Opportunities" at bounding box center [274, 218] width 79 height 8
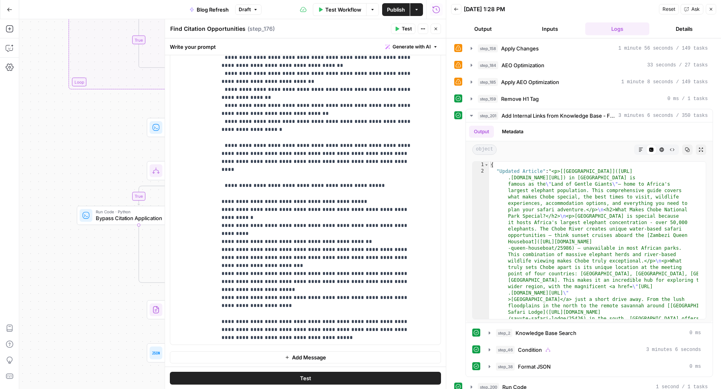
scroll to position [345, 0]
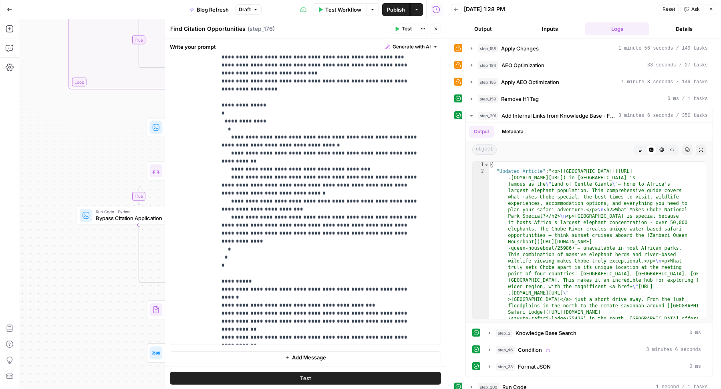
click at [433, 28] on icon "button" at bounding box center [435, 28] width 5 height 5
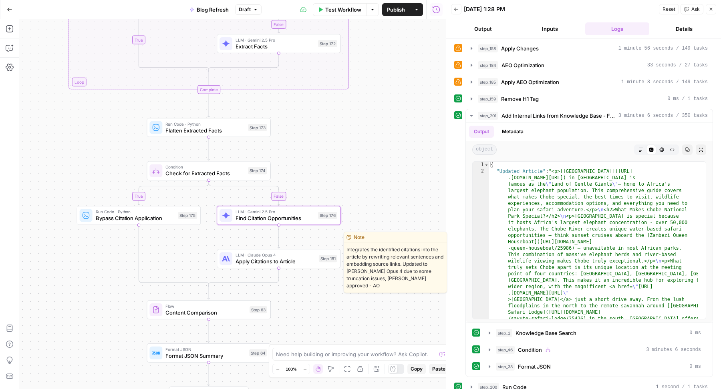
click at [251, 261] on span "Apply Citations to Article" at bounding box center [275, 261] width 80 height 8
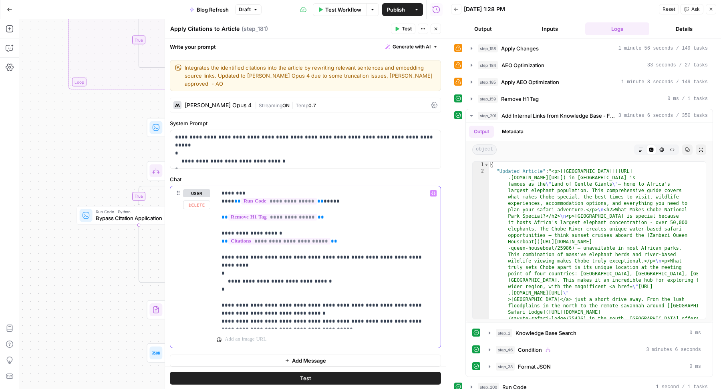
drag, startPoint x: 324, startPoint y: 208, endPoint x: 217, endPoint y: 208, distance: 106.9
click at [218, 208] on div "**********" at bounding box center [329, 257] width 224 height 143
click at [635, 145] on button "Markdown" at bounding box center [640, 150] width 10 height 10
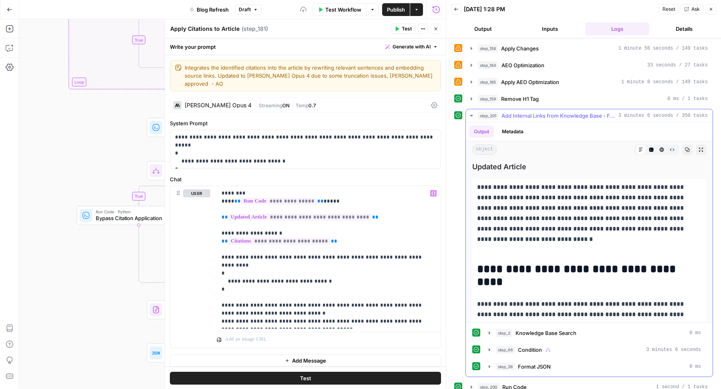
click at [659, 148] on icon "button" at bounding box center [661, 150] width 4 height 4
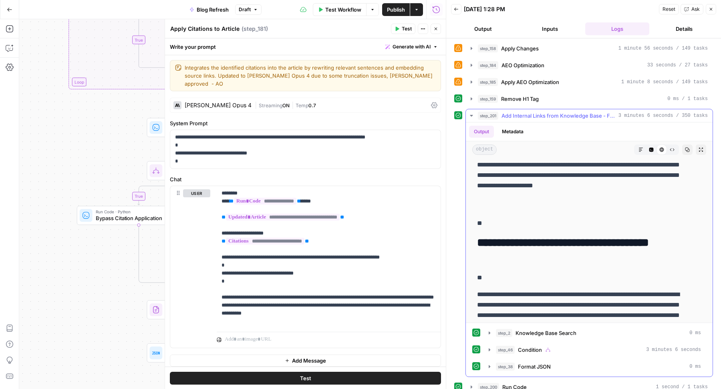
scroll to position [0, 0]
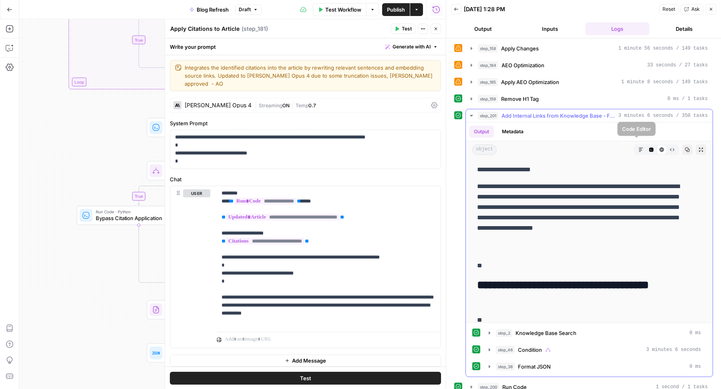
click at [649, 148] on icon "button" at bounding box center [651, 150] width 4 height 4
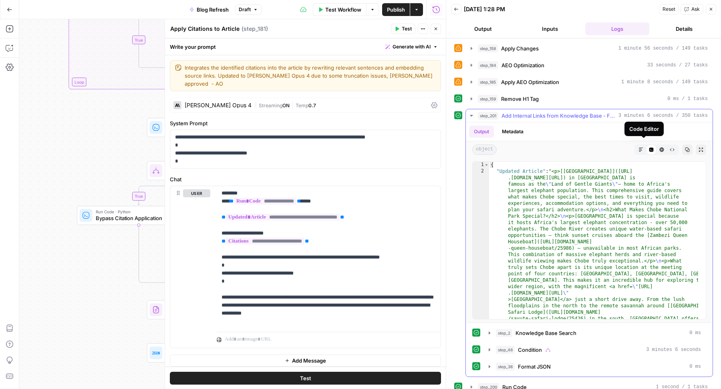
click at [649, 148] on icon at bounding box center [651, 150] width 4 height 4
click at [712, 7] on icon "button" at bounding box center [710, 9] width 5 height 5
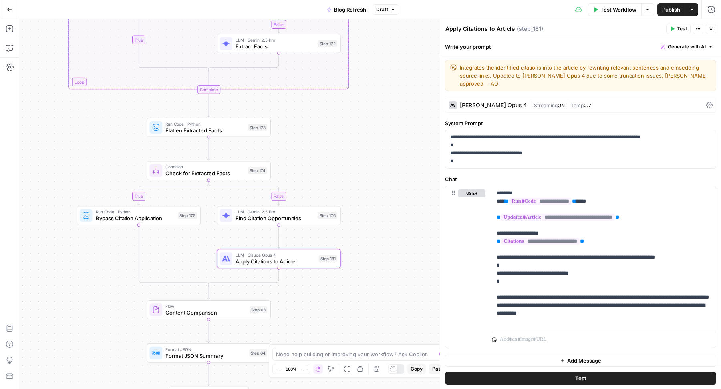
click at [711, 29] on icon "button" at bounding box center [710, 28] width 5 height 5
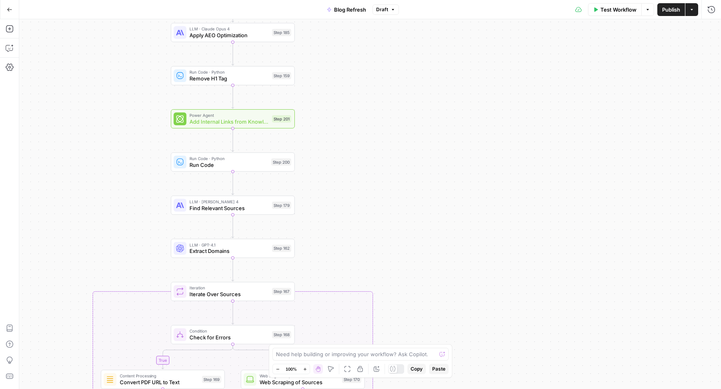
click at [716, 14] on button "Run History" at bounding box center [711, 9] width 13 height 13
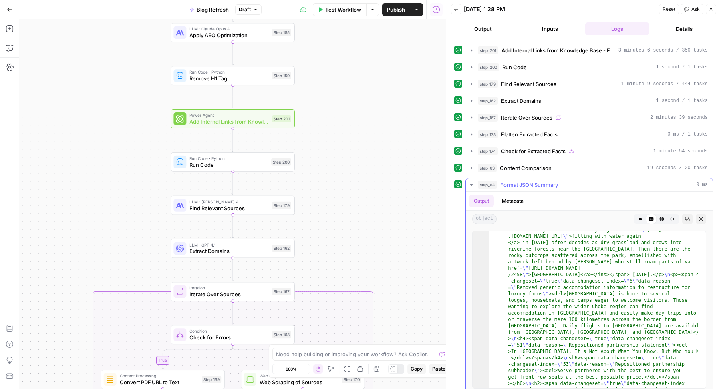
scroll to position [414, 0]
click at [264, 124] on span "Add Internal Links from Knowledge Base - Fork" at bounding box center [228, 122] width 79 height 8
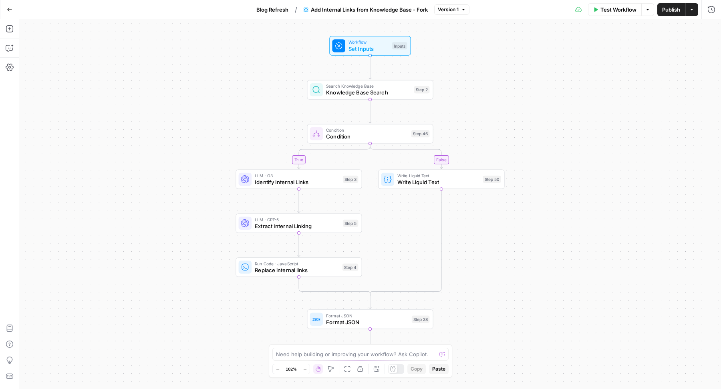
click at [598, 10] on button "Test Workflow" at bounding box center [615, 9] width 54 height 13
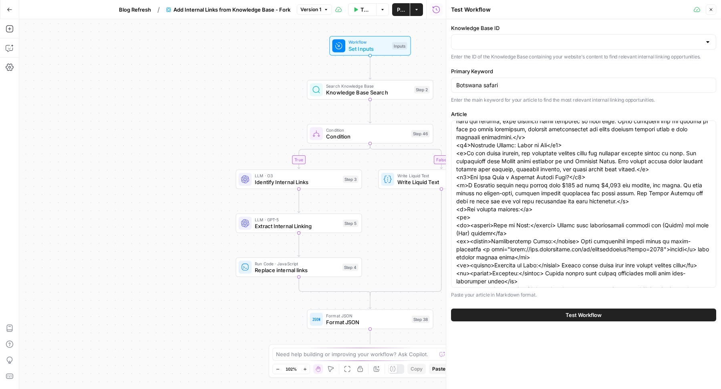
scroll to position [735, 0]
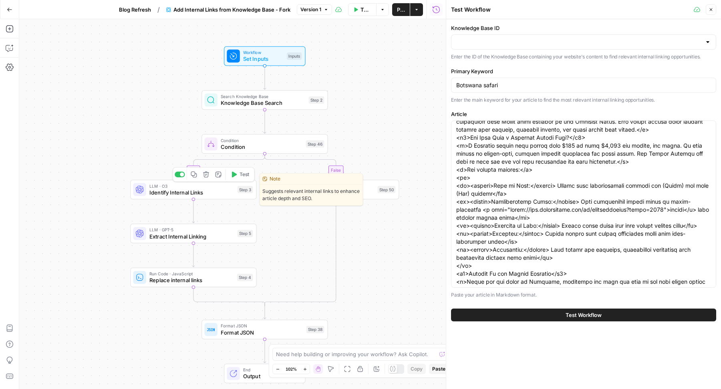
click at [161, 196] on span "Identify Internal Links" at bounding box center [191, 193] width 84 height 8
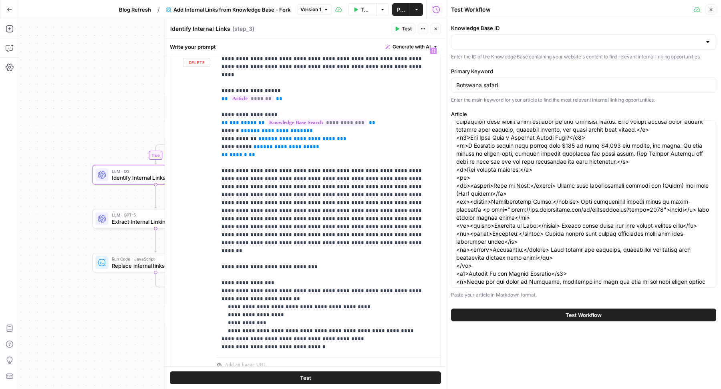
scroll to position [154, 0]
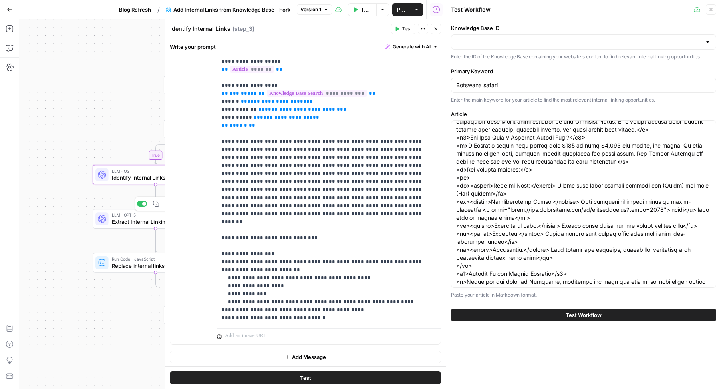
click at [134, 219] on span "Extract Internal Linking" at bounding box center [154, 221] width 84 height 8
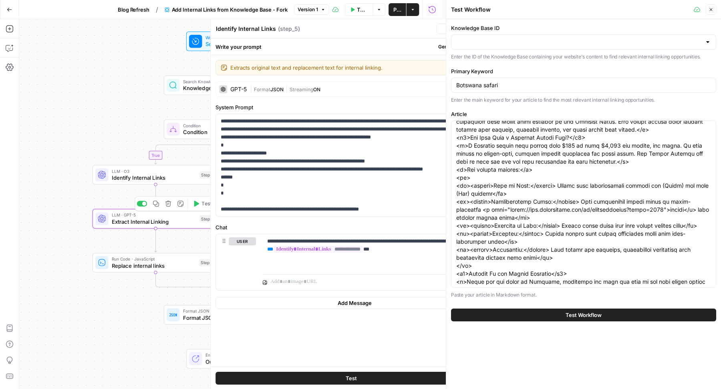
type textarea "Extract Internal Linking"
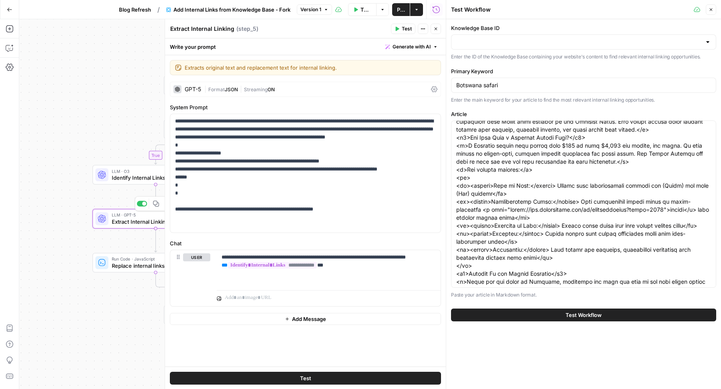
click at [121, 174] on span "Identify Internal Links" at bounding box center [154, 178] width 84 height 8
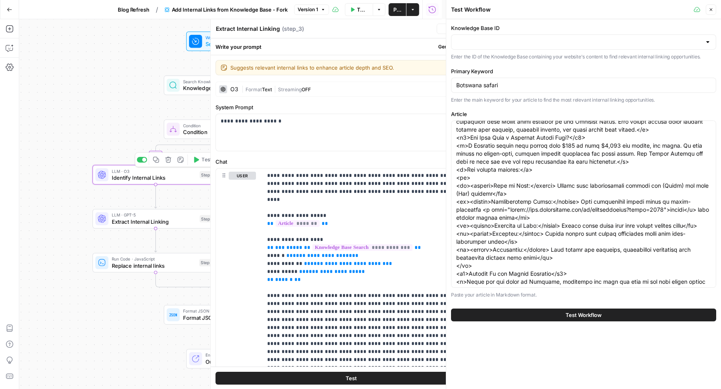
type textarea "Identify Internal Links"
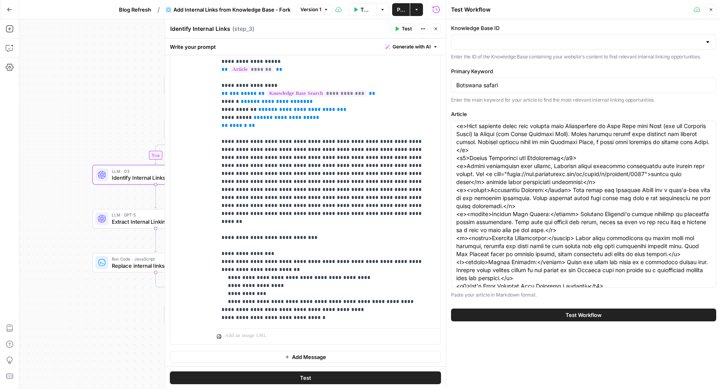
scroll to position [1161, 0]
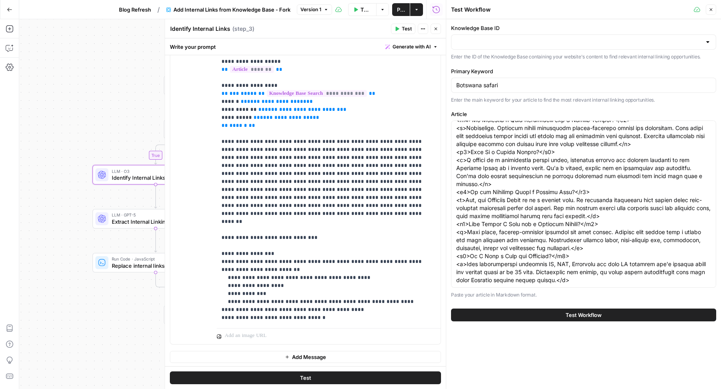
click at [113, 217] on span "Extract Internal Linking" at bounding box center [154, 221] width 84 height 8
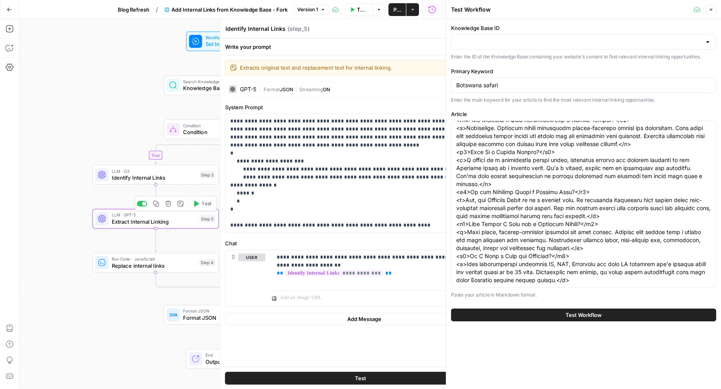
type textarea "Extract Internal Linking"
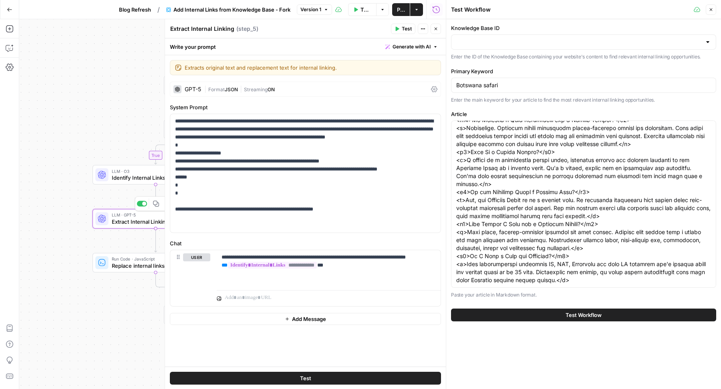
click at [113, 218] on span "Extract Internal Linking" at bounding box center [154, 221] width 84 height 8
click at [111, 265] on div "Run Code · JavaScript Replace internal links Step 4 Copy step Delete step Add N…" at bounding box center [155, 263] width 120 height 14
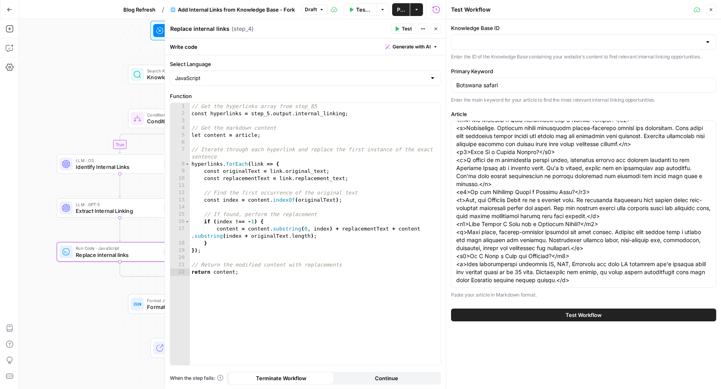
click at [439, 32] on button "Close" at bounding box center [435, 29] width 10 height 10
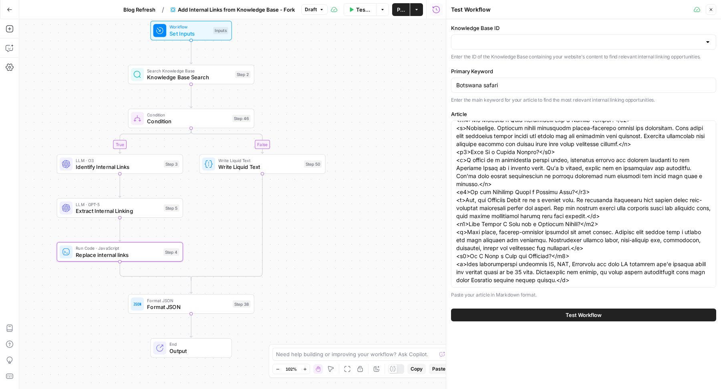
click at [710, 11] on icon "button" at bounding box center [710, 9] width 5 height 5
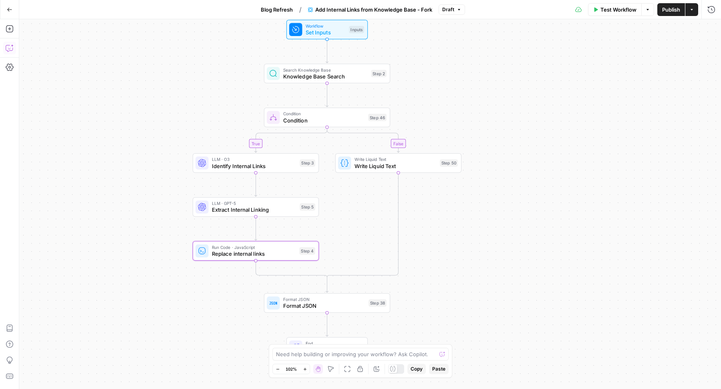
click at [4, 46] on button "Copilot" at bounding box center [9, 48] width 13 height 13
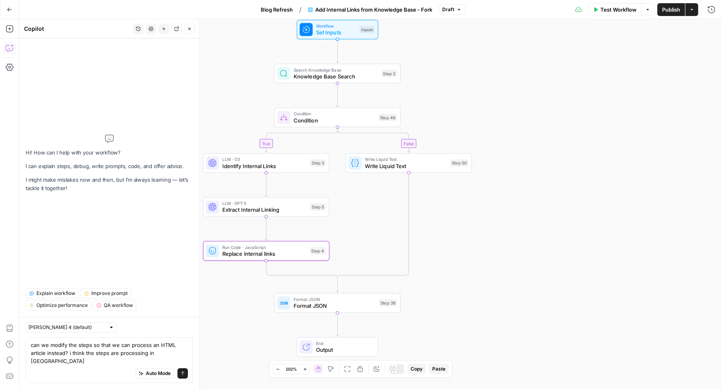
type textarea "can we modify the steps so that we can process an HTML article instead? i think…"
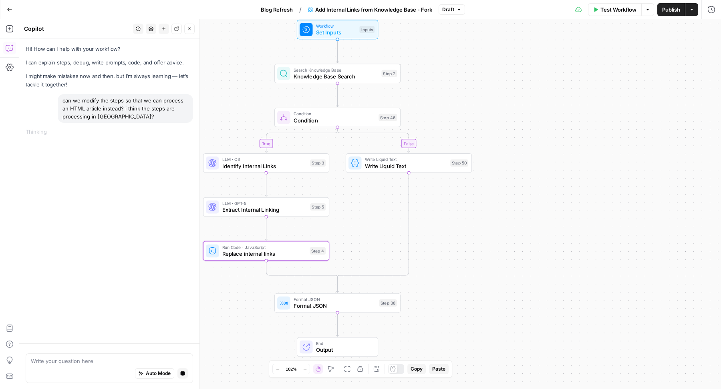
click at [117, 105] on div "can we modify the steps so that we can process an HTML article instead? i think…" at bounding box center [125, 108] width 135 height 29
click at [112, 100] on div "can we modify the steps so that we can process an HTML article instead? i think…" at bounding box center [125, 108] width 135 height 29
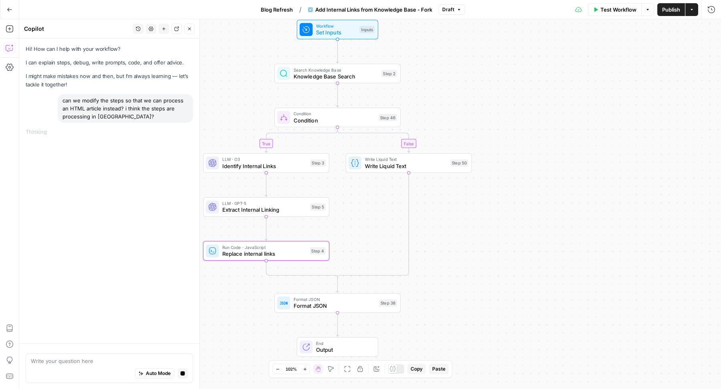
click at [104, 99] on div "can we modify the steps so that we can process an HTML article instead? i think…" at bounding box center [125, 108] width 135 height 29
click at [107, 108] on div "can we modify the steps so that we can process an HTML article instead? i think…" at bounding box center [125, 108] width 135 height 29
click at [94, 107] on div "can we modify the steps so that we can process an HTML article instead? i think…" at bounding box center [125, 108] width 135 height 29
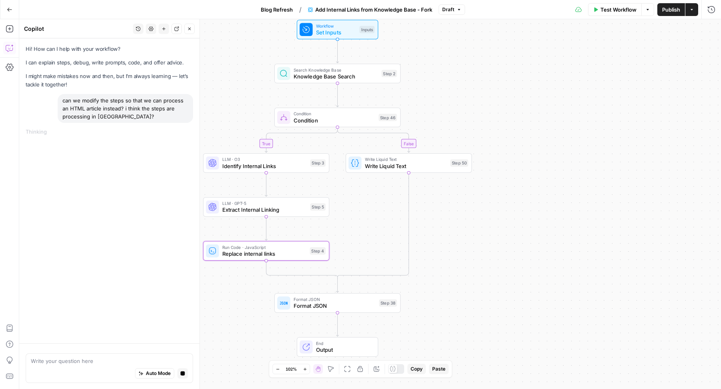
click at [116, 107] on div "can we modify the steps so that we can process an HTML article instead? i think…" at bounding box center [125, 108] width 135 height 29
click at [101, 107] on div "can we modify the steps so that we can process an HTML article instead? i think…" at bounding box center [125, 108] width 135 height 29
drag, startPoint x: 101, startPoint y: 107, endPoint x: 123, endPoint y: 107, distance: 21.6
click at [123, 107] on div "can we modify the steps so that we can process an HTML article instead? i think…" at bounding box center [125, 108] width 135 height 29
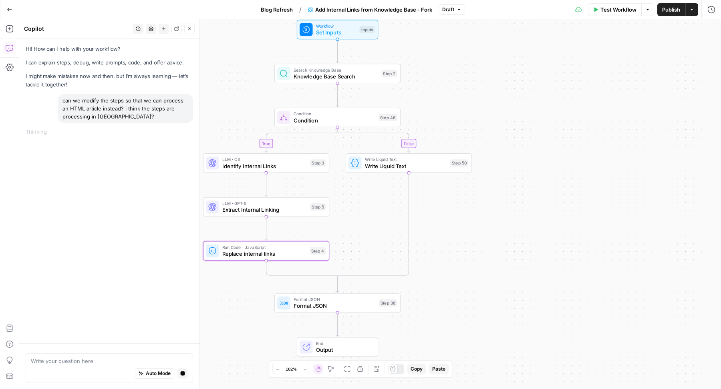
click at [150, 104] on div "can we modify the steps so that we can process an HTML article instead? i think…" at bounding box center [125, 108] width 135 height 29
click at [107, 106] on div "can we modify the steps so that we can process an HTML article instead? i think…" at bounding box center [125, 108] width 135 height 29
click at [116, 108] on div "can we modify the steps so that we can process an HTML article instead? i think…" at bounding box center [125, 108] width 135 height 29
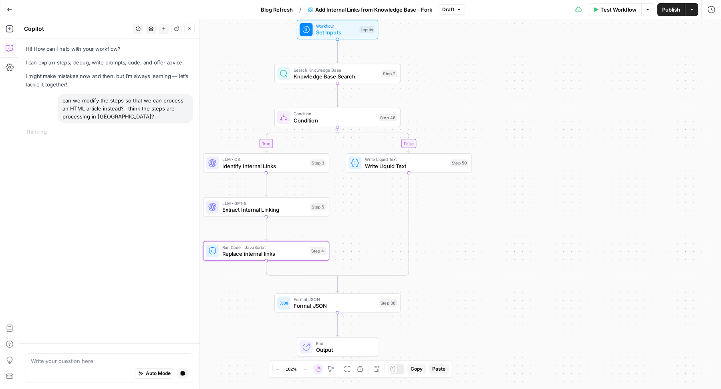
click at [116, 108] on div "can we modify the steps so that we can process an HTML article instead? i think…" at bounding box center [125, 108] width 135 height 29
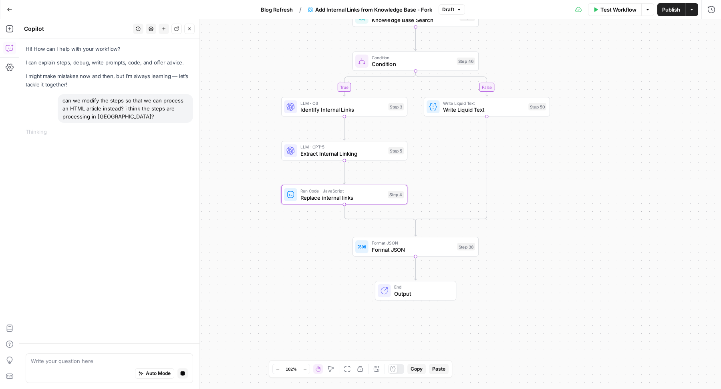
click at [456, 109] on span "Write Liquid Text" at bounding box center [484, 110] width 82 height 8
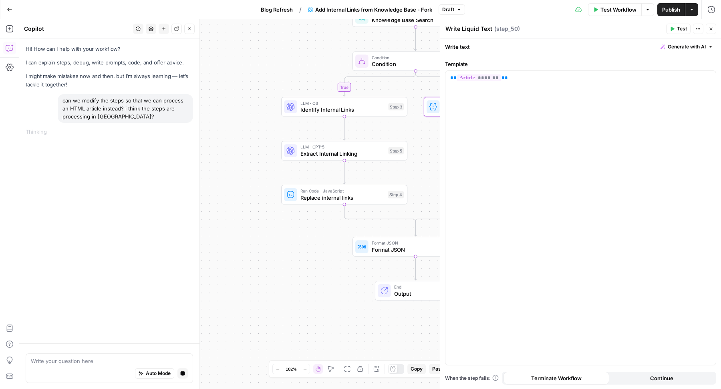
click at [713, 28] on icon "button" at bounding box center [710, 28] width 5 height 5
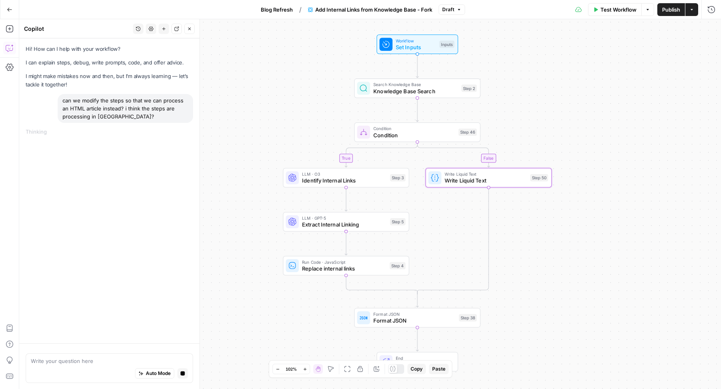
click at [398, 89] on span "Knowledge Base Search" at bounding box center [415, 91] width 84 height 8
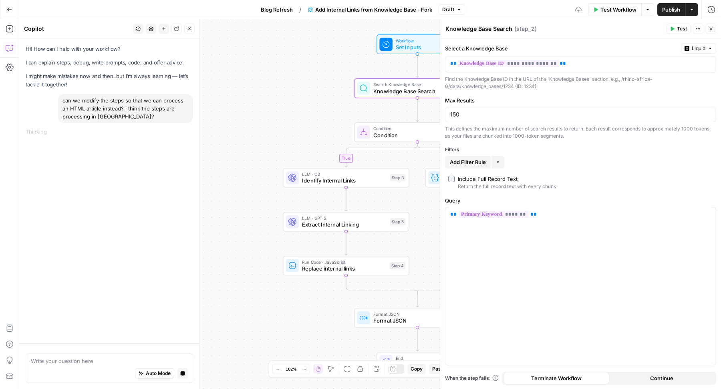
click at [713, 25] on button "Close" at bounding box center [711, 29] width 10 height 10
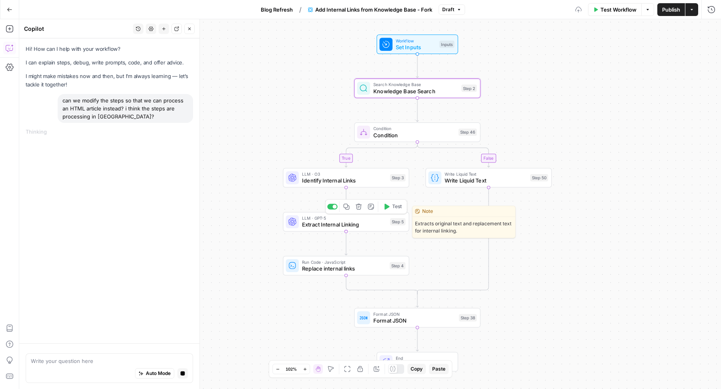
click at [315, 230] on div "LLM · GPT-5 Extract Internal Linking Step 5 Copy step Delete step Edit Note Test" at bounding box center [346, 222] width 126 height 20
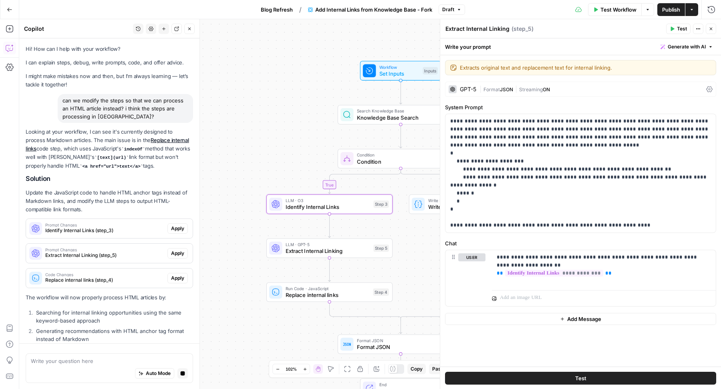
scroll to position [7, 0]
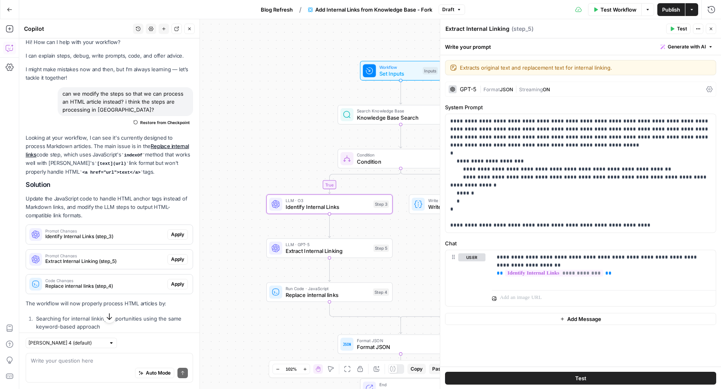
click at [173, 233] on span "Apply" at bounding box center [177, 234] width 13 height 7
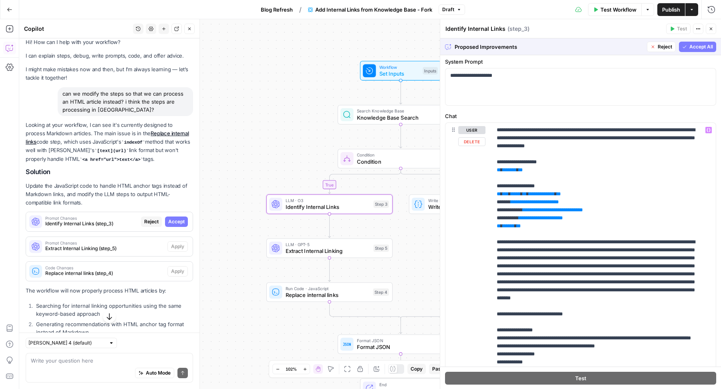
scroll to position [0, 0]
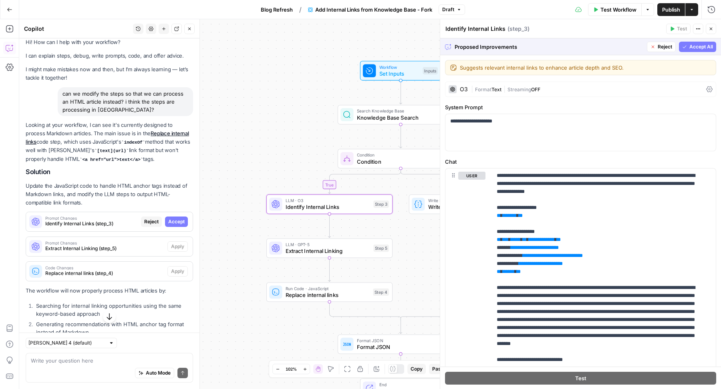
click at [689, 44] on span "Accept All" at bounding box center [701, 46] width 24 height 7
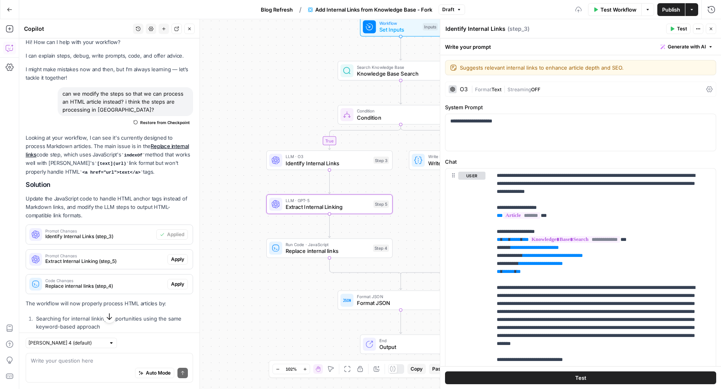
click at [171, 258] on span "Apply" at bounding box center [177, 259] width 13 height 7
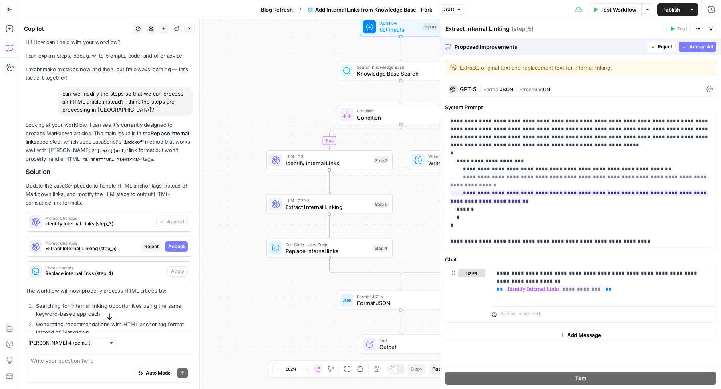
click at [696, 51] on button "Accept All" at bounding box center [697, 47] width 37 height 10
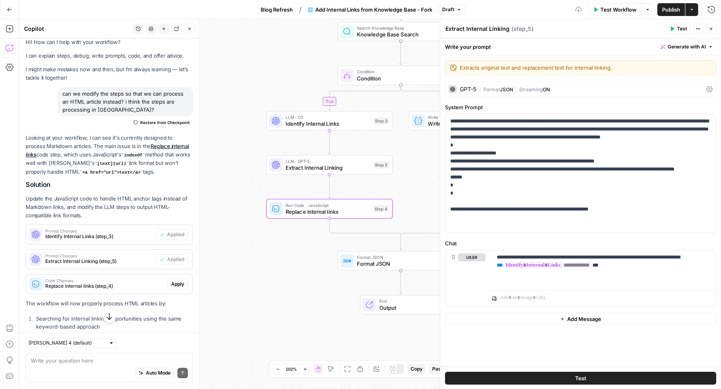
click at [172, 286] on span "Apply" at bounding box center [177, 284] width 13 height 7
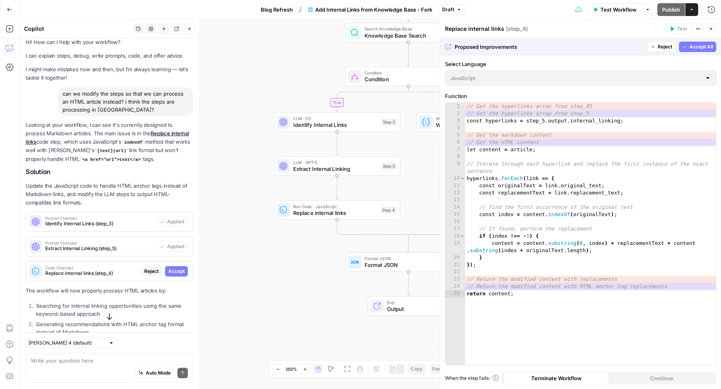
drag, startPoint x: 55, startPoint y: 148, endPoint x: 141, endPoint y: 159, distance: 86.8
click at [142, 159] on p "Looking at your workflow, I can see it's currently designed to process Markdown…" at bounding box center [109, 142] width 167 height 43
click at [694, 48] on span "Accept All" at bounding box center [701, 46] width 24 height 7
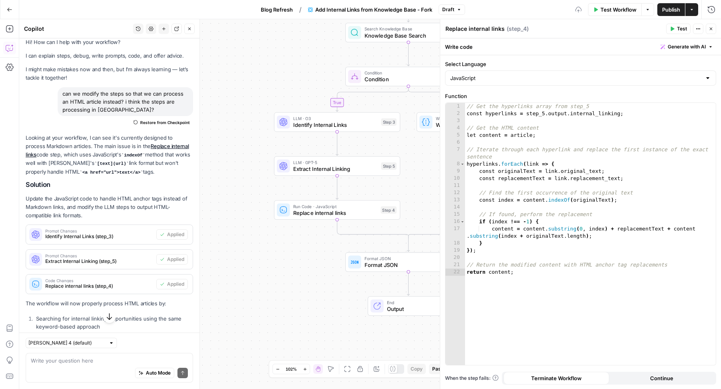
click at [709, 32] on button "Close" at bounding box center [711, 29] width 10 height 10
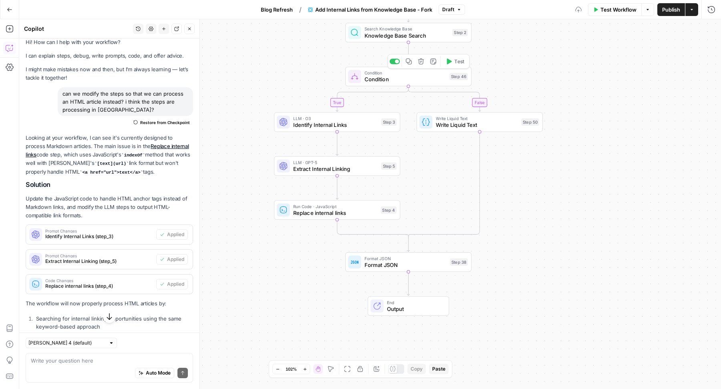
click at [457, 62] on span "Test" at bounding box center [459, 61] width 10 height 7
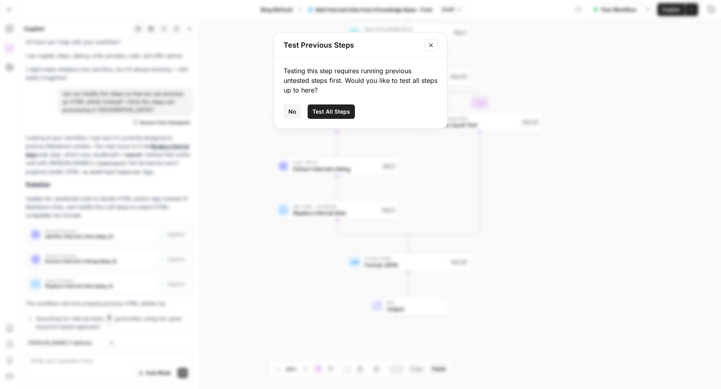
click at [322, 115] on span "Test All Steps" at bounding box center [331, 112] width 38 height 8
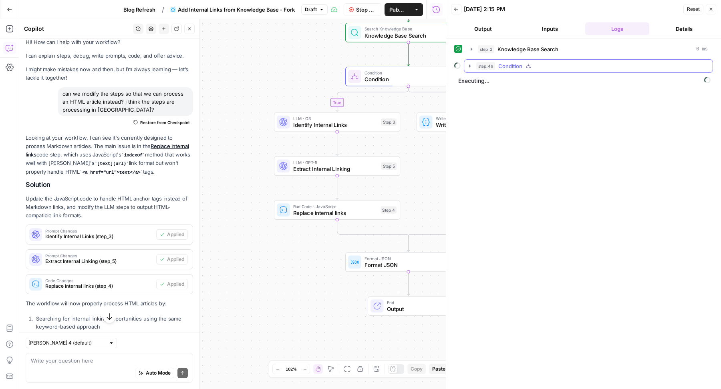
click at [540, 60] on button "step_46 Condition" at bounding box center [588, 66] width 248 height 13
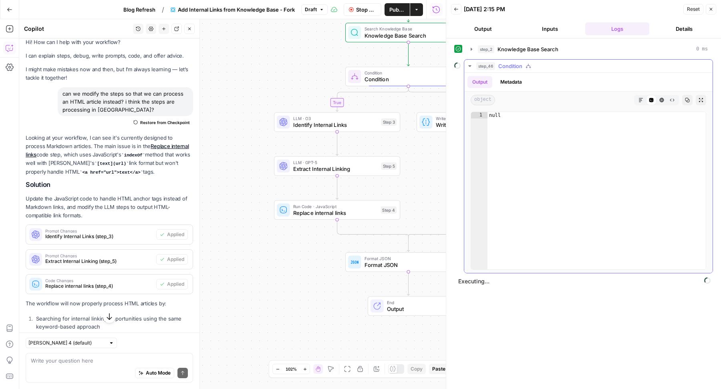
click at [540, 60] on button "step_46 Condition" at bounding box center [588, 66] width 248 height 13
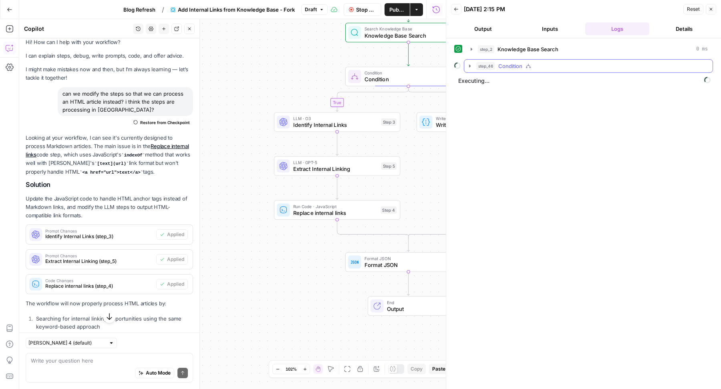
click at [555, 63] on div "step_46 Condition" at bounding box center [591, 66] width 231 height 8
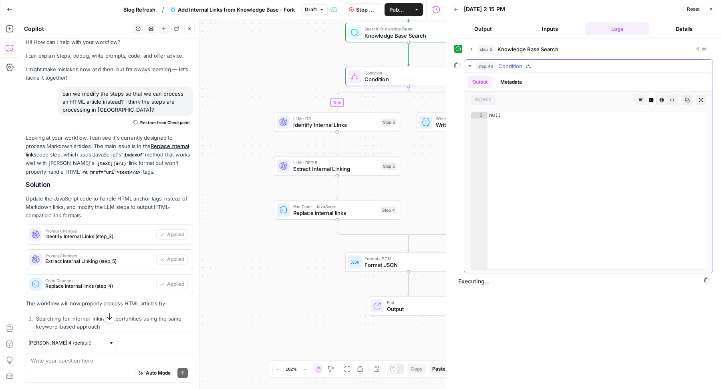
click at [555, 63] on div "step_46 Condition" at bounding box center [591, 66] width 231 height 8
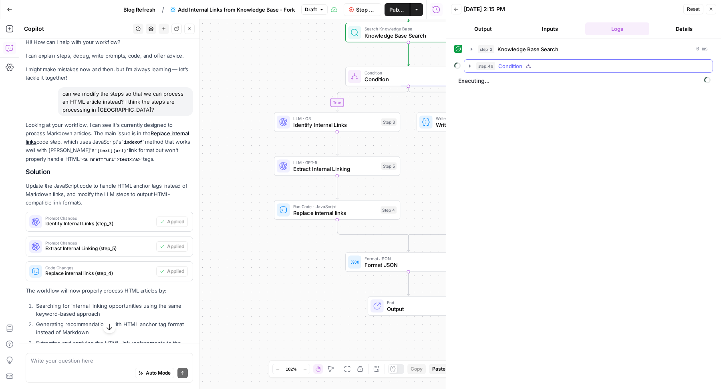
click at [555, 63] on div "step_46 Condition" at bounding box center [591, 66] width 231 height 8
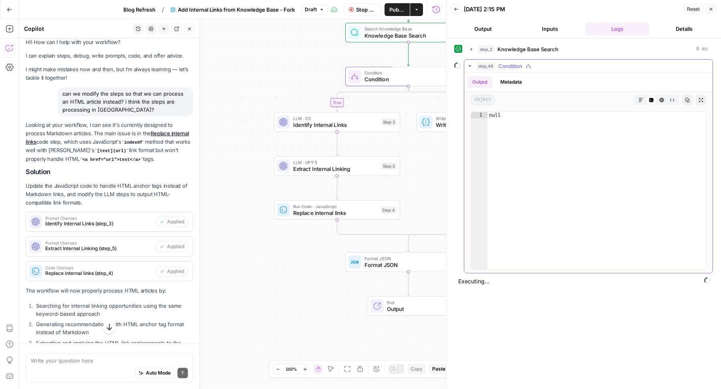
click at [571, 73] on div "Output Metadata" at bounding box center [588, 82] width 248 height 18
click at [589, 66] on div "step_46 Condition" at bounding box center [591, 66] width 231 height 8
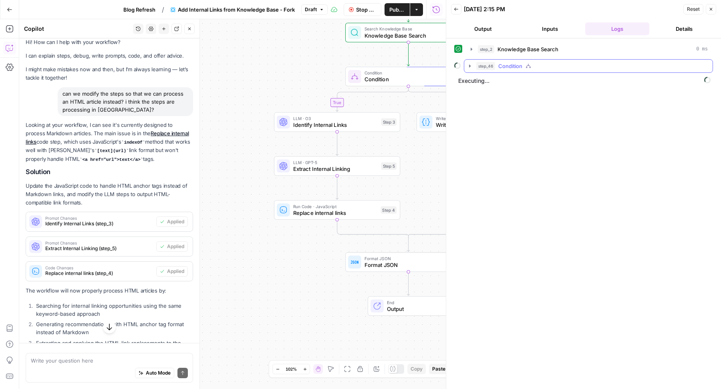
click at [585, 62] on div "step_46 Condition" at bounding box center [591, 66] width 231 height 8
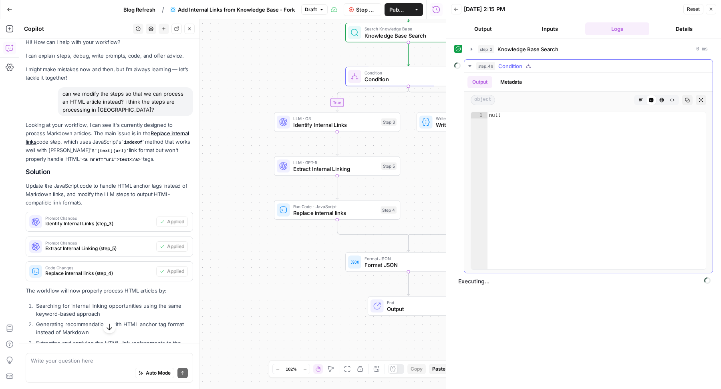
click at [586, 62] on div "step_46 Condition" at bounding box center [591, 66] width 231 height 8
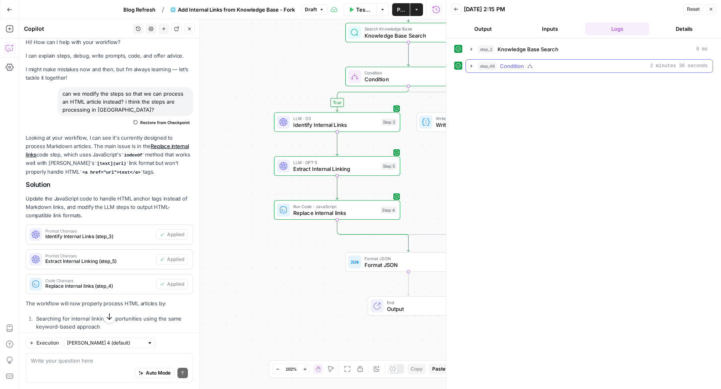
click at [567, 60] on button "step_46 Condition 2 minutes 36 seconds" at bounding box center [589, 66] width 247 height 13
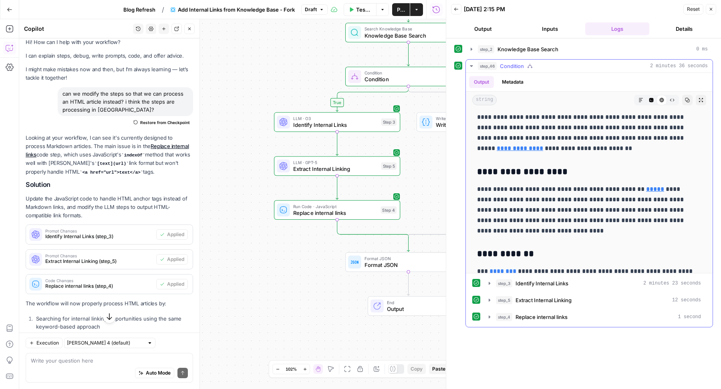
scroll to position [455, 0]
click at [561, 283] on span "Identify Internal Links" at bounding box center [541, 283] width 53 height 8
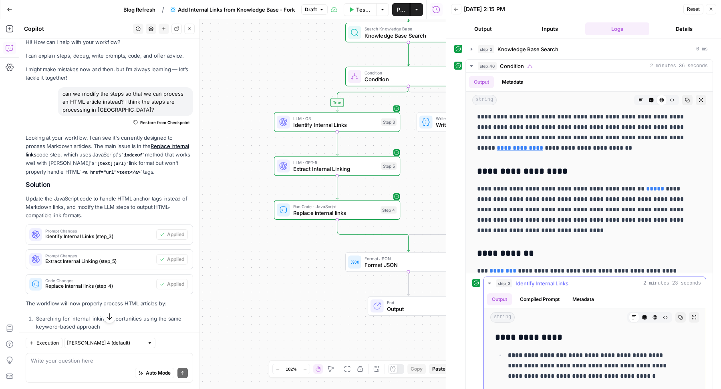
click at [561, 283] on span "Identify Internal Links" at bounding box center [541, 283] width 53 height 8
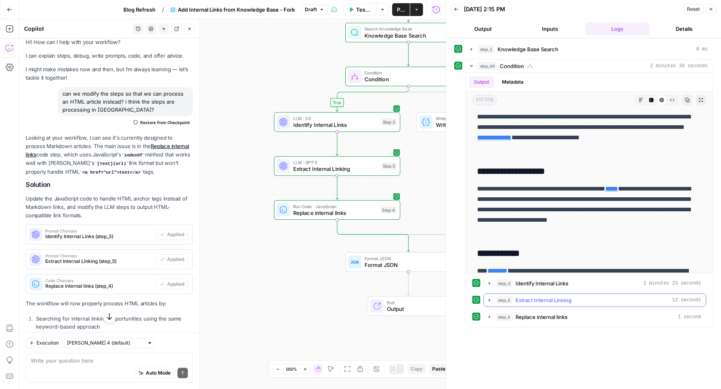
click at [555, 296] on span "Extract Internal Linking" at bounding box center [543, 300] width 56 height 8
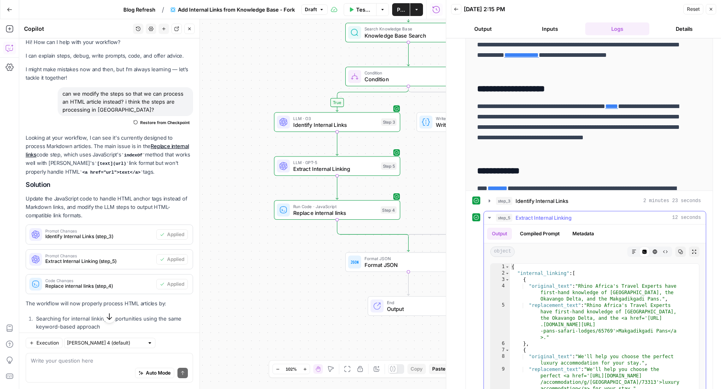
scroll to position [141, 0]
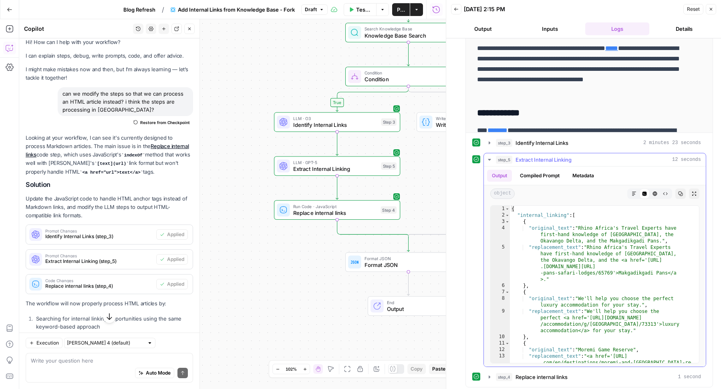
click at [604, 158] on div "step_5 Extract Internal Linking 12 seconds" at bounding box center [598, 160] width 205 height 8
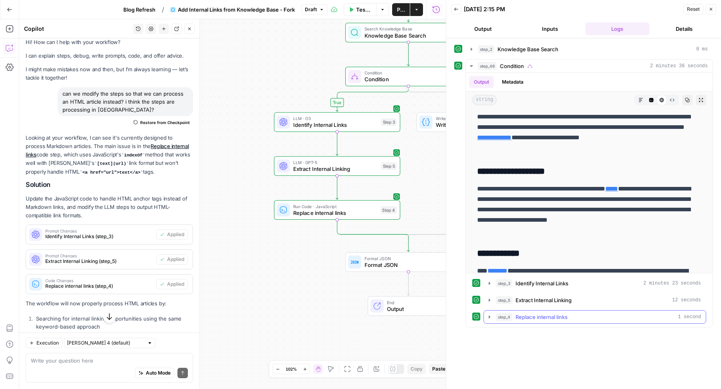
click at [566, 314] on span "Replace internal links" at bounding box center [541, 317] width 52 height 8
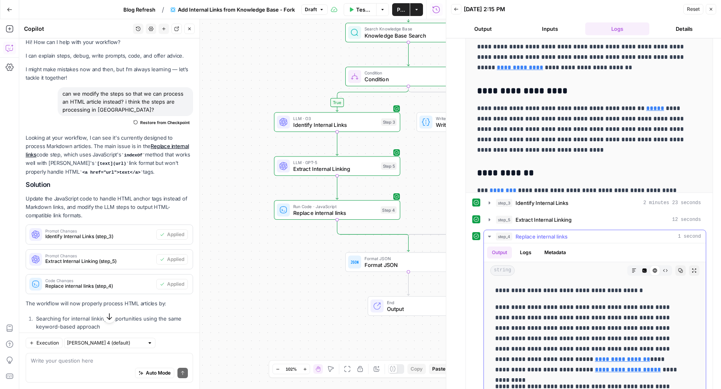
scroll to position [141, 0]
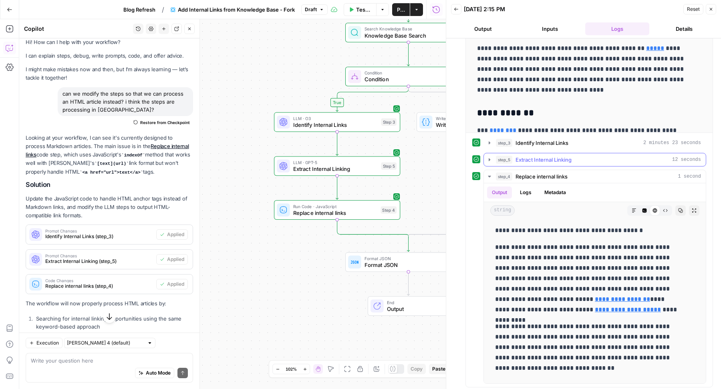
click at [590, 156] on div "step_5 Extract Internal Linking 12 seconds" at bounding box center [598, 160] width 205 height 8
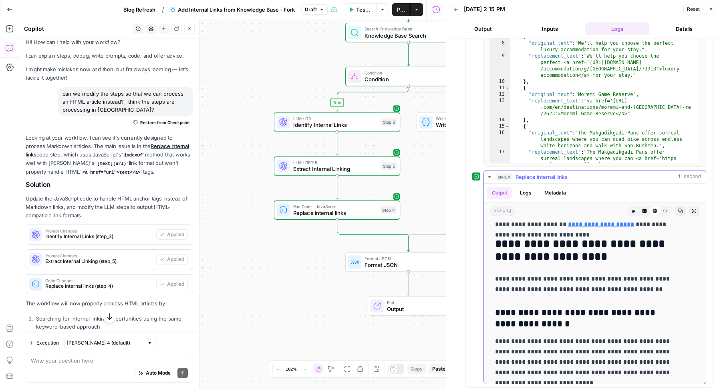
scroll to position [2272, 0]
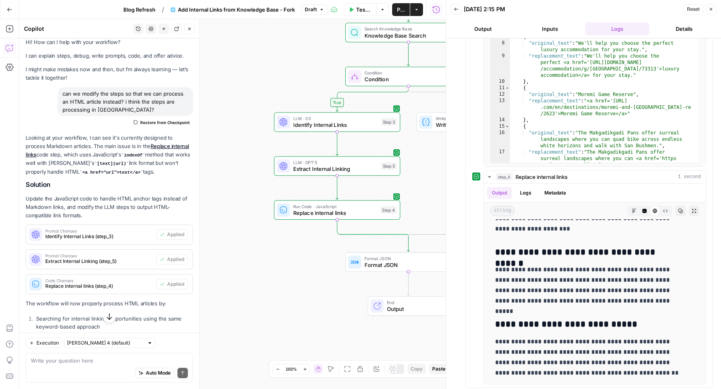
click at [398, 11] on span "Publish" at bounding box center [401, 10] width 8 height 8
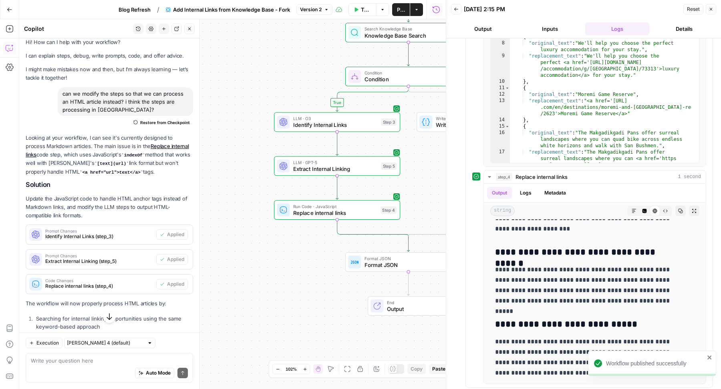
click at [135, 9] on span "Blog Refresh" at bounding box center [135, 10] width 32 height 8
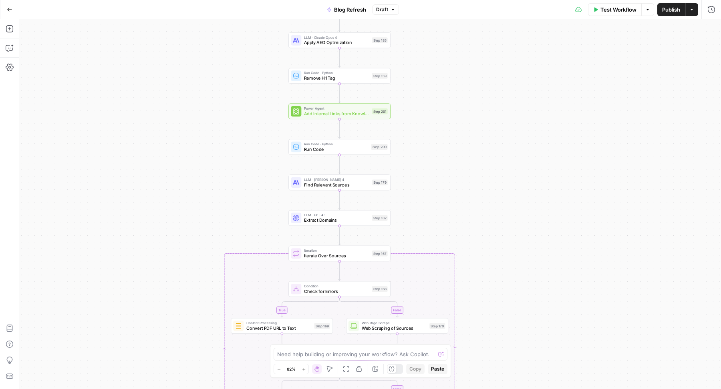
click at [670, 6] on span "Publish" at bounding box center [671, 10] width 18 height 8
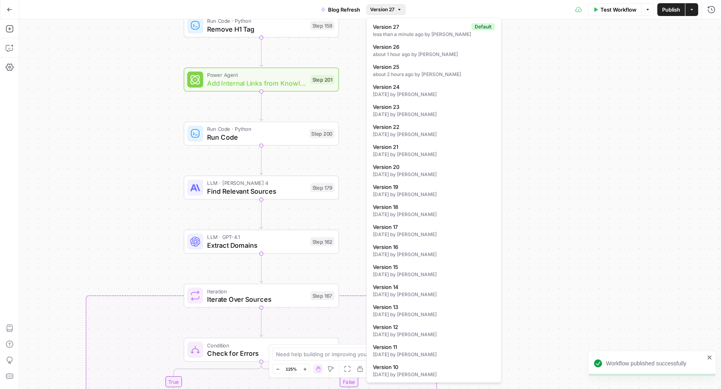
click at [387, 12] on span "Version 27" at bounding box center [382, 9] width 24 height 7
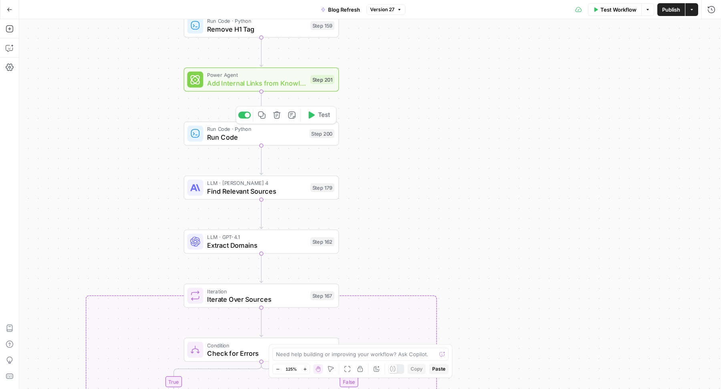
click at [305, 133] on div "Run Code · Python Run Code Step 200 Copy step Delete step Add Note Test" at bounding box center [260, 133] width 147 height 17
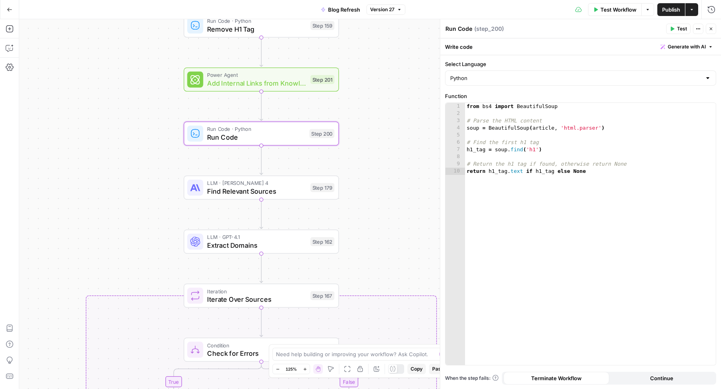
click at [286, 193] on span "Find Relevant Sources" at bounding box center [256, 191] width 99 height 10
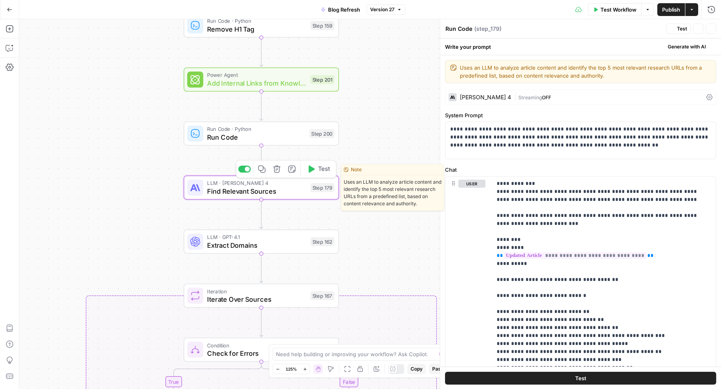
type textarea "Find Relevant Sources"
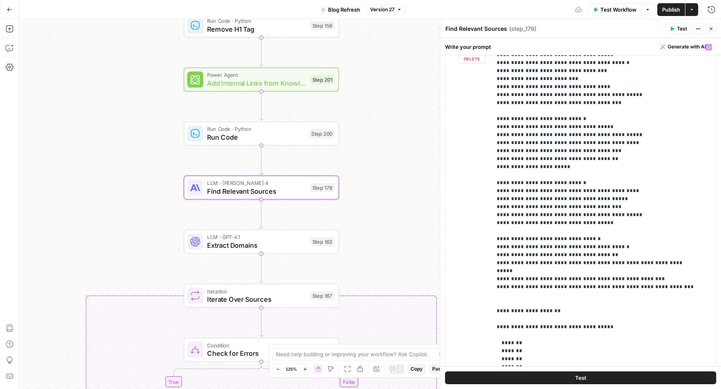
scroll to position [177, 0]
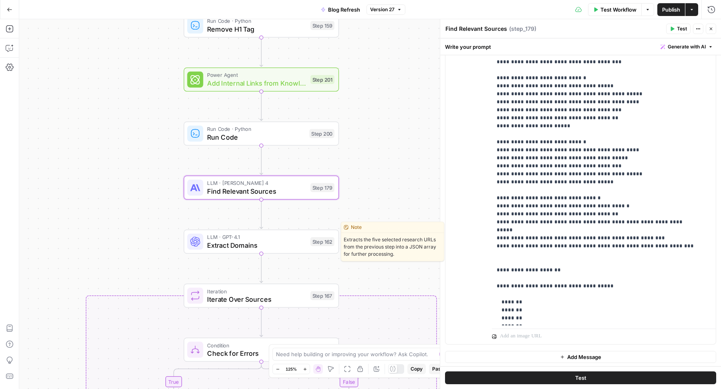
click at [299, 249] on span "Extract Domains" at bounding box center [256, 245] width 99 height 10
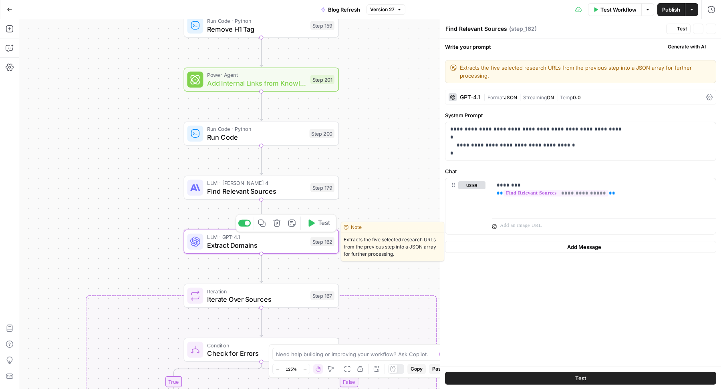
type textarea "Extract Domains"
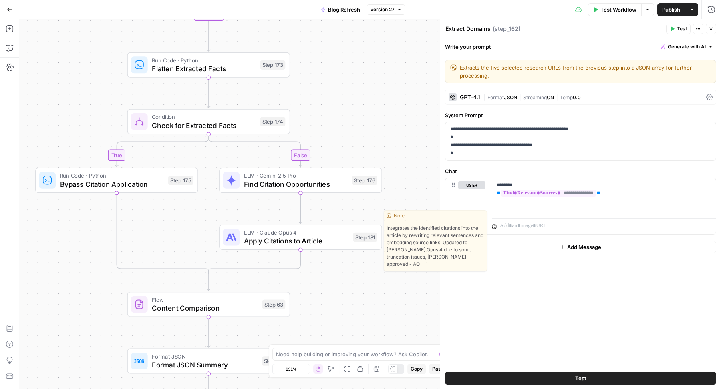
click at [353, 239] on div "Step 181" at bounding box center [365, 238] width 24 height 10
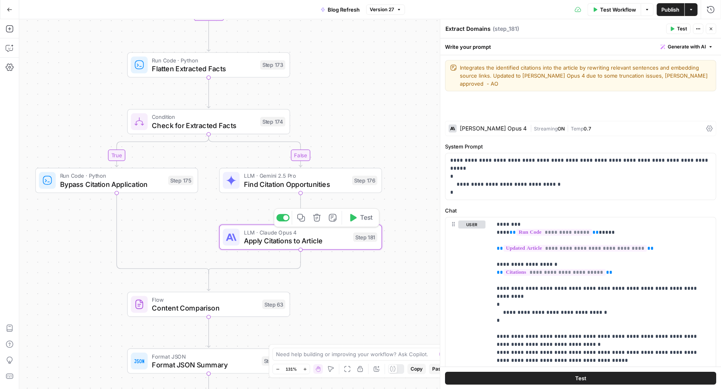
type textarea "Apply Citations to Article"
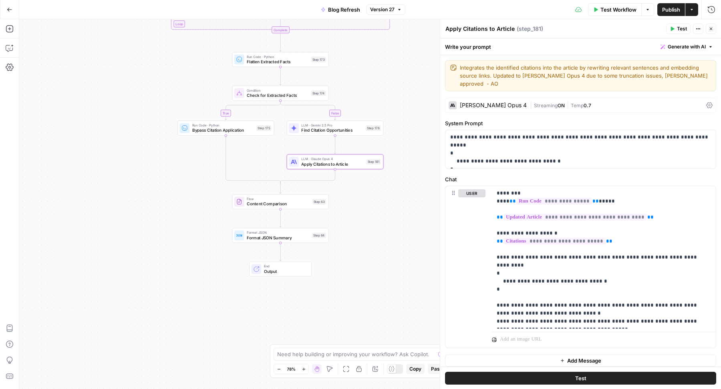
click at [713, 27] on div "Run History E" at bounding box center [695, 27] width 46 height 14
click at [711, 26] on button "Close" at bounding box center [711, 29] width 10 height 10
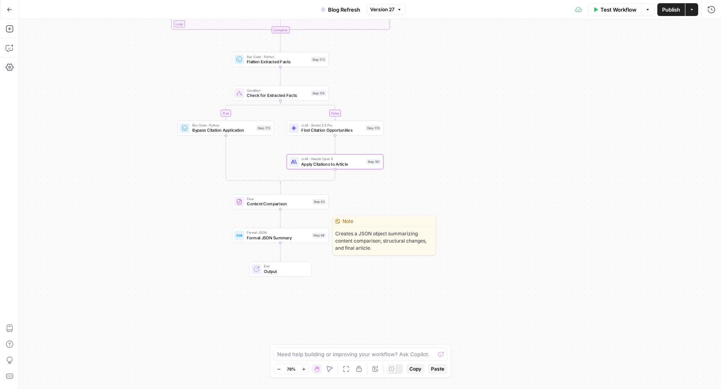
click at [288, 235] on span "Format JSON Summary" at bounding box center [278, 238] width 63 height 6
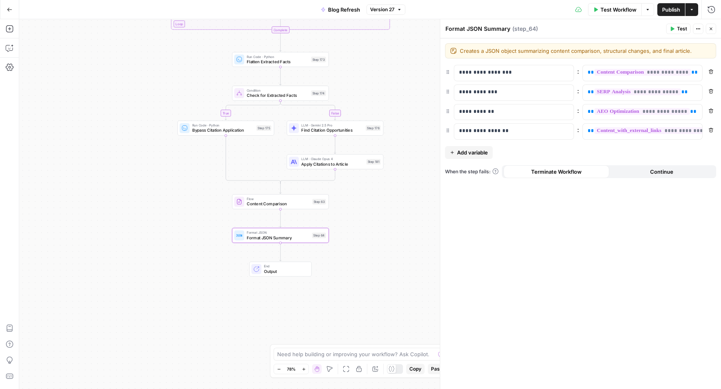
click at [715, 26] on button "Close" at bounding box center [711, 29] width 10 height 10
